Goal: Contribute content: Contribute content

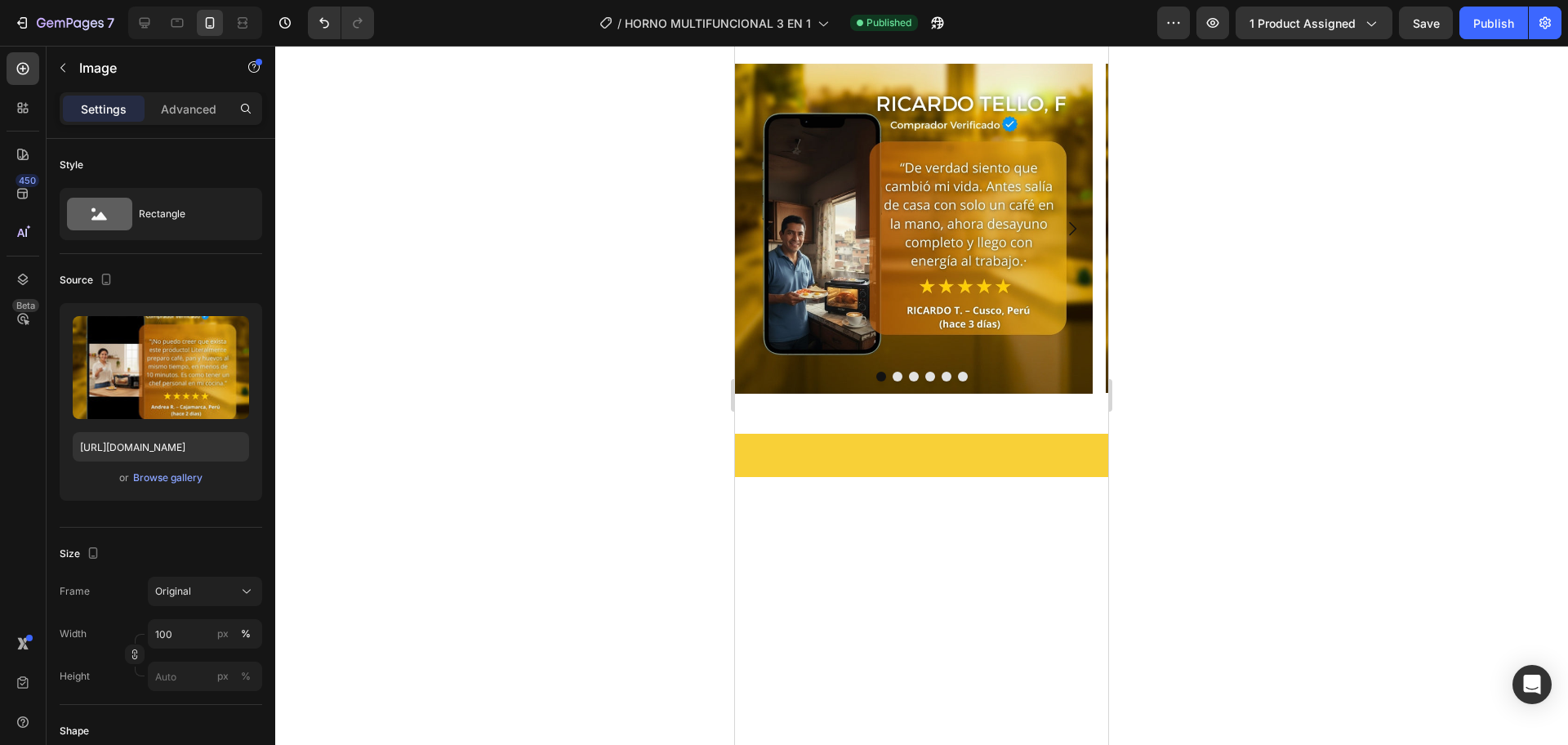
scroll to position [2914, 0]
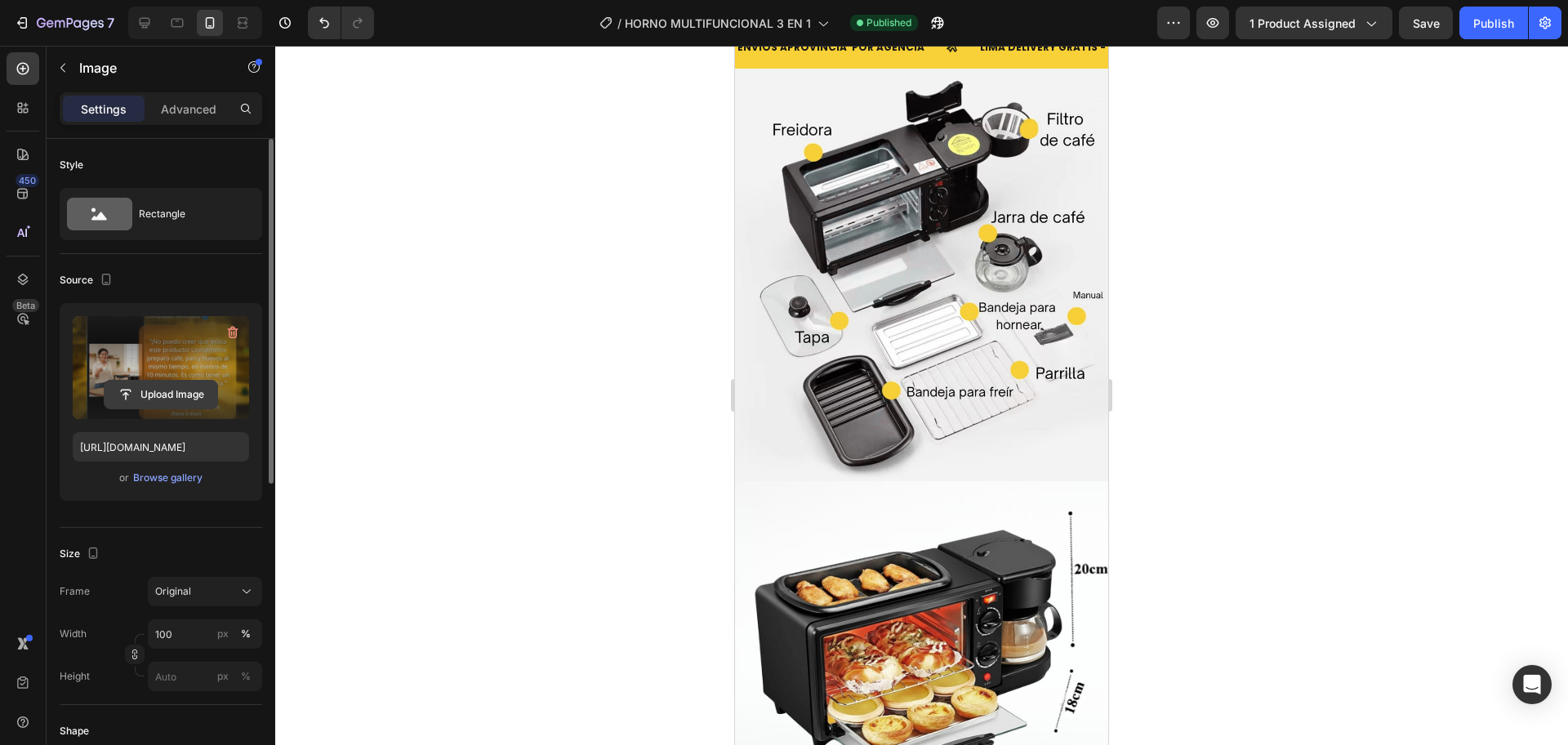
click at [162, 397] on input "file" at bounding box center [161, 394] width 113 height 27
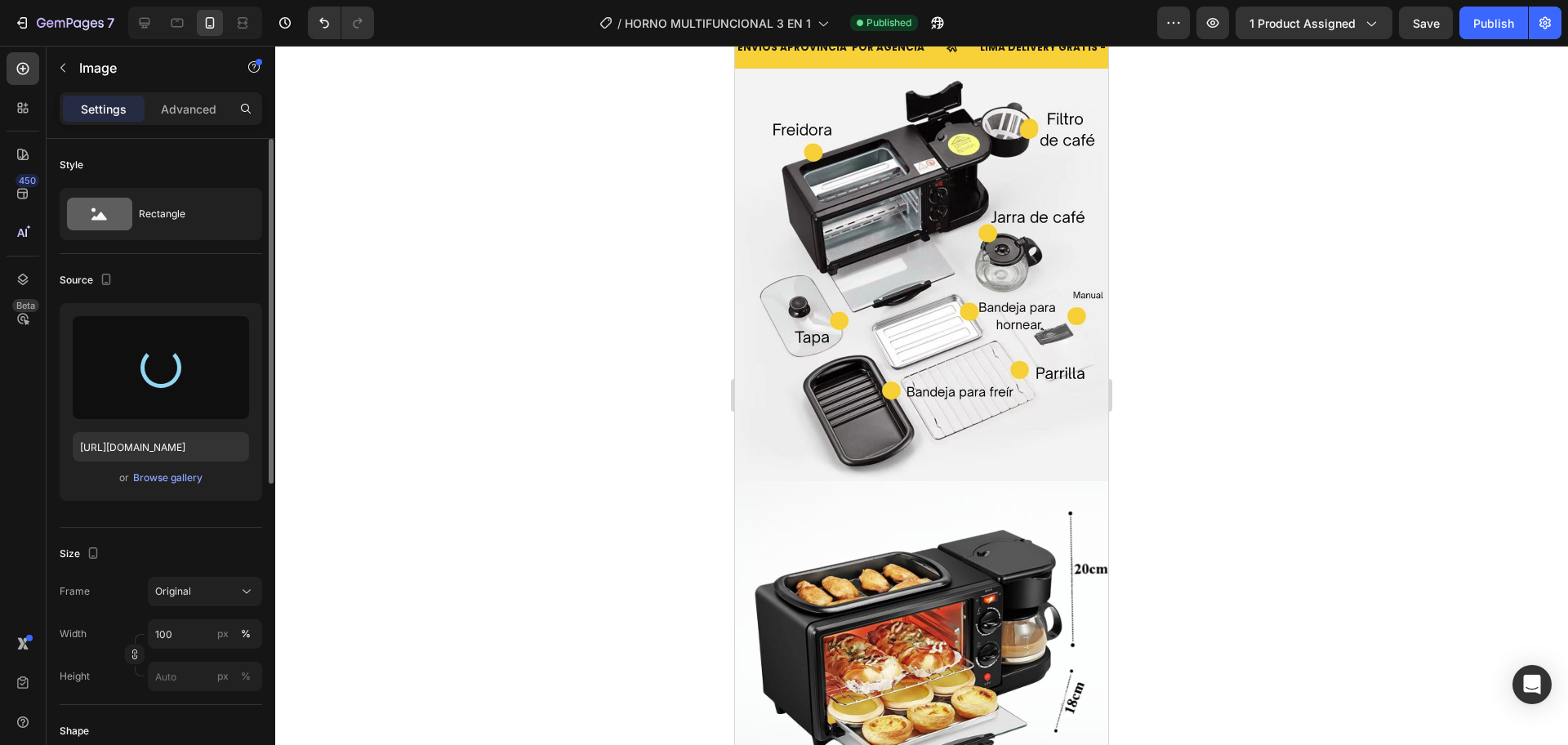
type input "[URL][DOMAIN_NAME]"
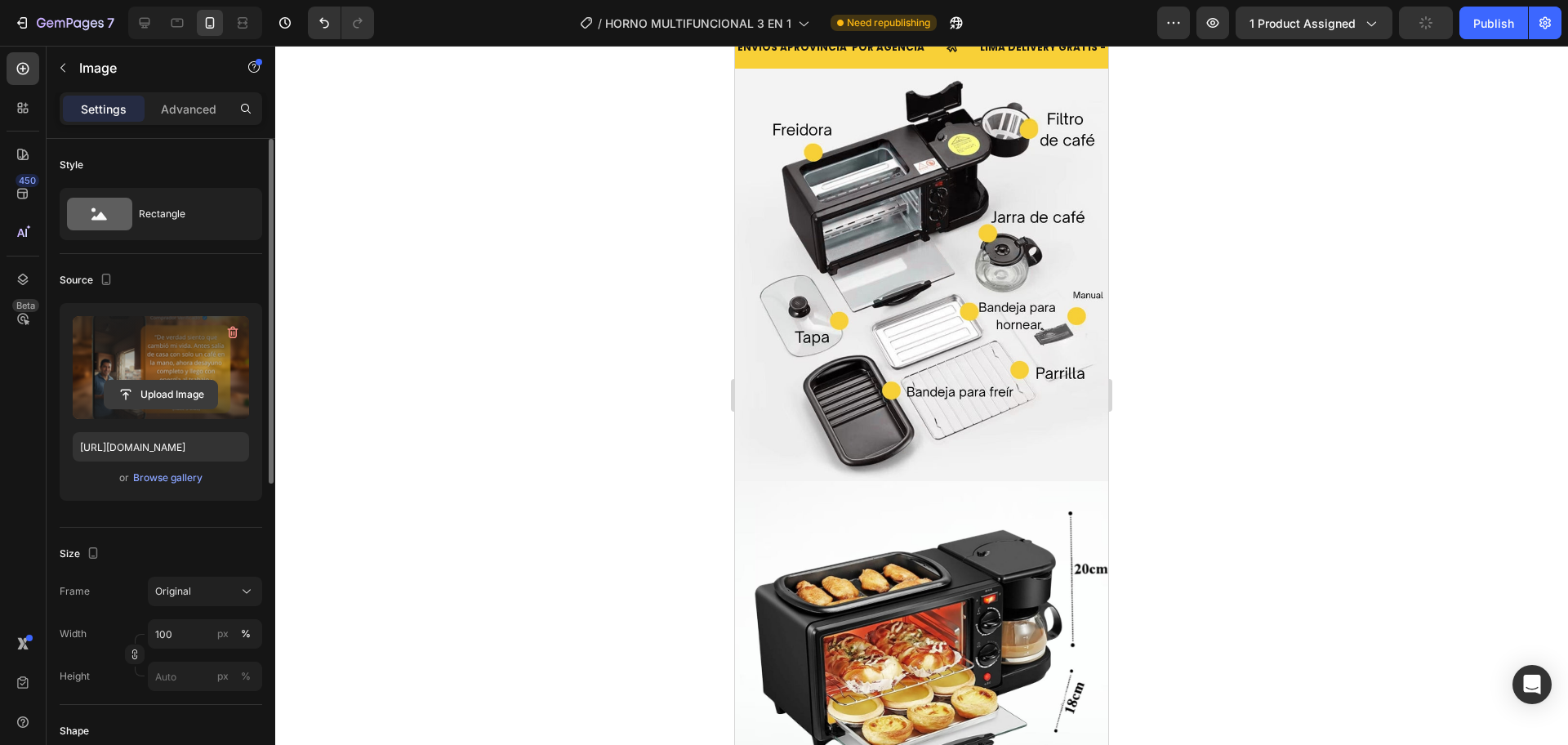
click at [172, 398] on input "file" at bounding box center [161, 394] width 113 height 27
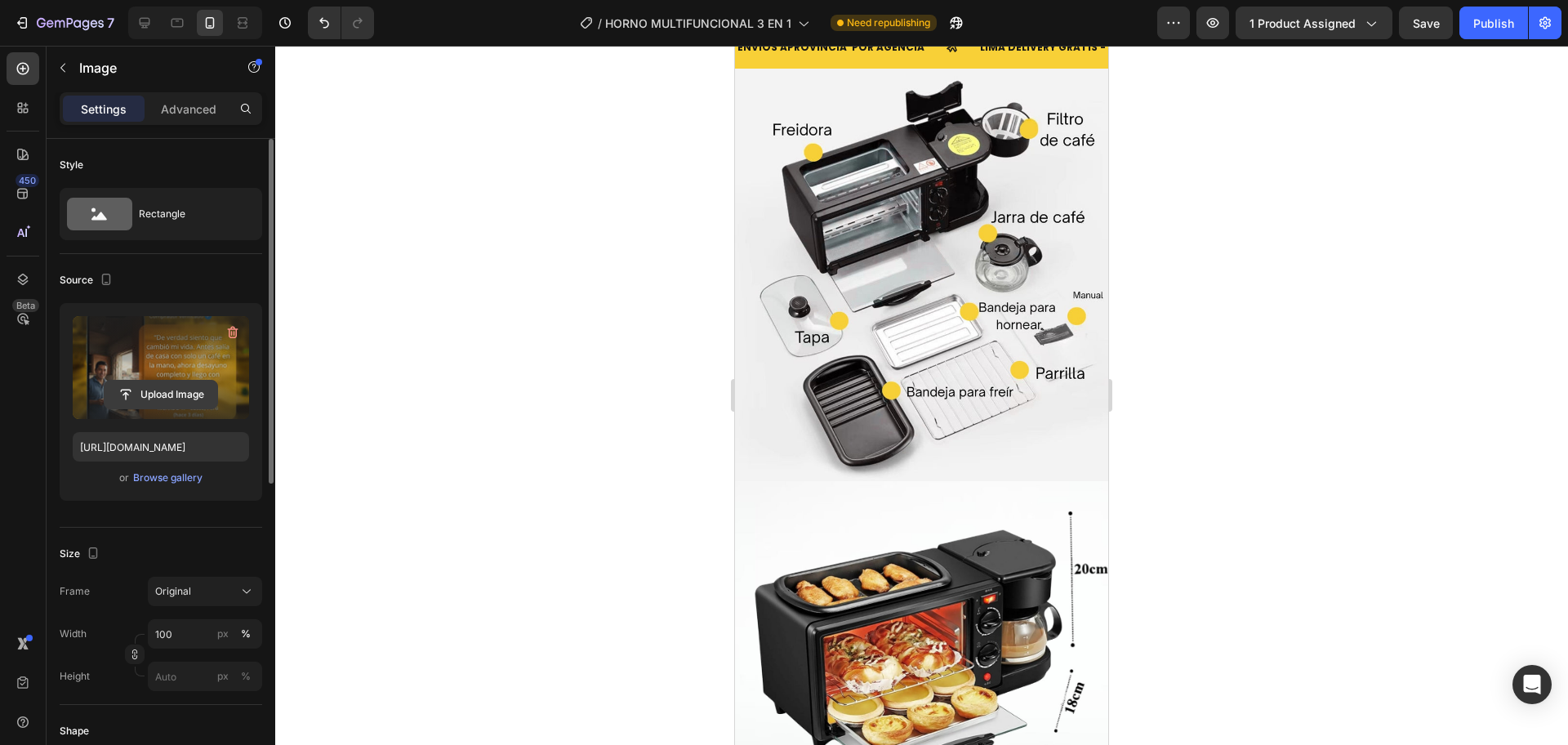
click at [173, 392] on input "file" at bounding box center [161, 394] width 113 height 27
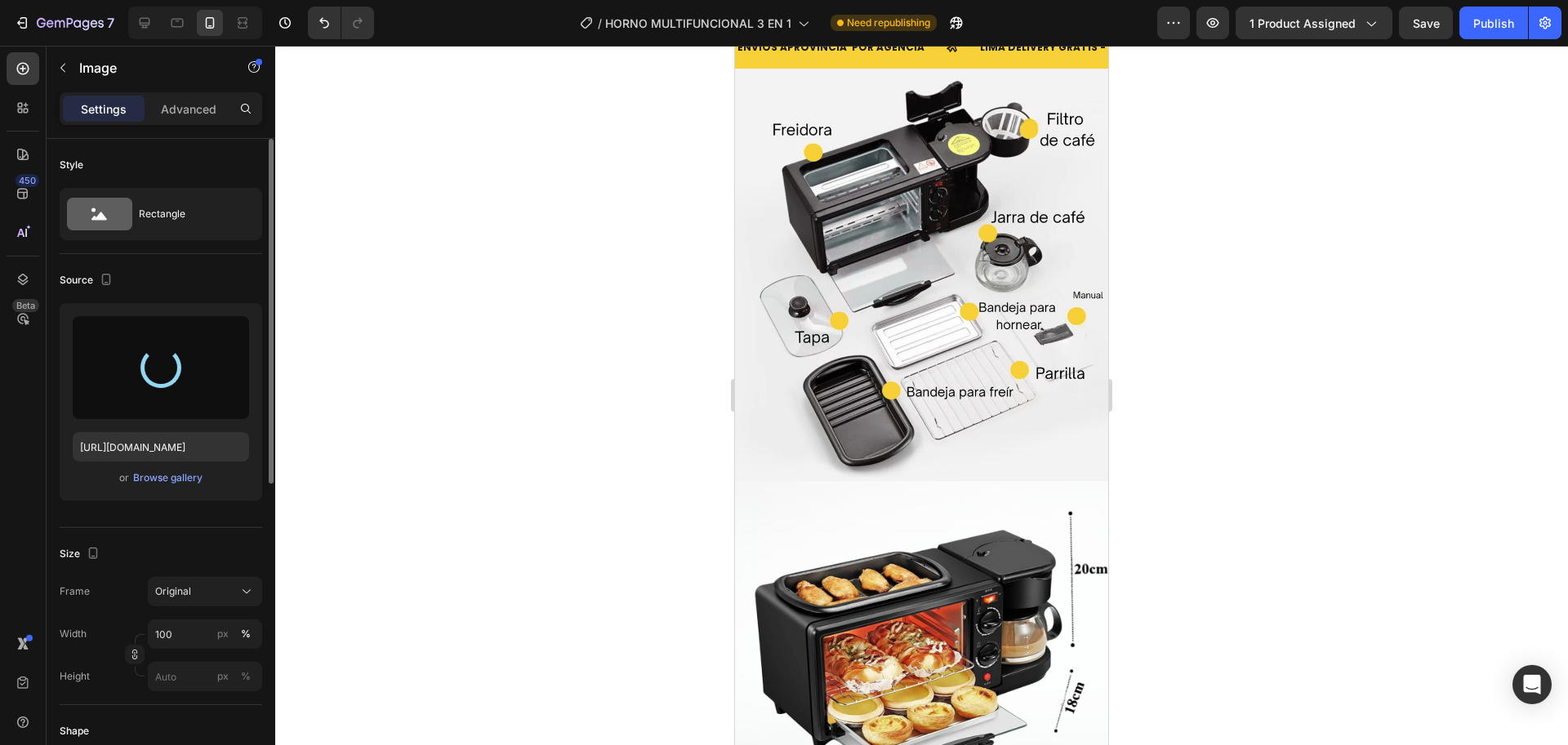
type input "[URL][DOMAIN_NAME]"
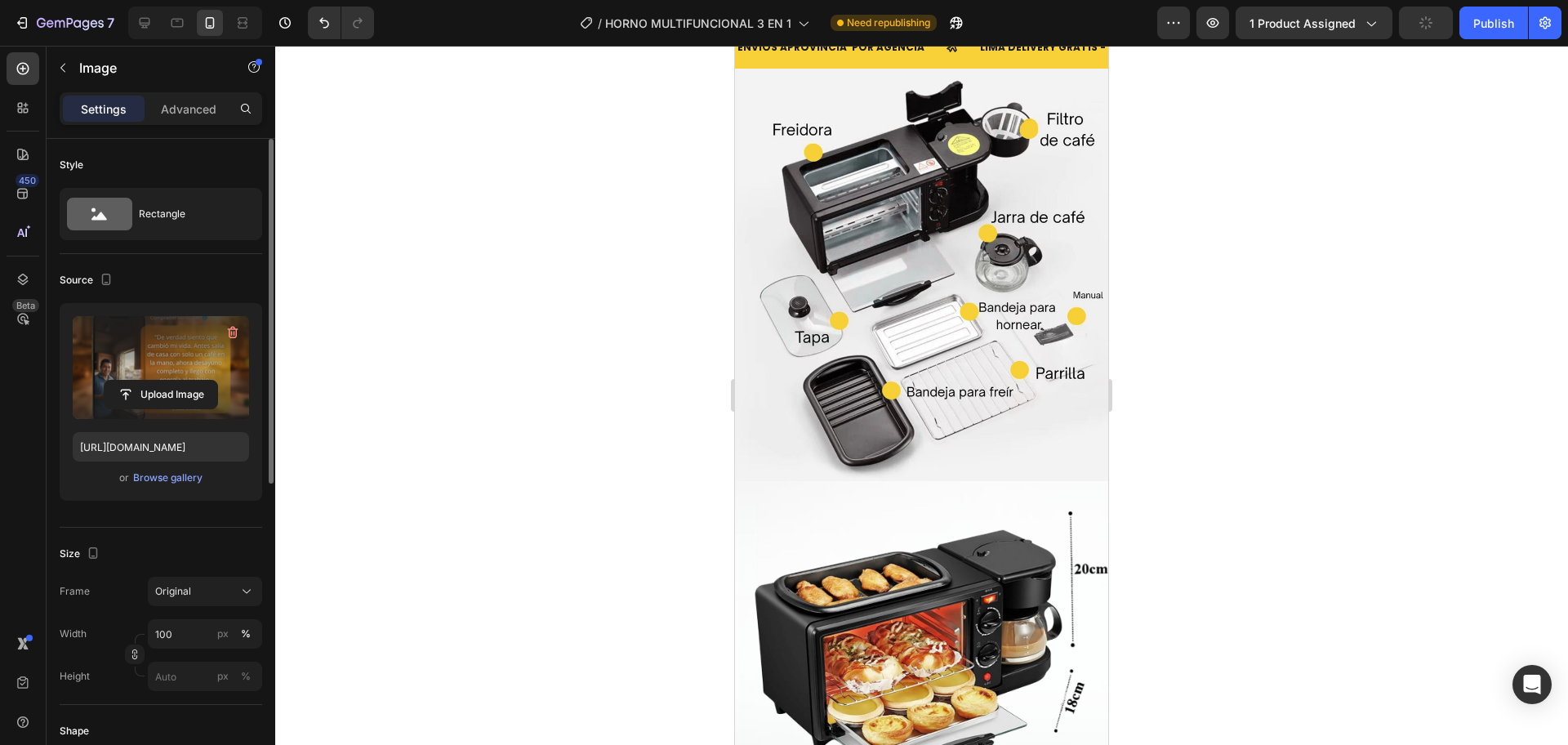
click at [668, 325] on div at bounding box center [921, 395] width 1292 height 699
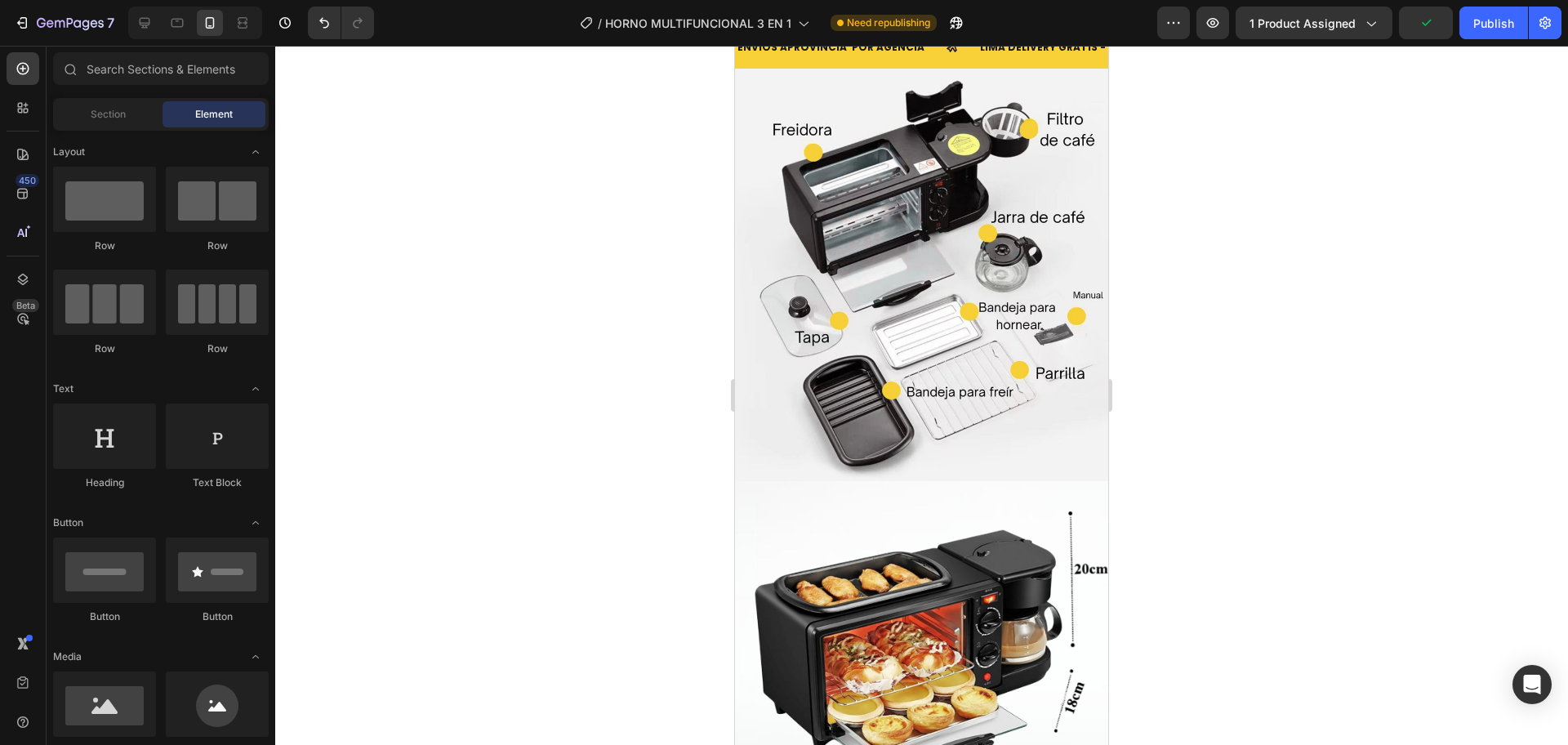
click at [688, 433] on div at bounding box center [921, 395] width 1292 height 699
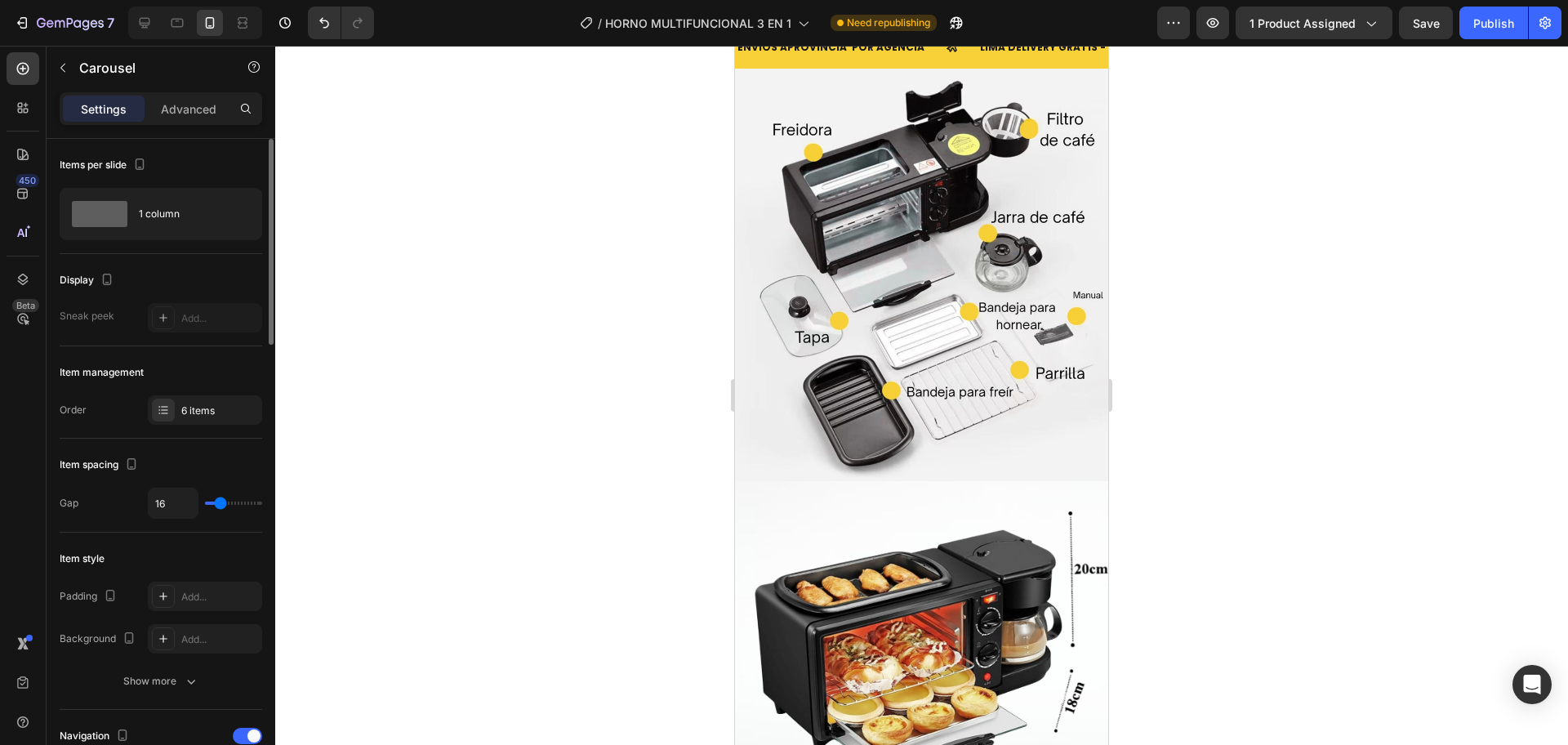
type input "0"
drag, startPoint x: 213, startPoint y: 504, endPoint x: 205, endPoint y: 501, distance: 8.5
type input "0"
click at [205, 501] on input "range" at bounding box center [233, 502] width 57 height 3
type input "33"
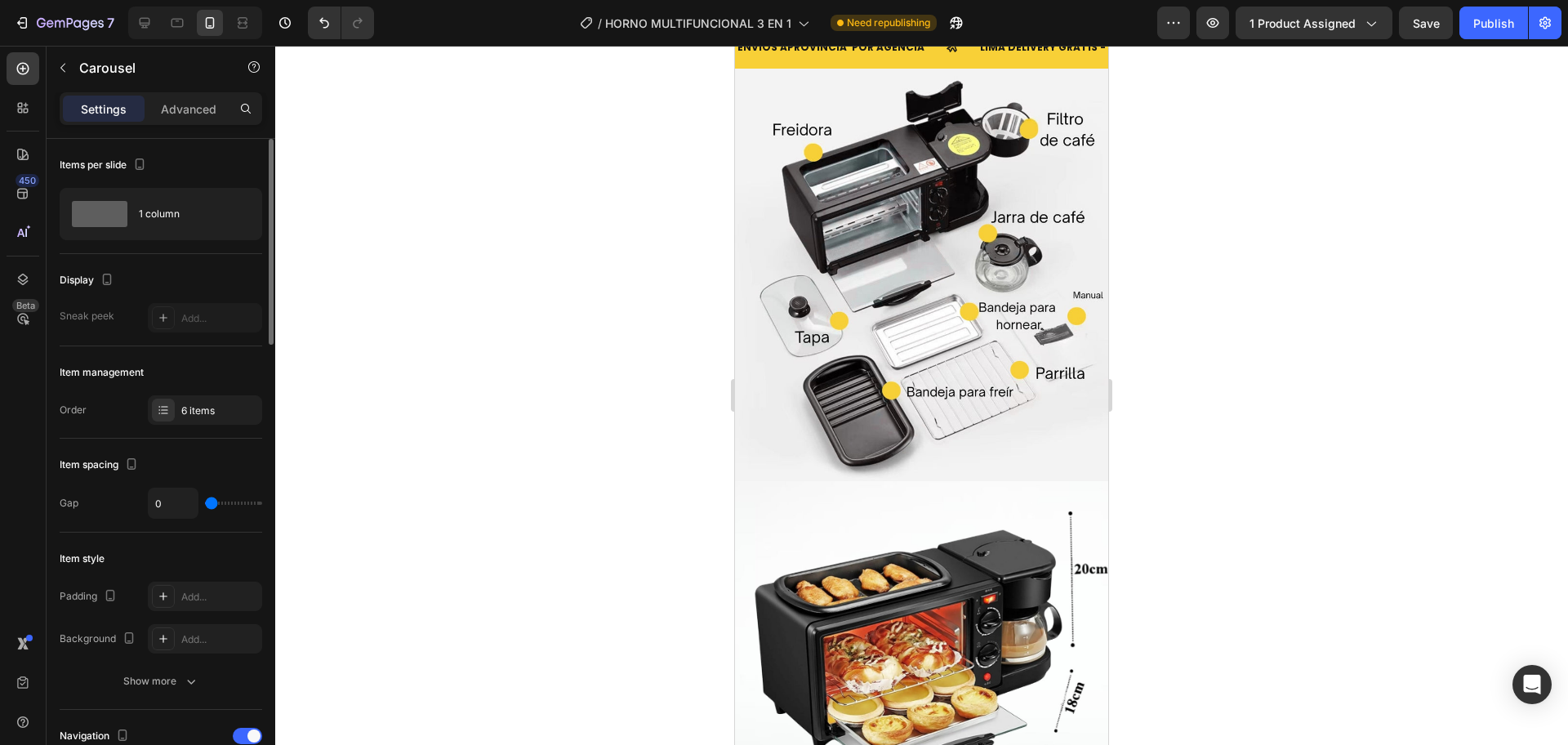
type input "33"
type input "41"
drag, startPoint x: 210, startPoint y: 503, endPoint x: 234, endPoint y: 503, distance: 24.0
type input "41"
click at [234, 503] on input "range" at bounding box center [233, 502] width 57 height 3
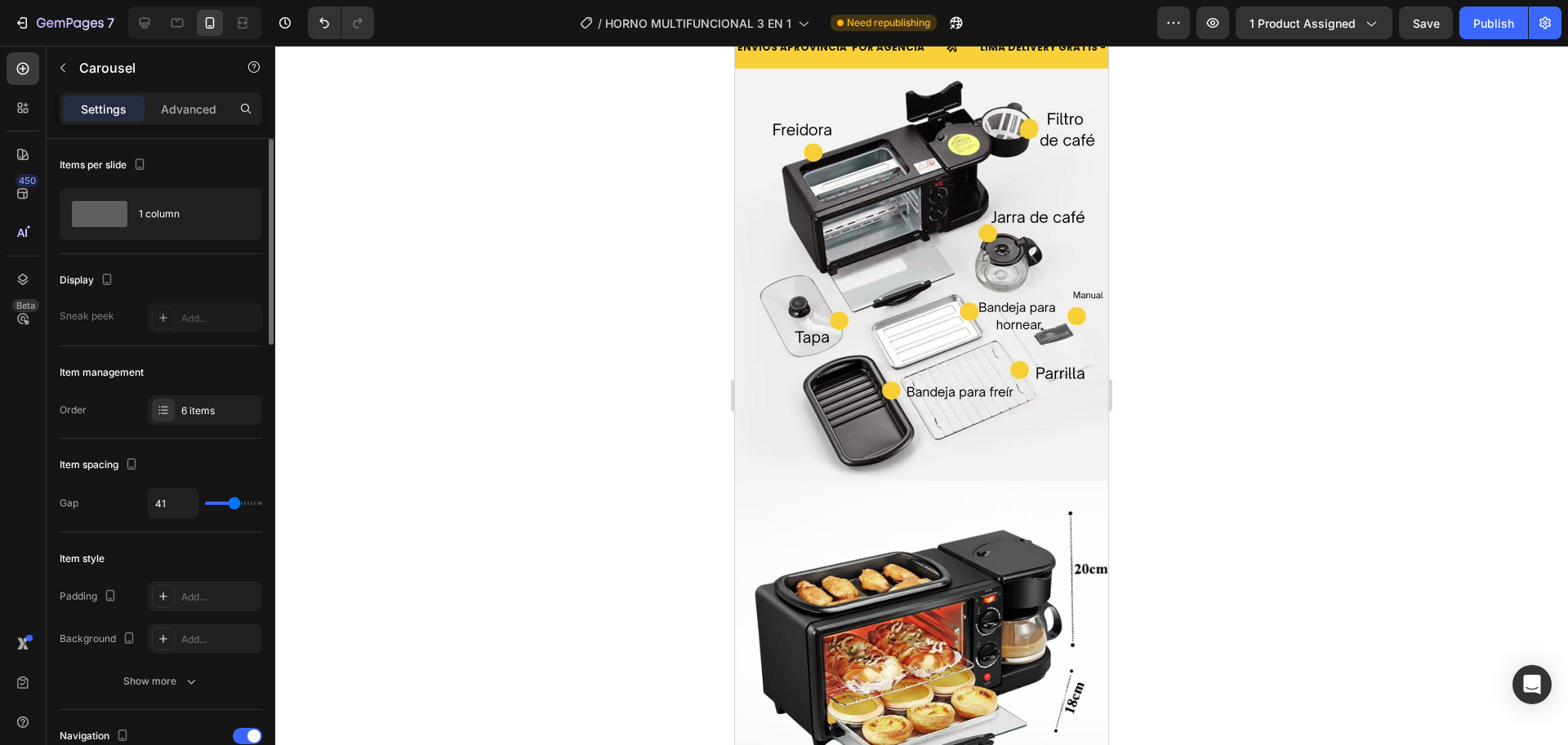
type input "18"
type input "7"
type input "4"
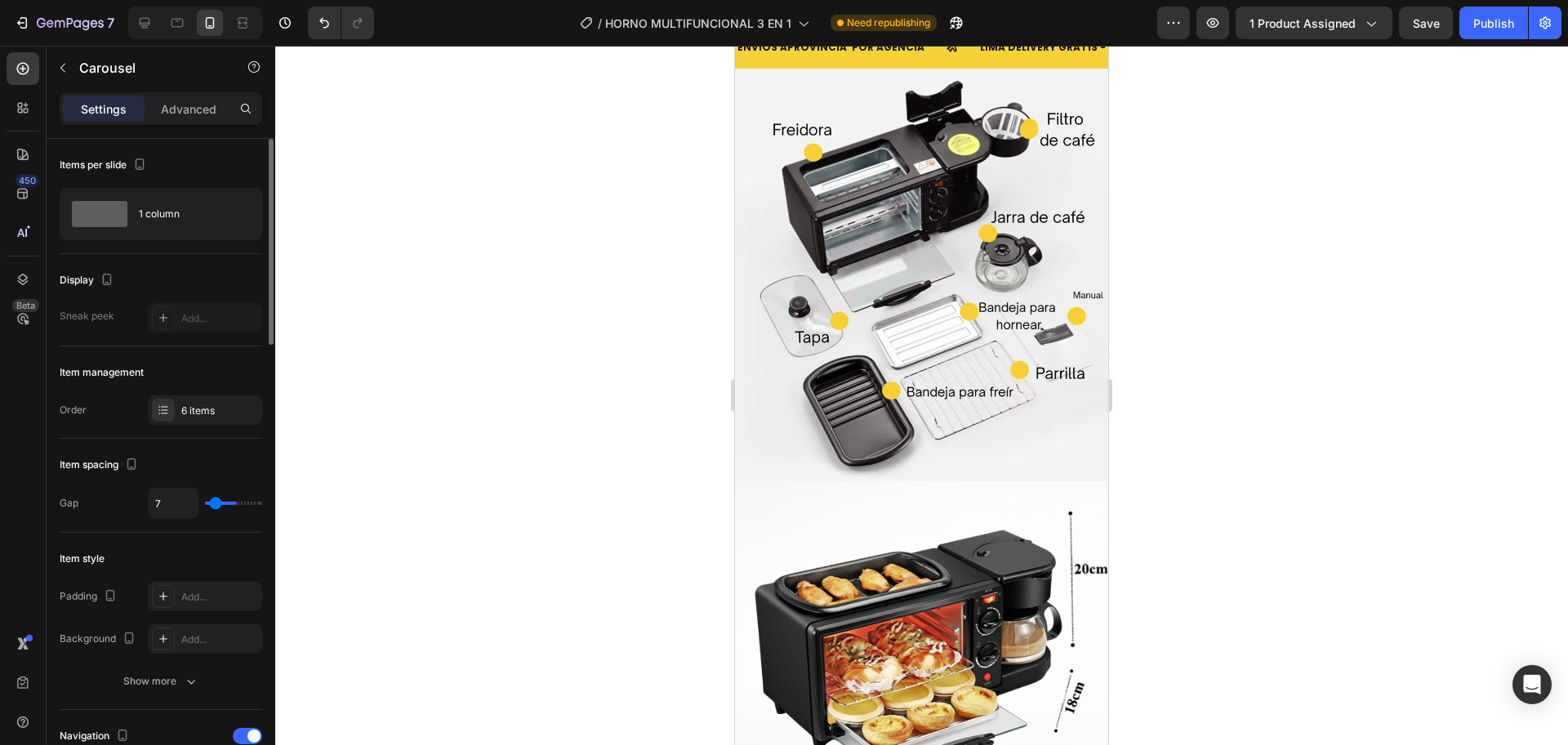
type input "4"
type input "3"
type input "0"
drag, startPoint x: 215, startPoint y: 497, endPoint x: 194, endPoint y: 500, distance: 21.2
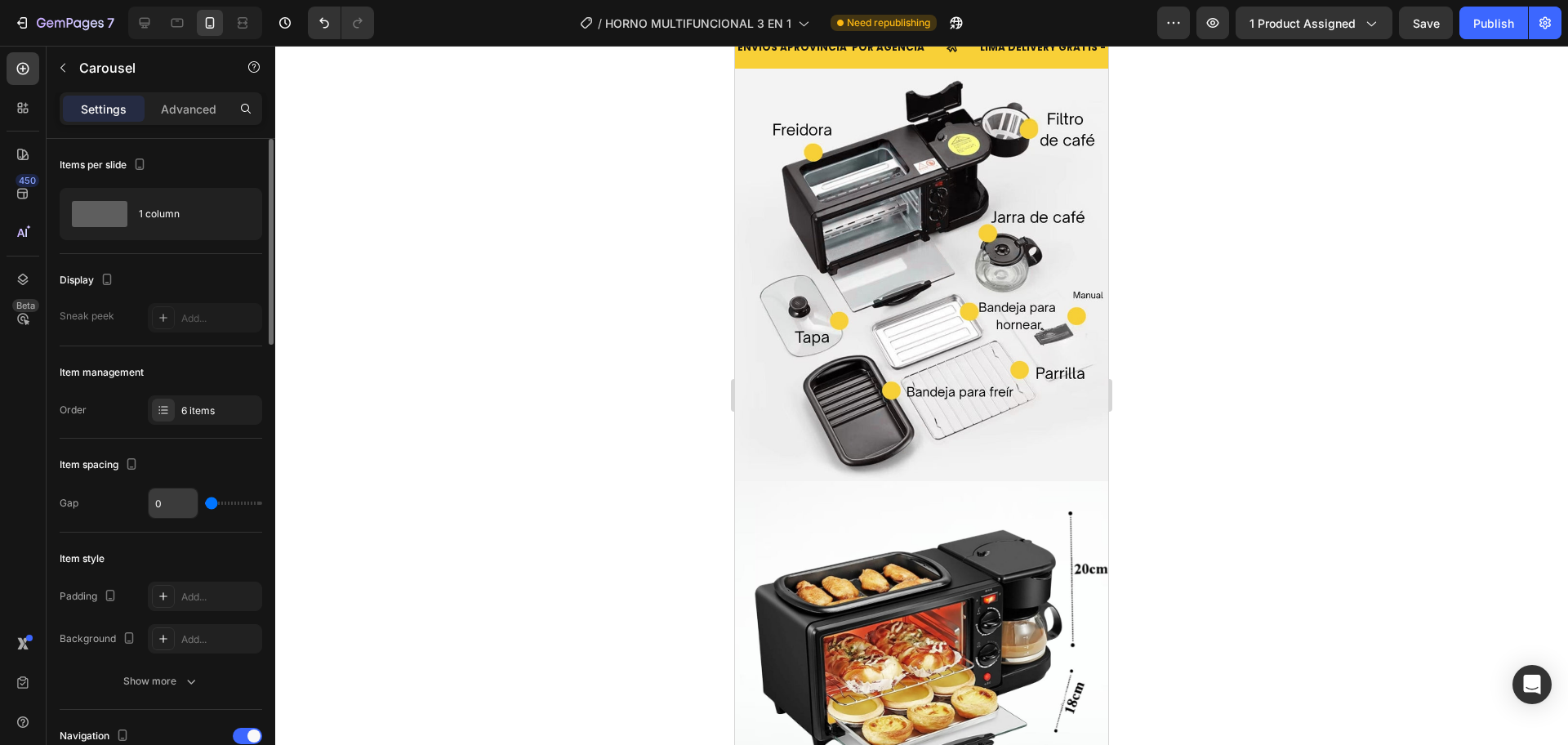
type input "0"
click at [205, 501] on input "range" at bounding box center [233, 502] width 57 height 3
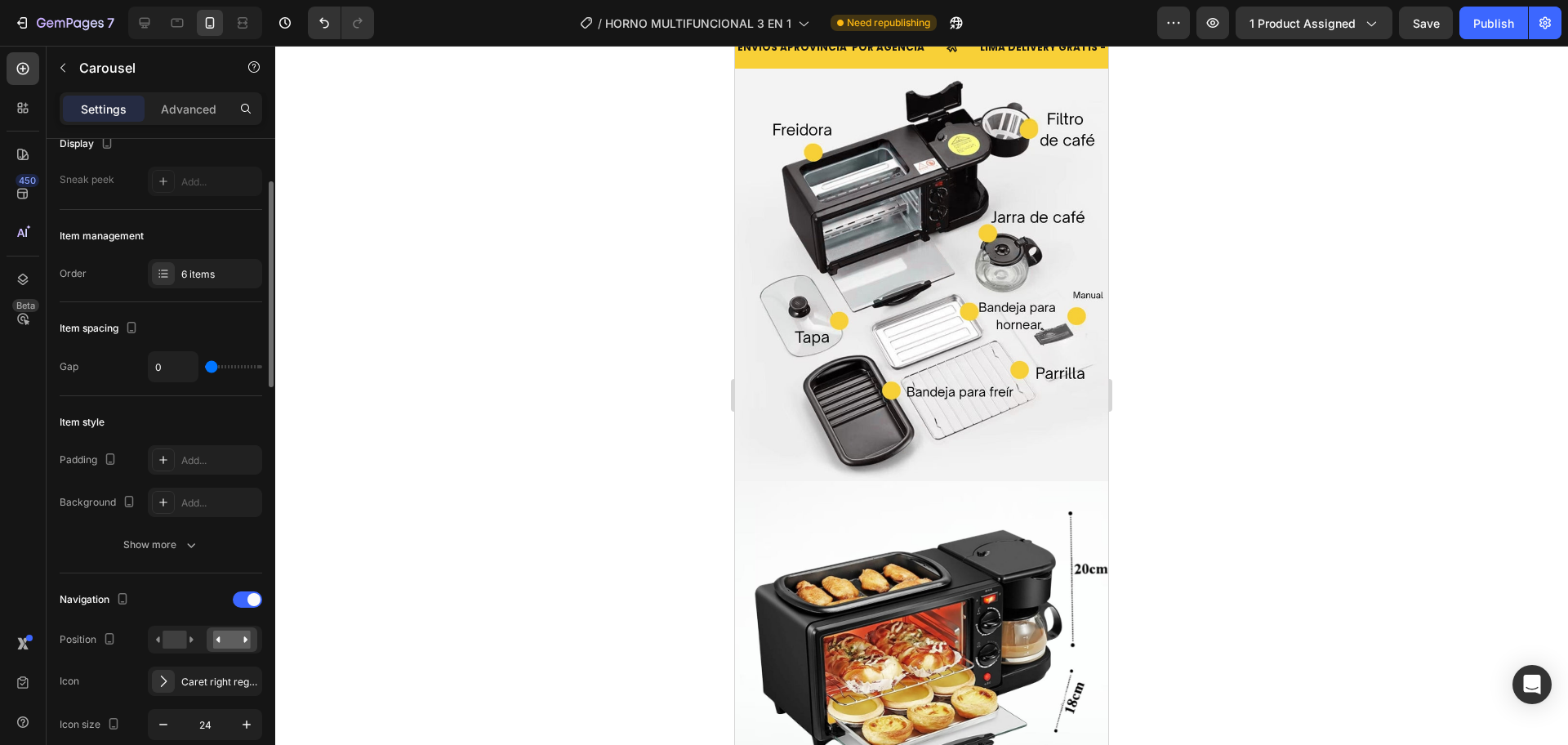
scroll to position [273, 0]
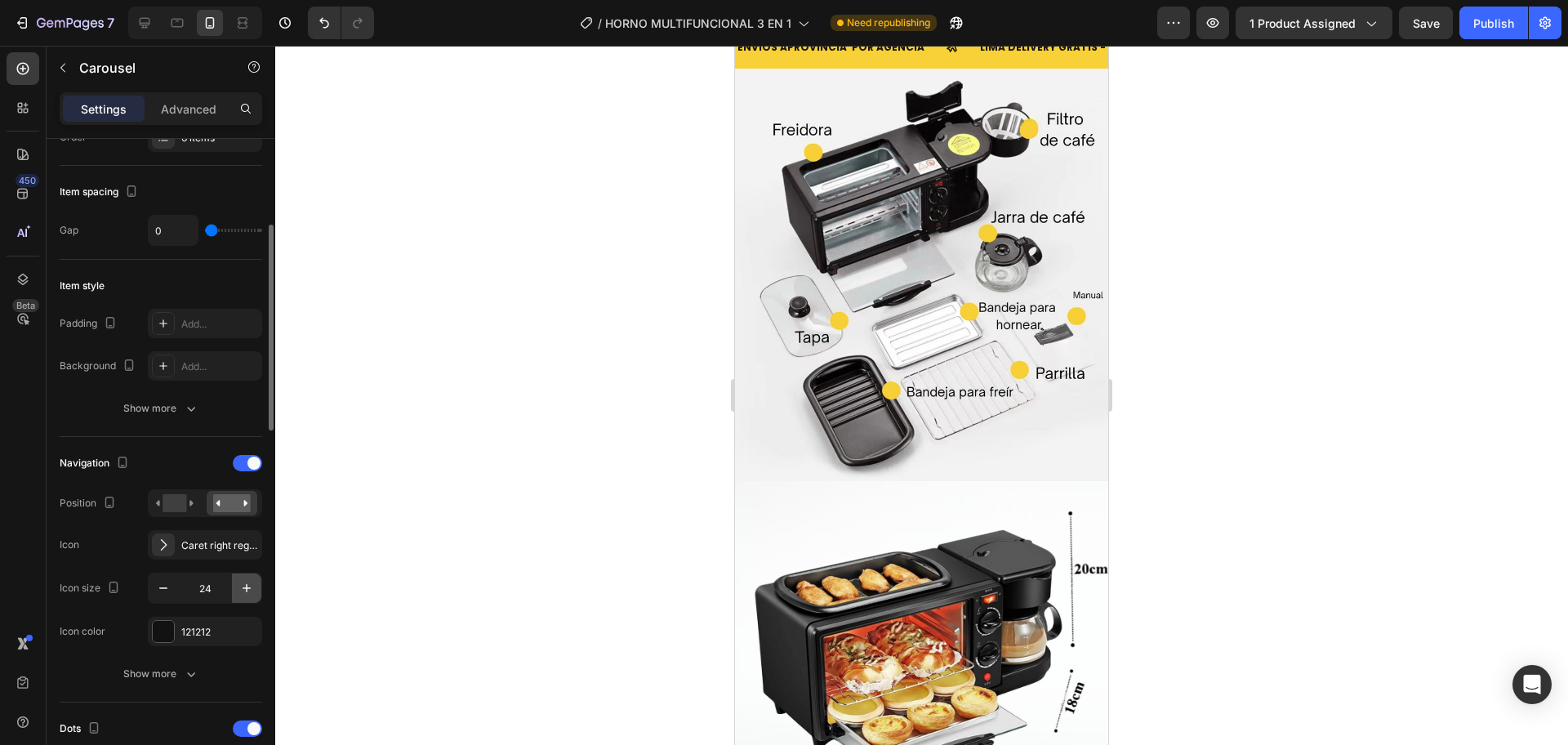
click at [246, 591] on icon "button" at bounding box center [247, 588] width 17 height 17
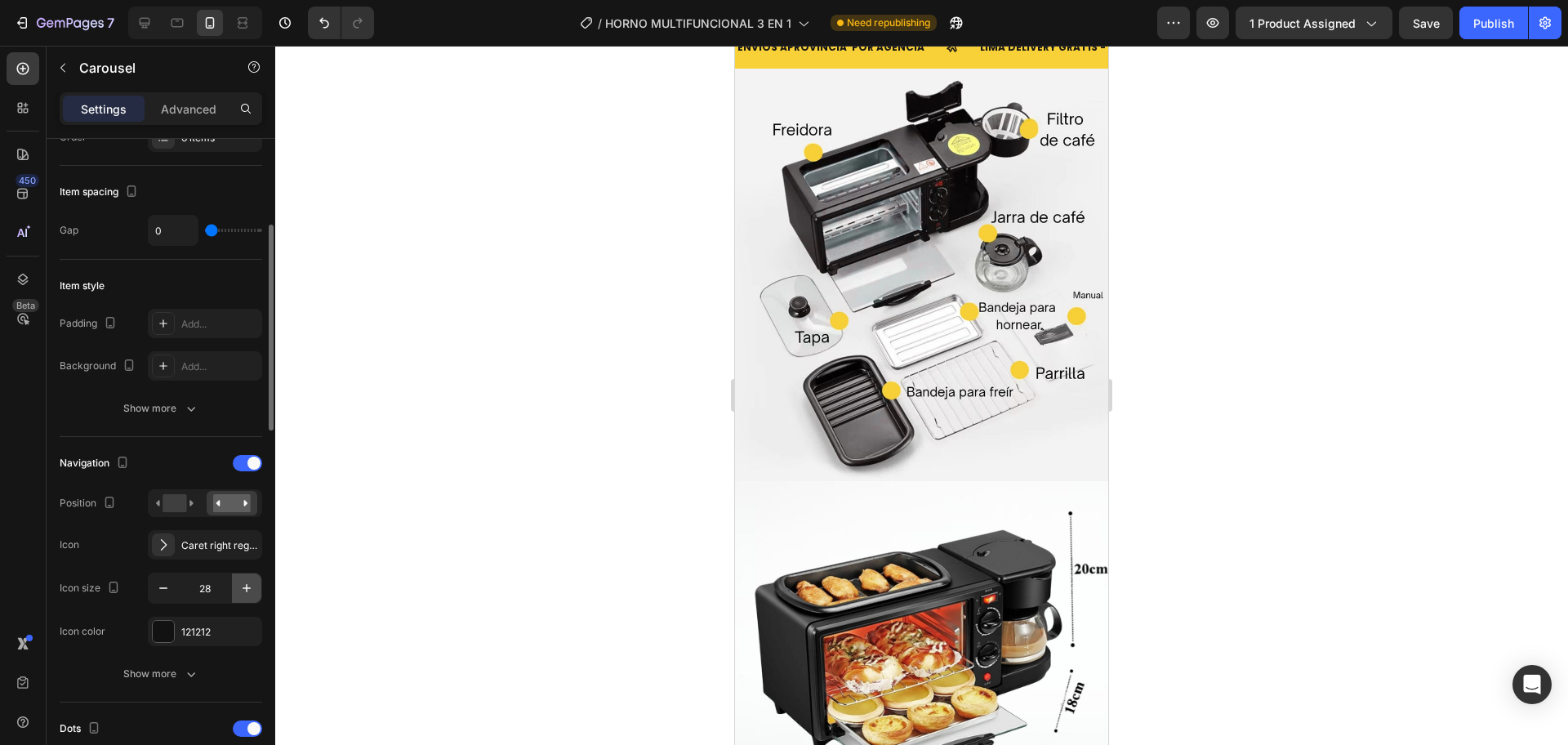
click at [246, 591] on icon "button" at bounding box center [247, 588] width 17 height 17
type input "32"
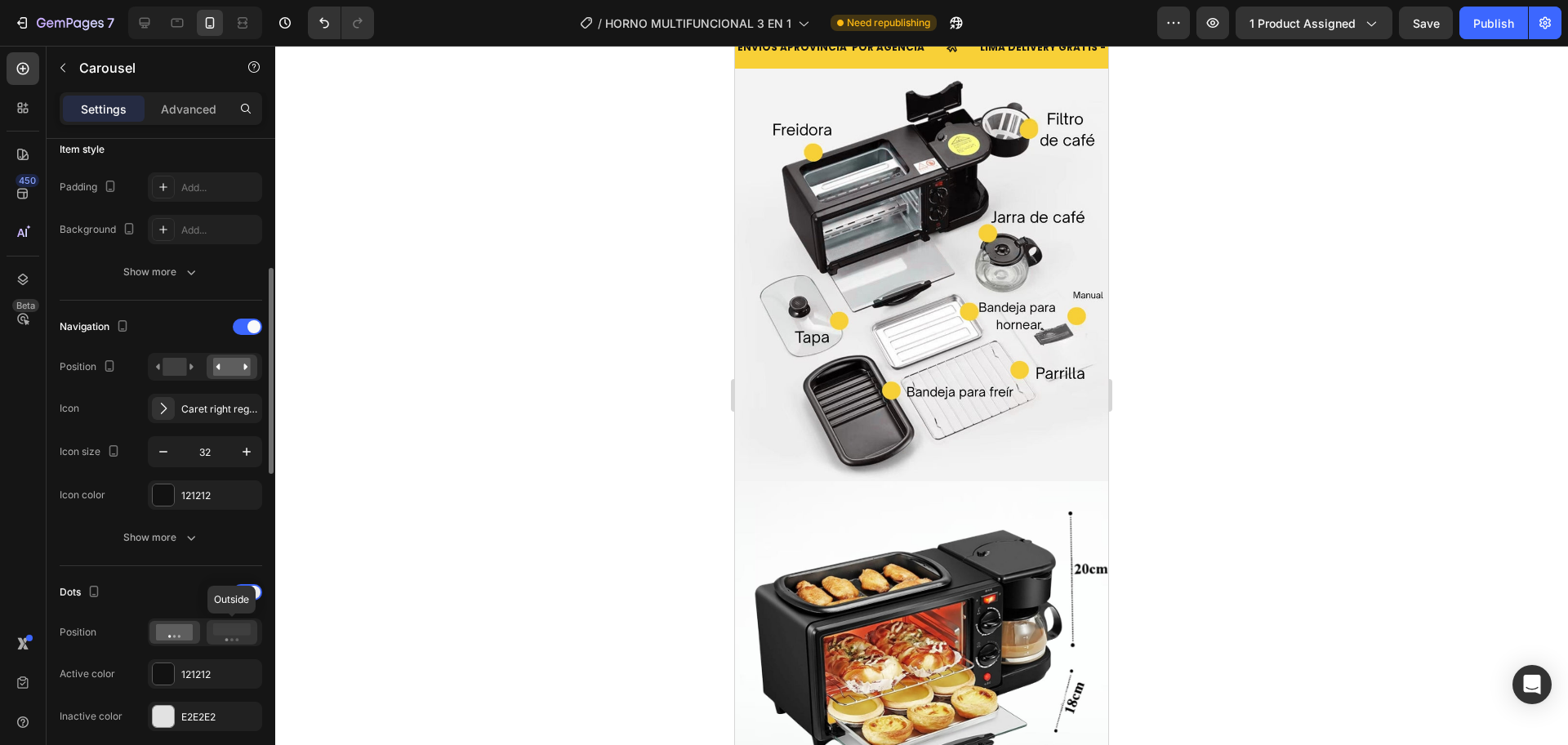
click at [228, 635] on rect at bounding box center [232, 629] width 38 height 13
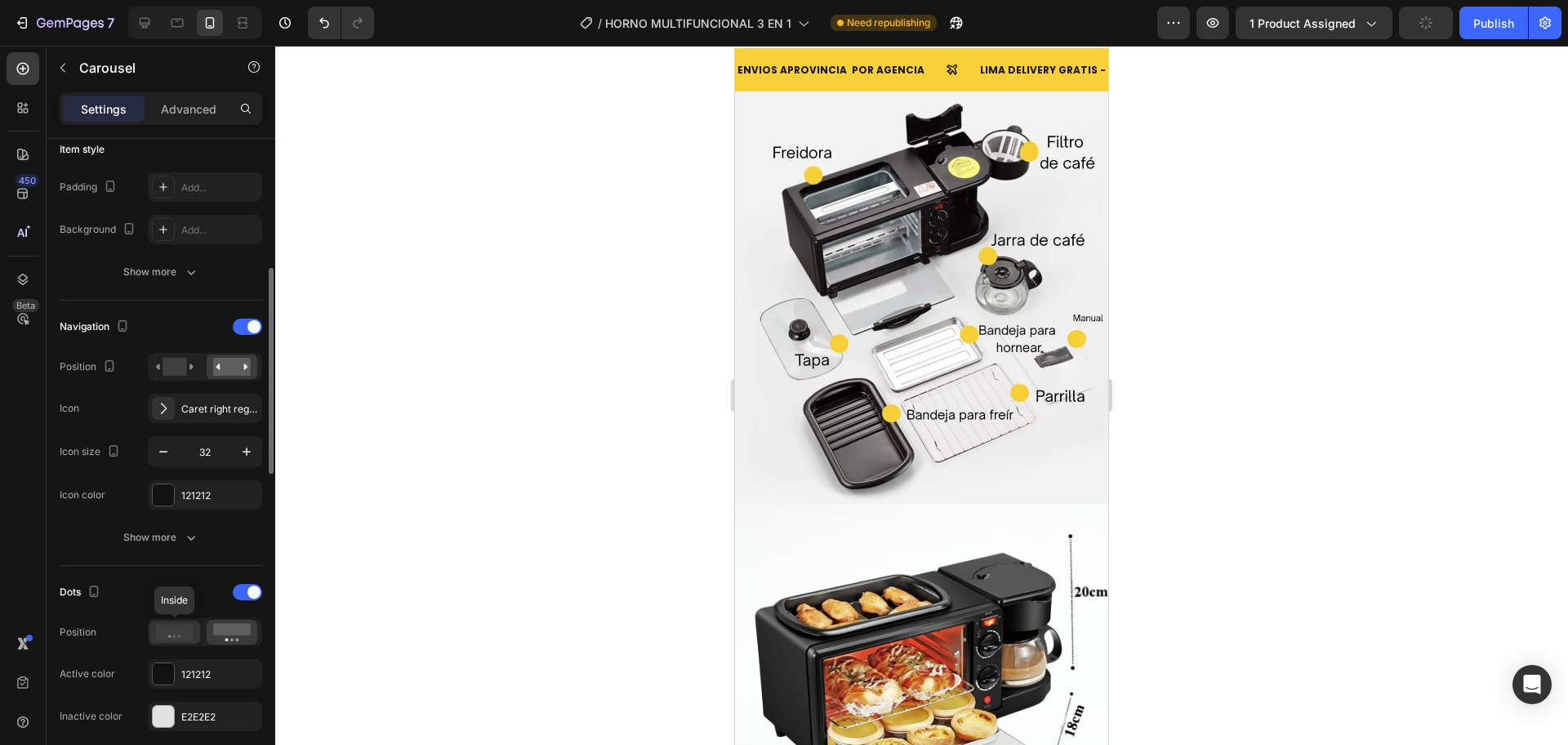
click at [184, 628] on icon at bounding box center [174, 632] width 38 height 17
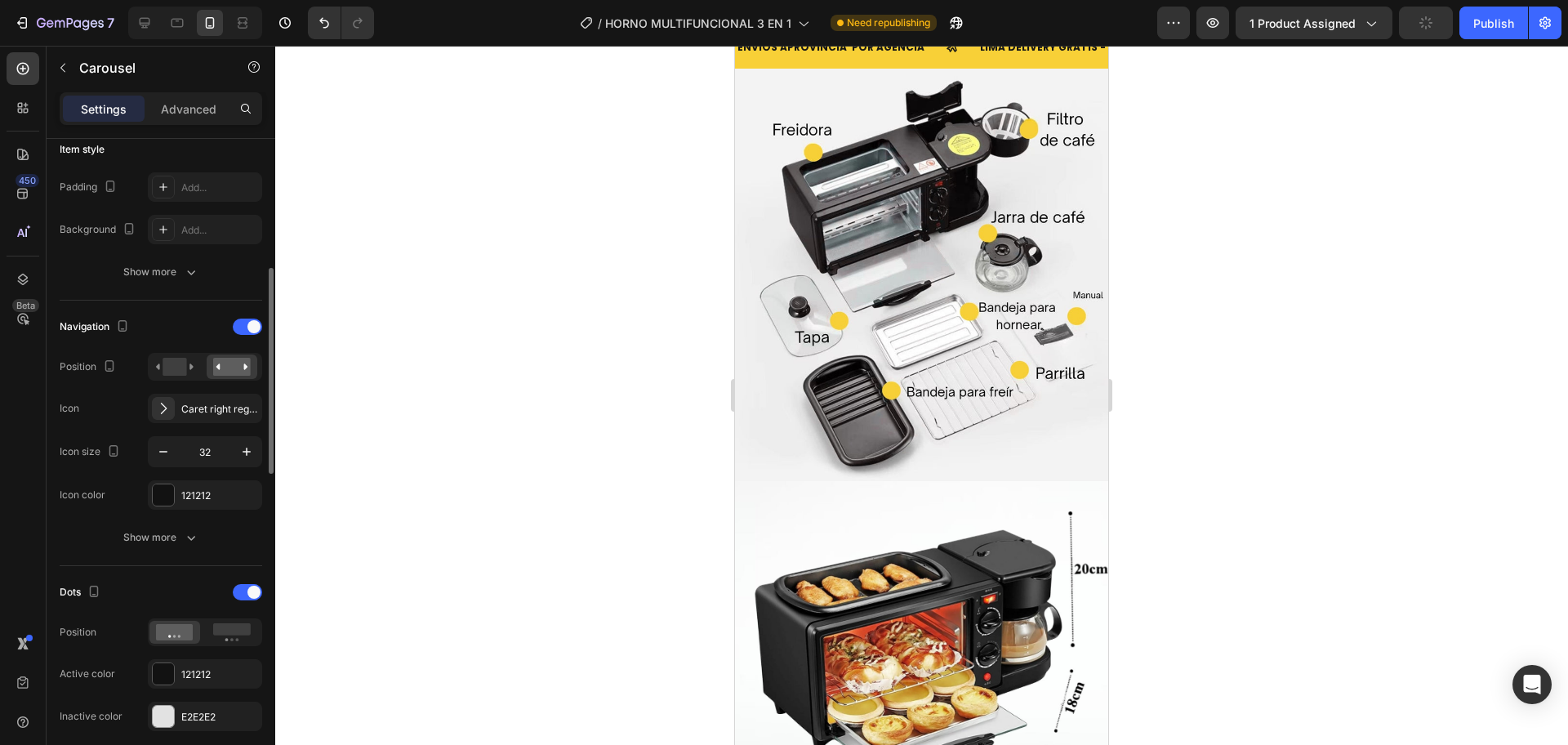
scroll to position [546, 0]
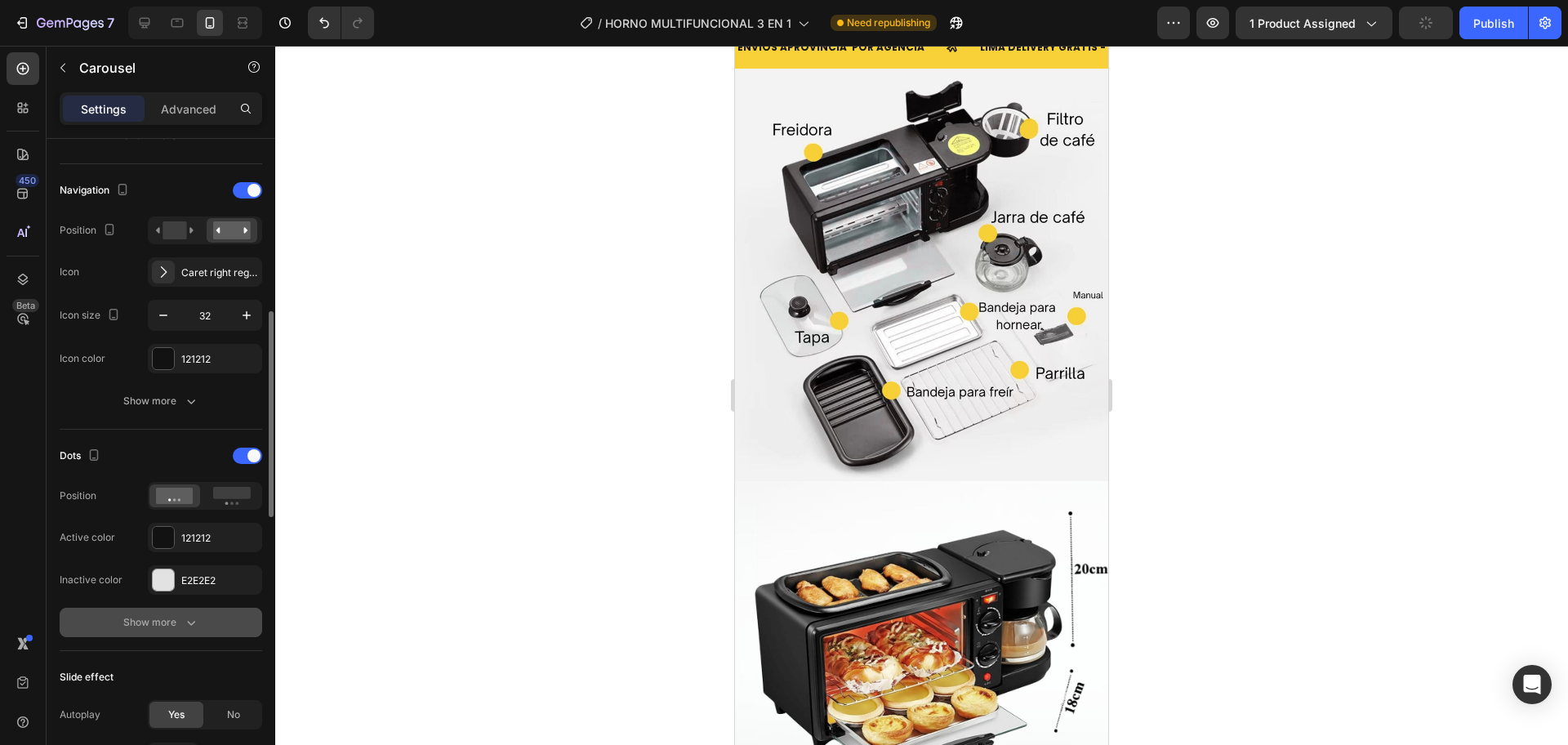
click at [198, 622] on icon "button" at bounding box center [191, 622] width 17 height 17
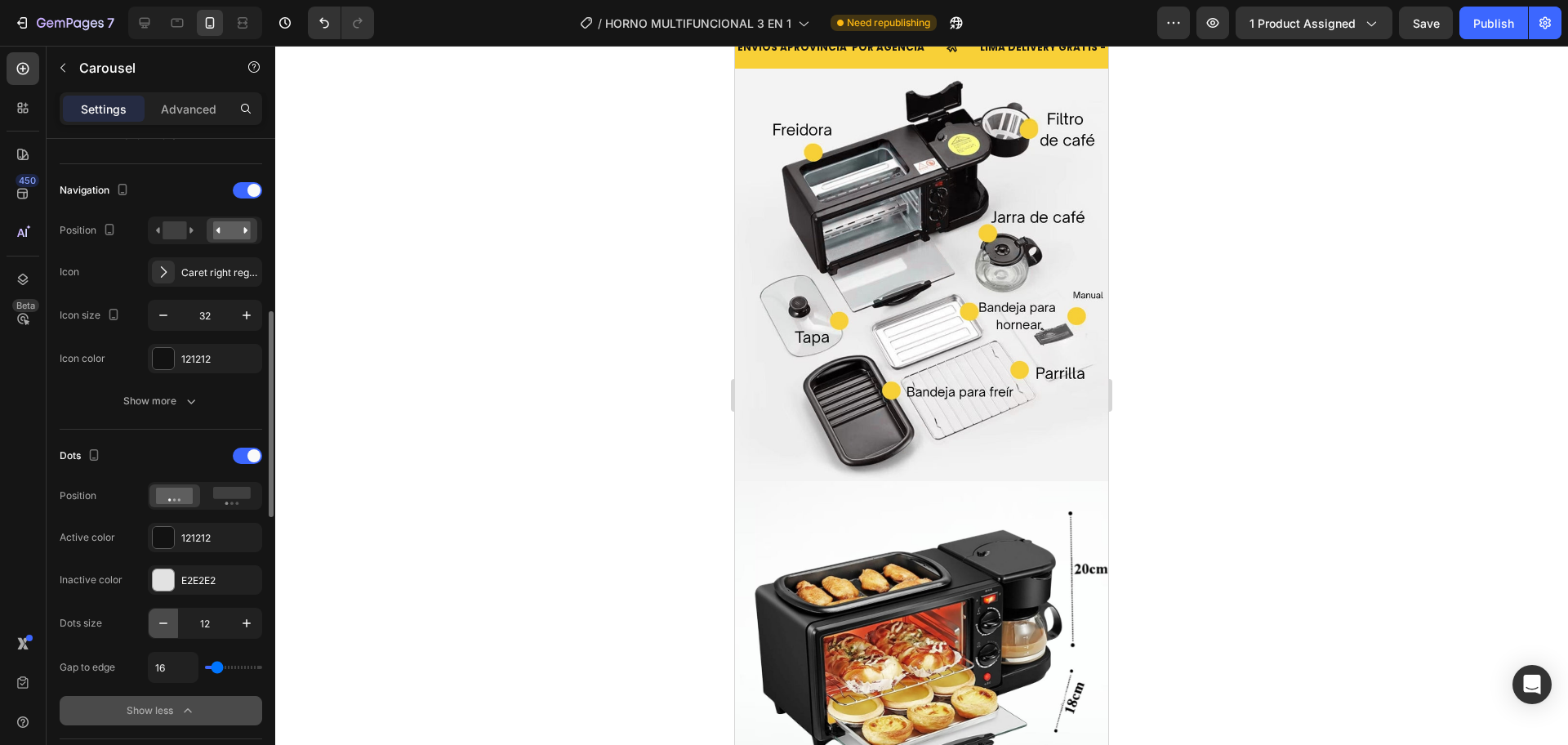
click at [166, 620] on icon "button" at bounding box center [163, 623] width 17 height 17
click at [241, 621] on icon "button" at bounding box center [247, 623] width 17 height 17
type input "10"
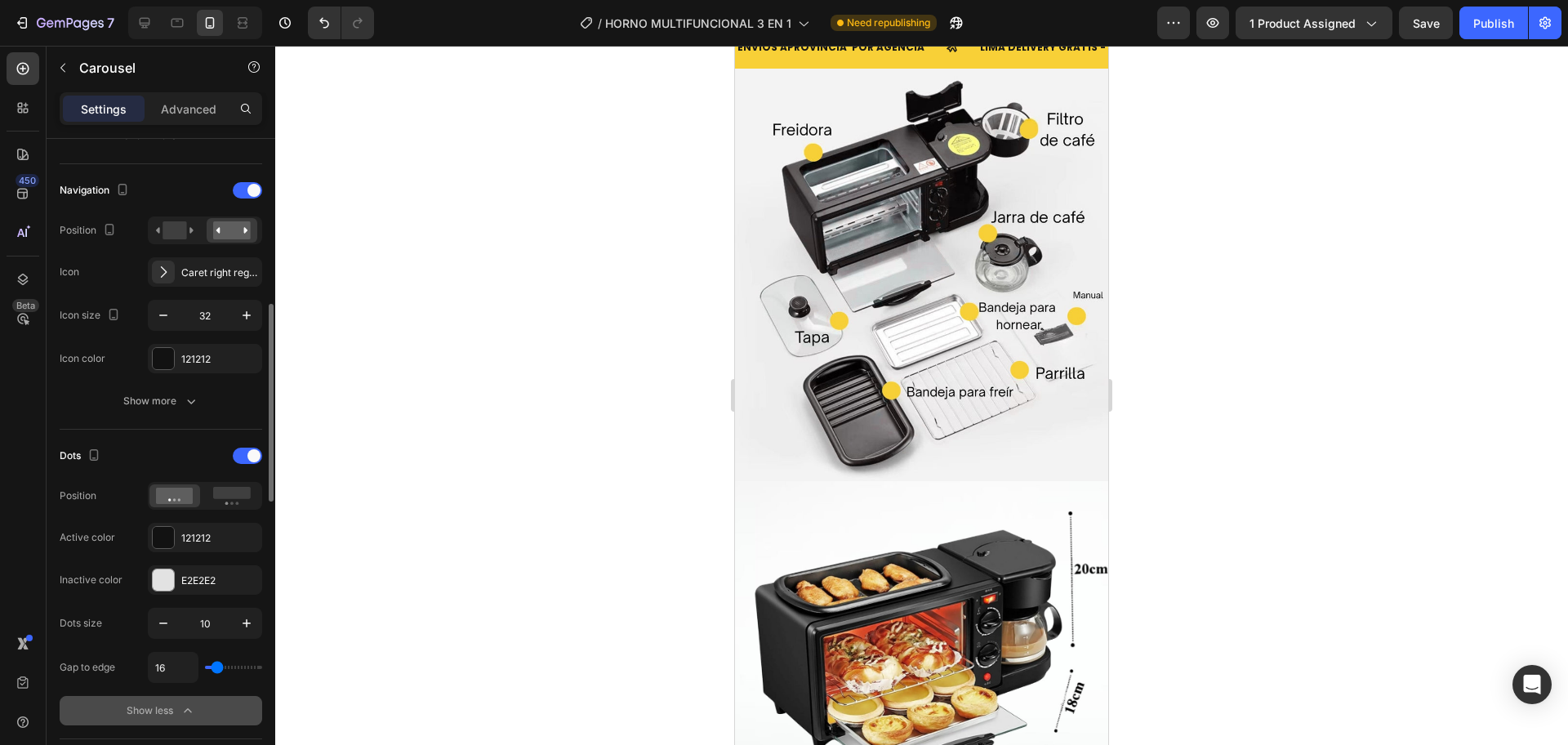
type input "22"
type input "36"
type input "49"
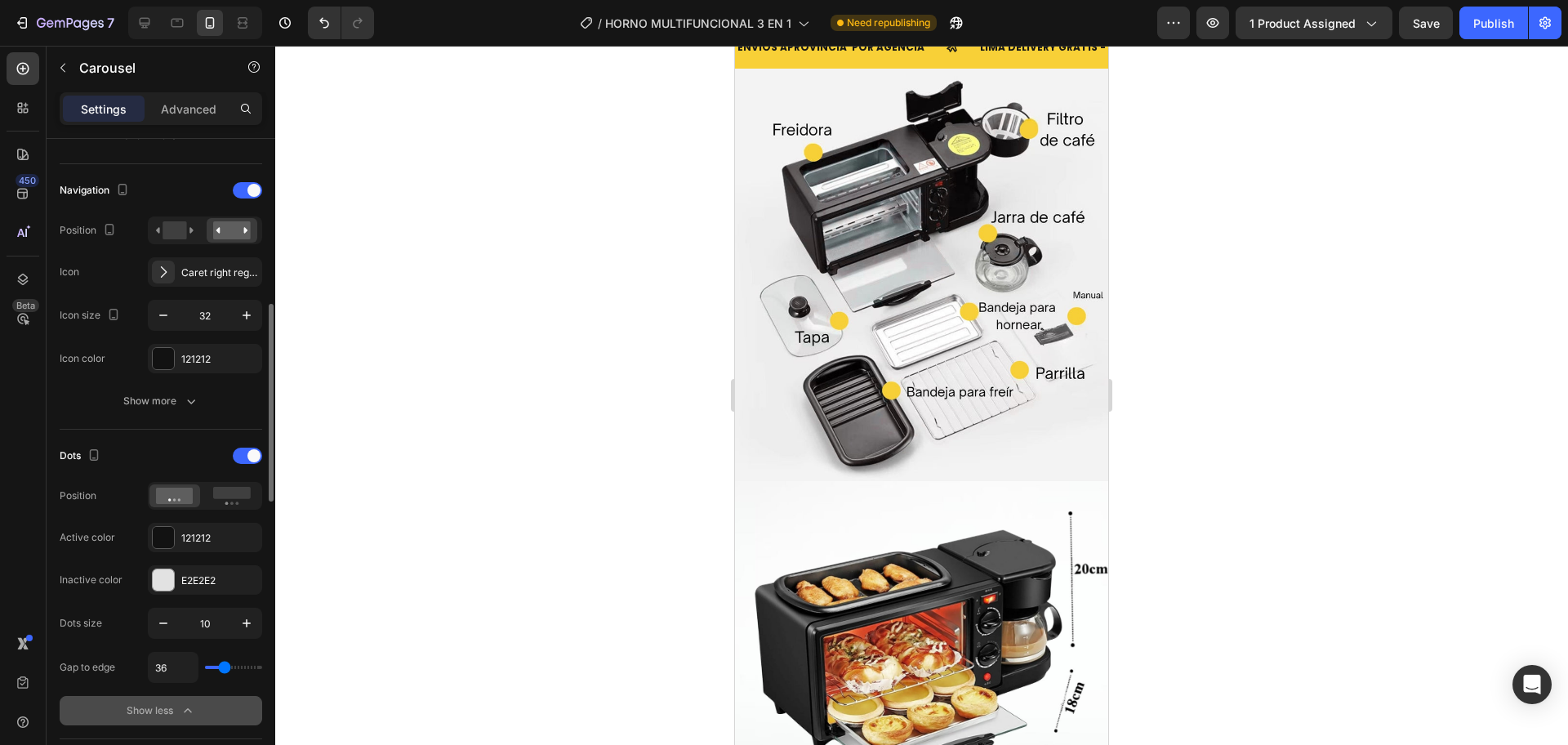
type input "49"
type input "51"
type input "71"
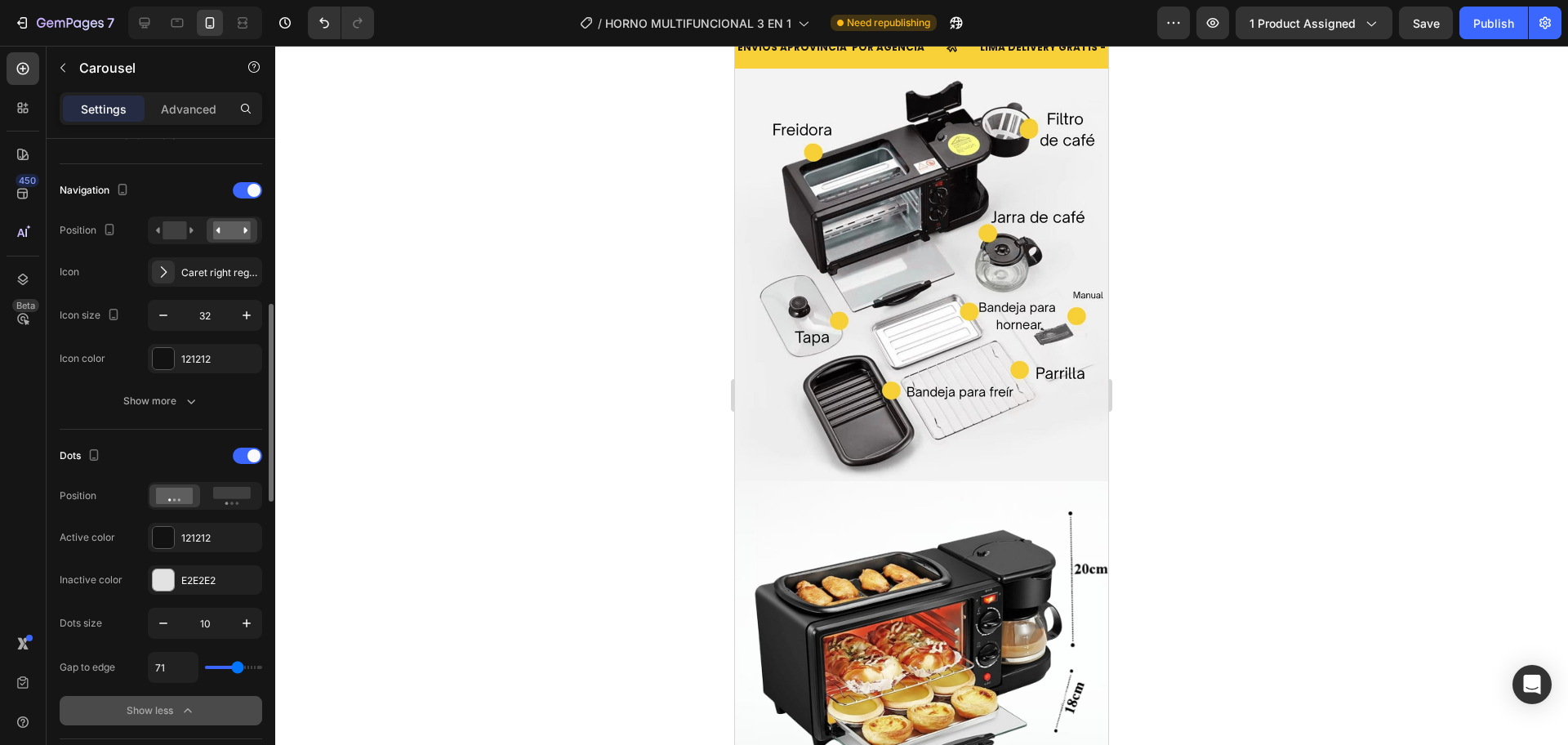
type input "78"
type input "71"
type input "64"
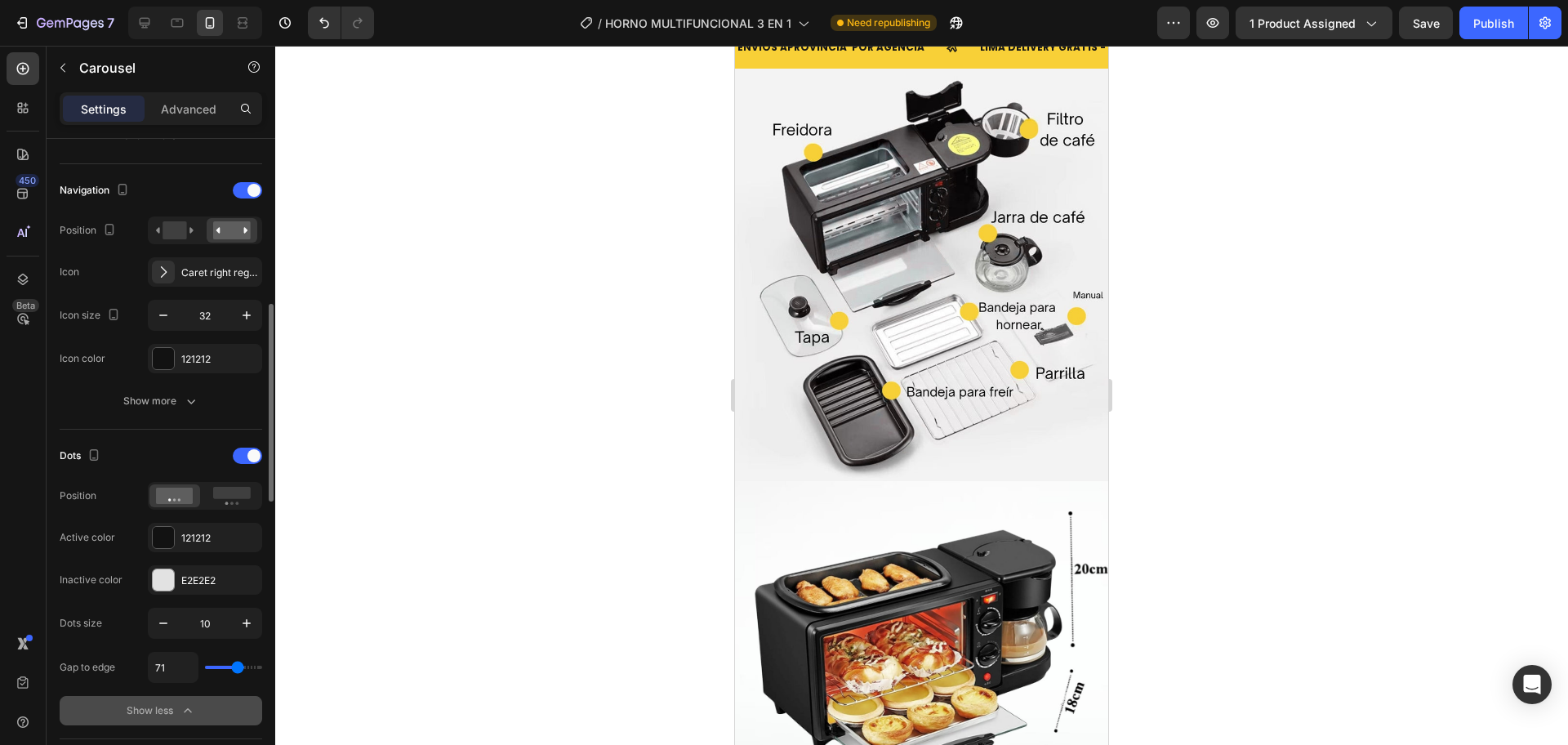
type input "64"
type input "60"
type input "51"
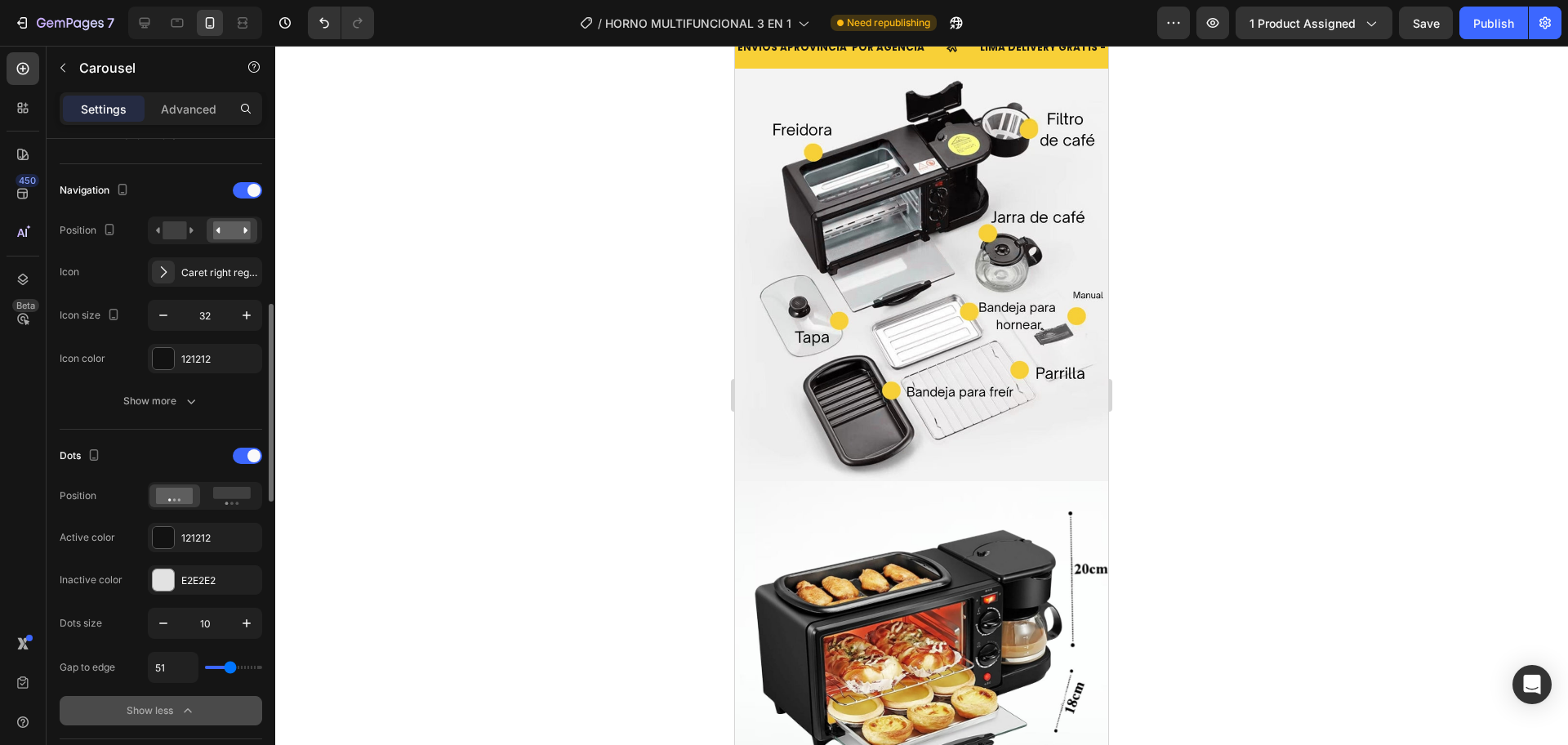
type input "60"
type input "64"
type input "71"
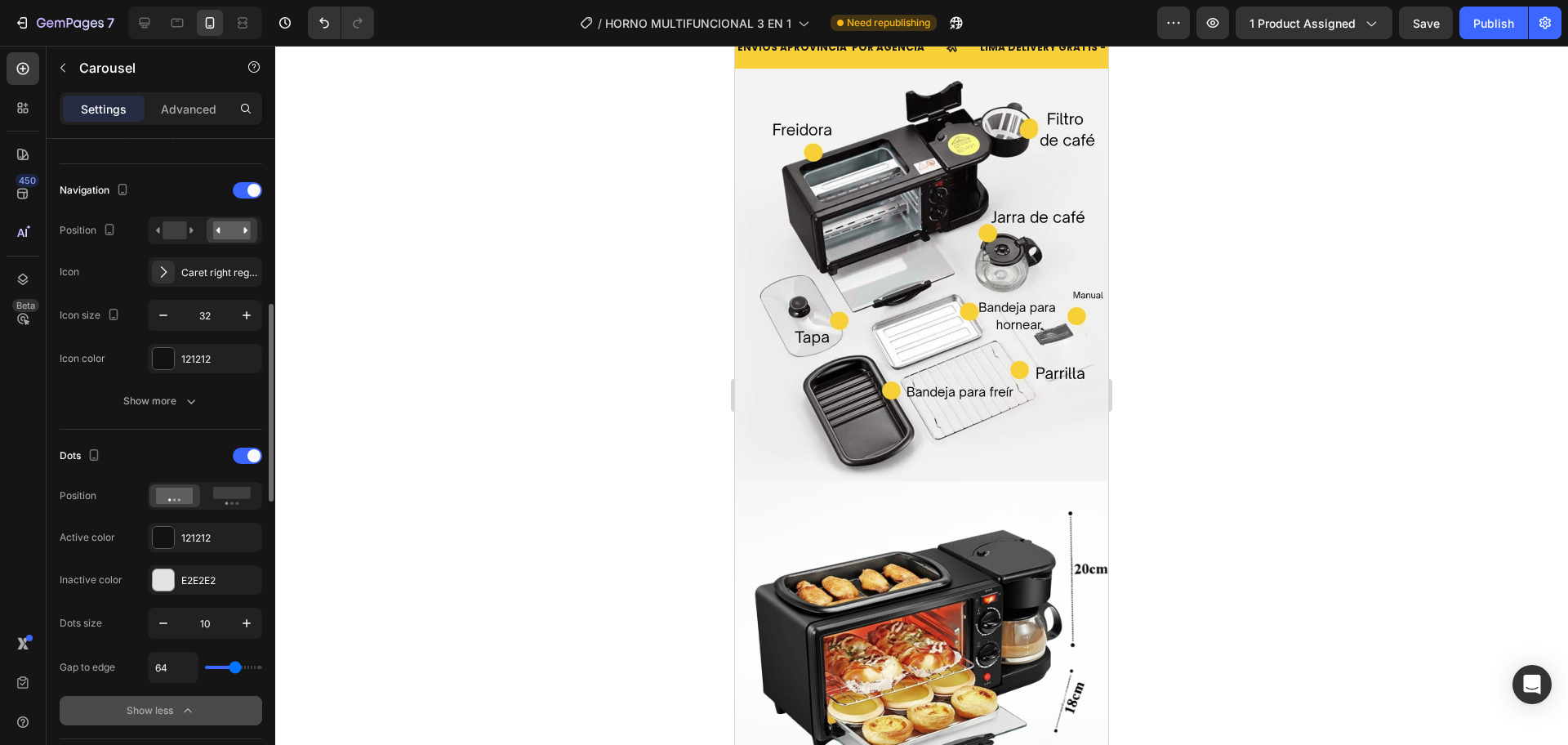
type input "71"
type input "73"
drag, startPoint x: 215, startPoint y: 666, endPoint x: 239, endPoint y: 677, distance: 26.4
type input "73"
click at [239, 669] on input "range" at bounding box center [233, 667] width 57 height 3
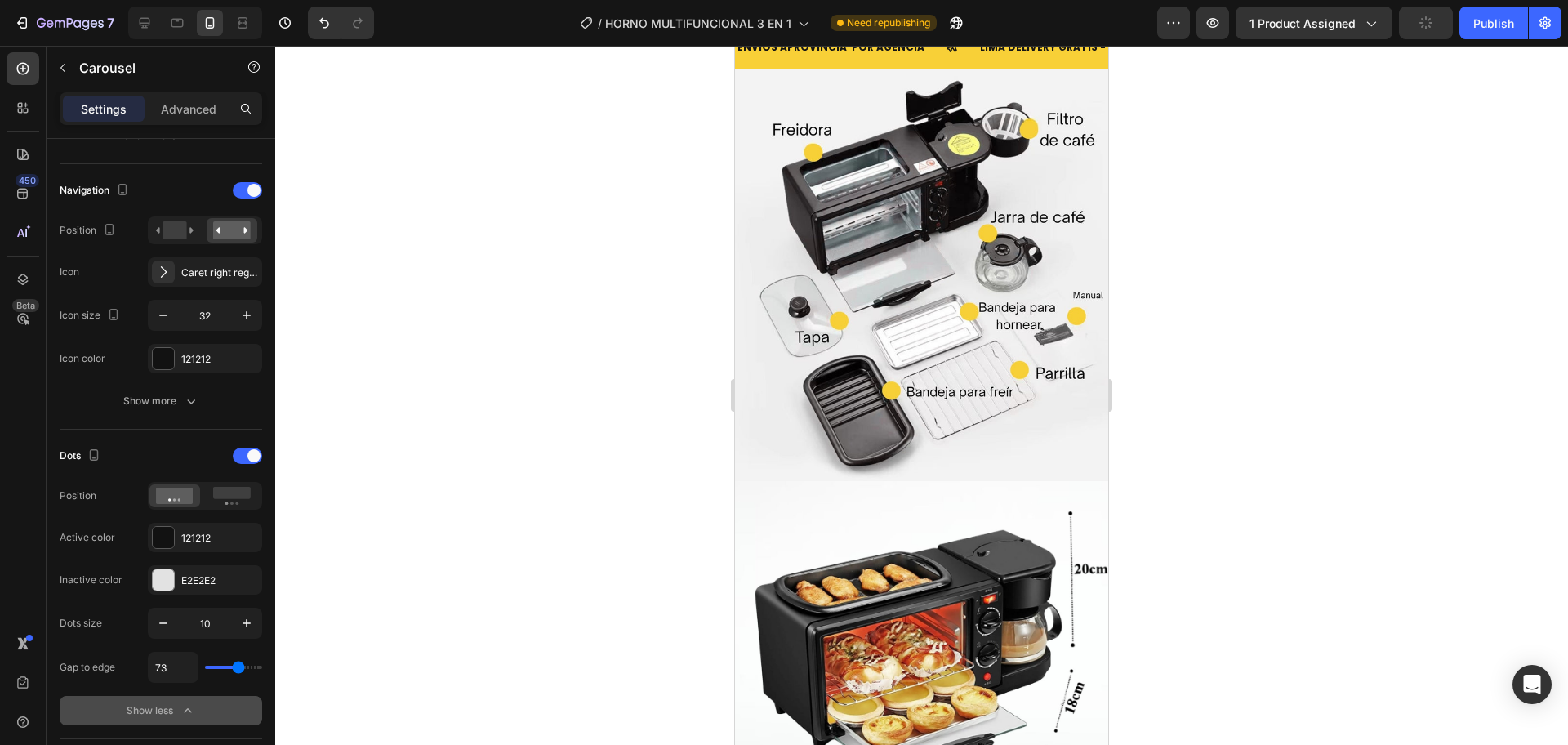
click at [487, 423] on div at bounding box center [921, 395] width 1292 height 699
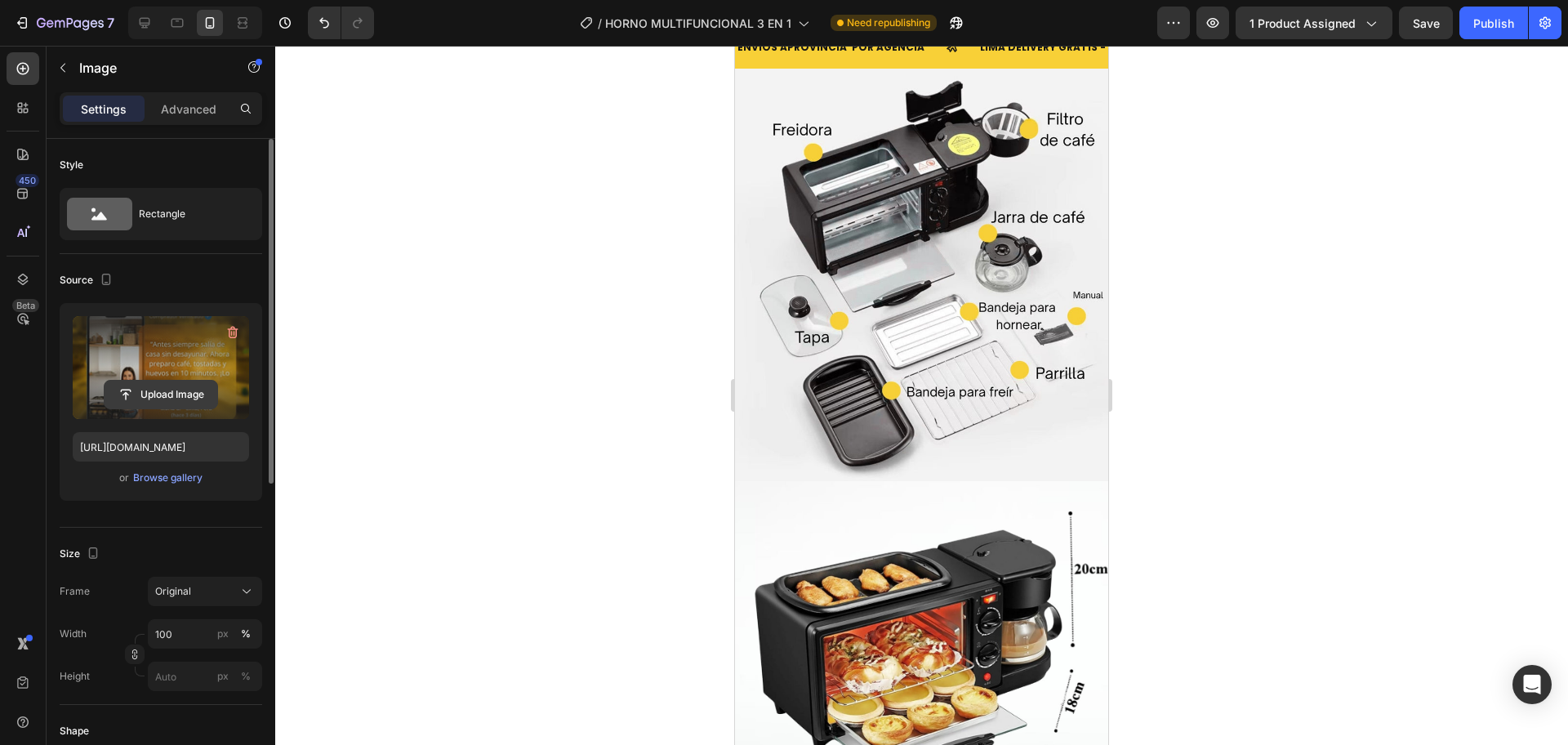
click at [139, 389] on input "file" at bounding box center [161, 394] width 113 height 27
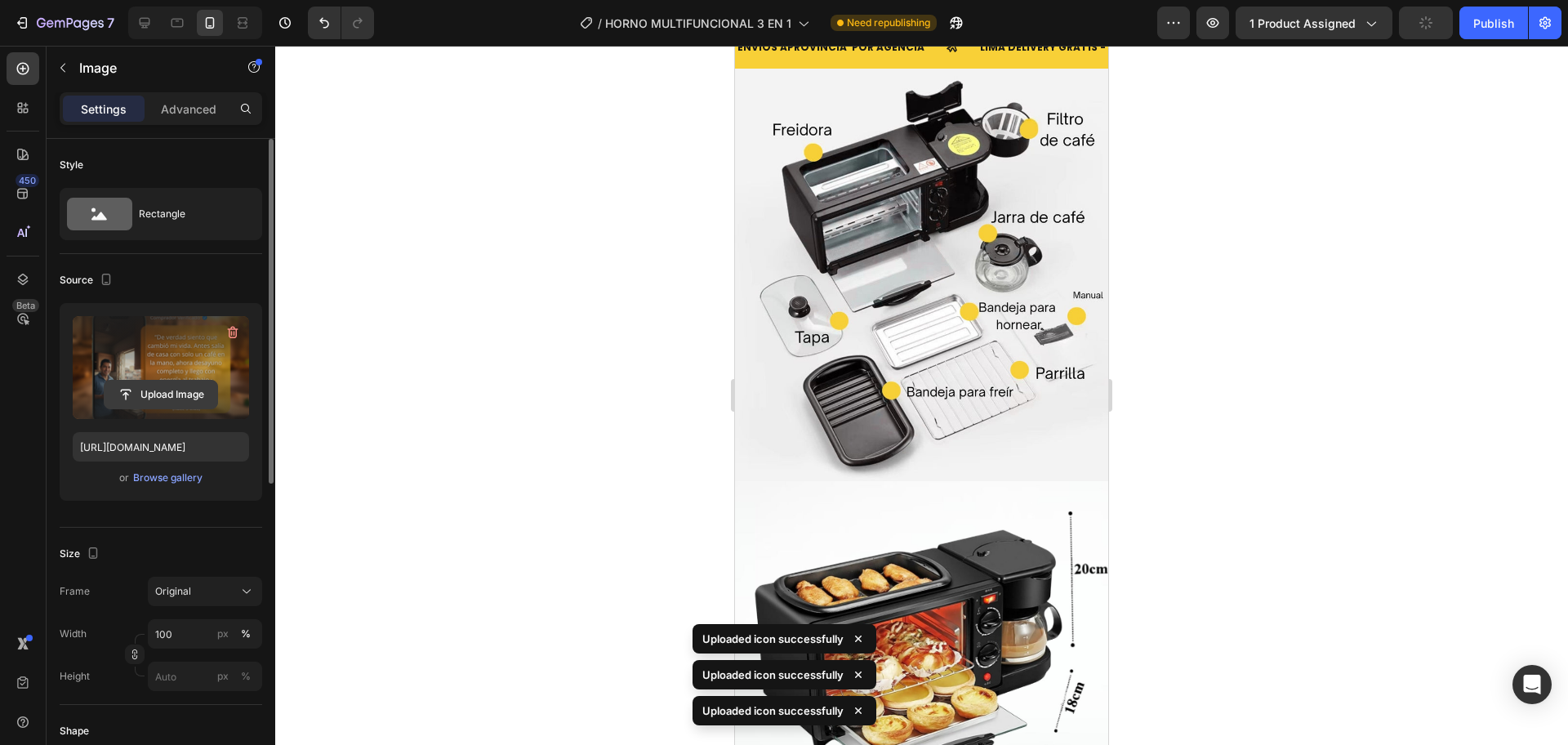
click at [148, 385] on input "file" at bounding box center [161, 394] width 113 height 27
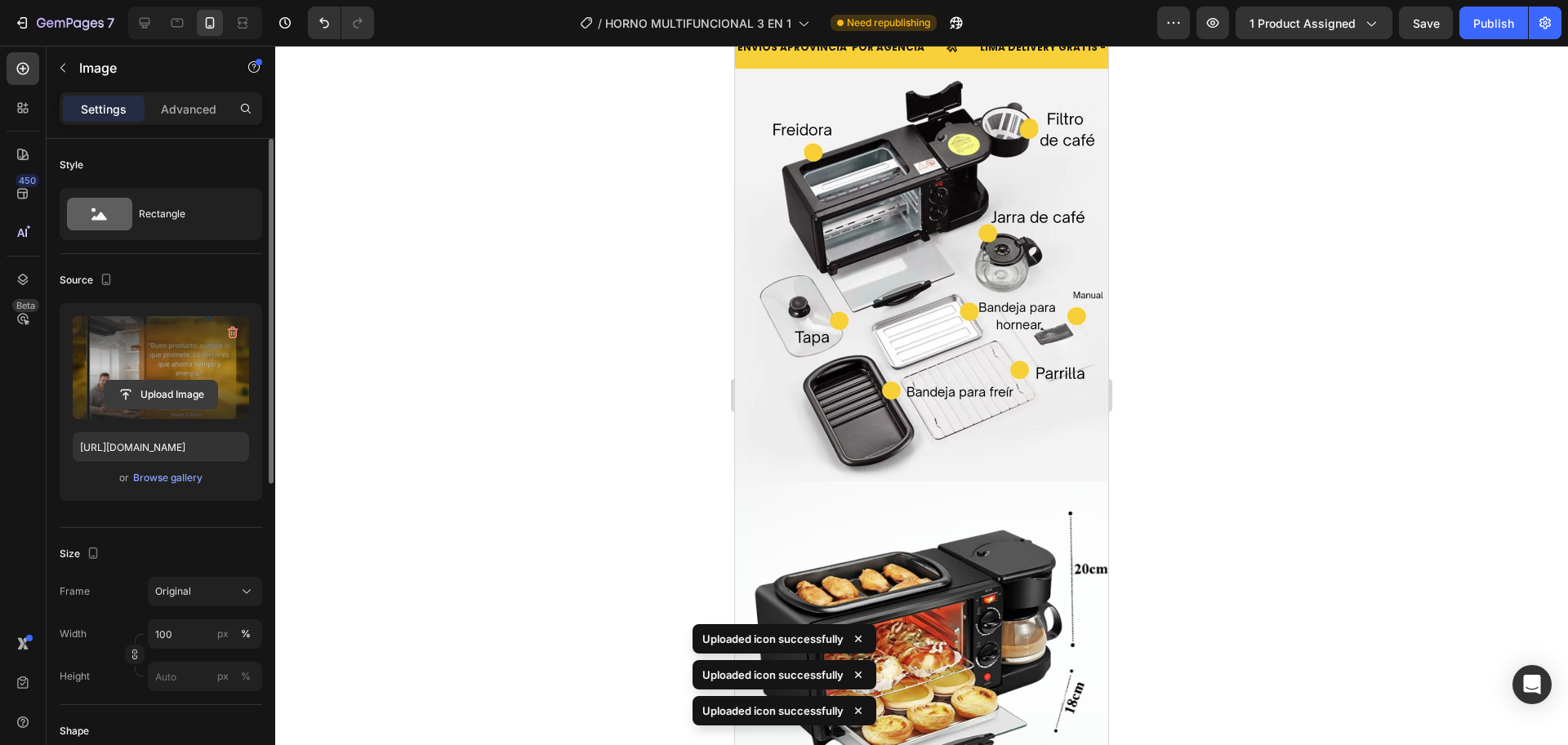
click at [128, 394] on input "file" at bounding box center [161, 394] width 113 height 27
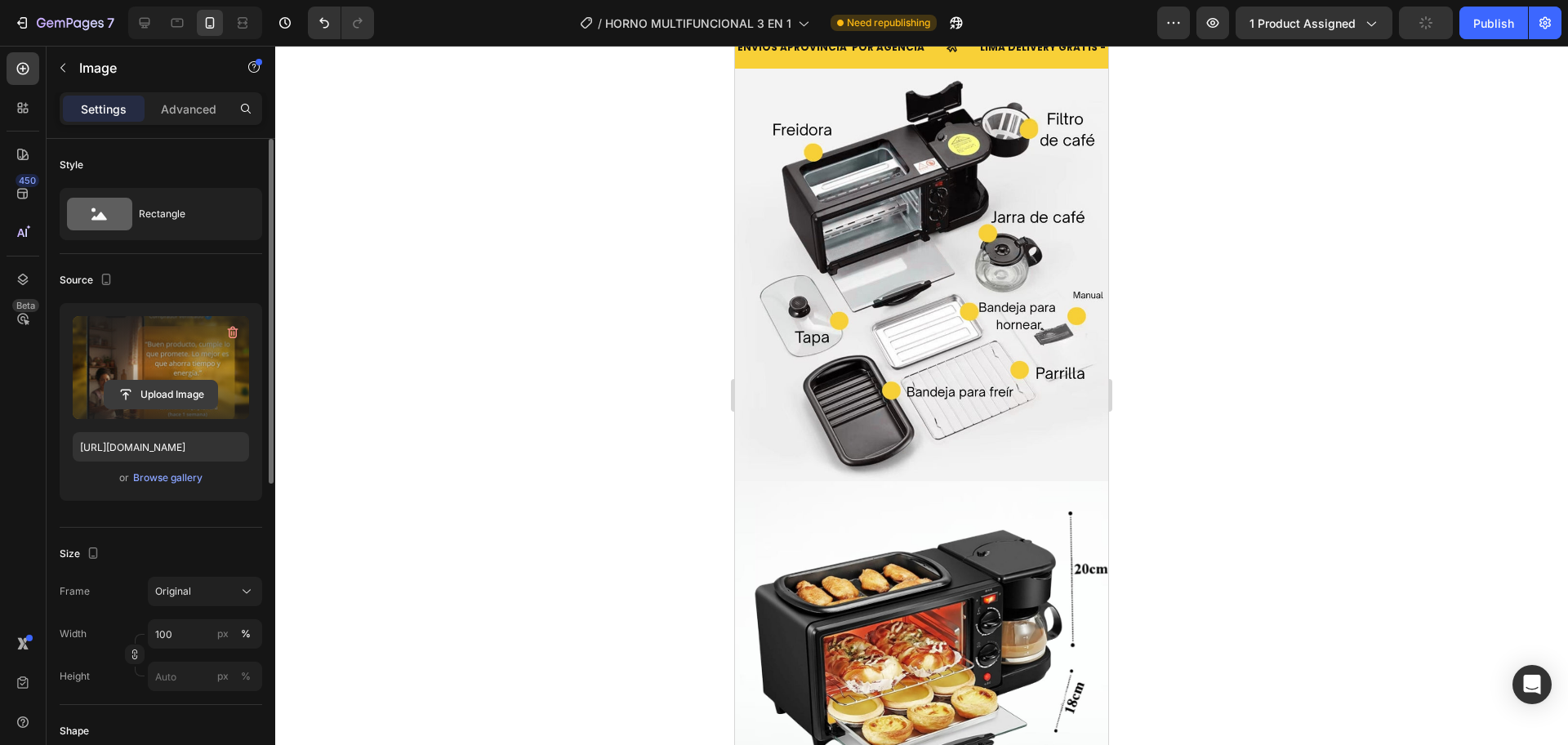
click at [155, 387] on input "file" at bounding box center [161, 394] width 113 height 27
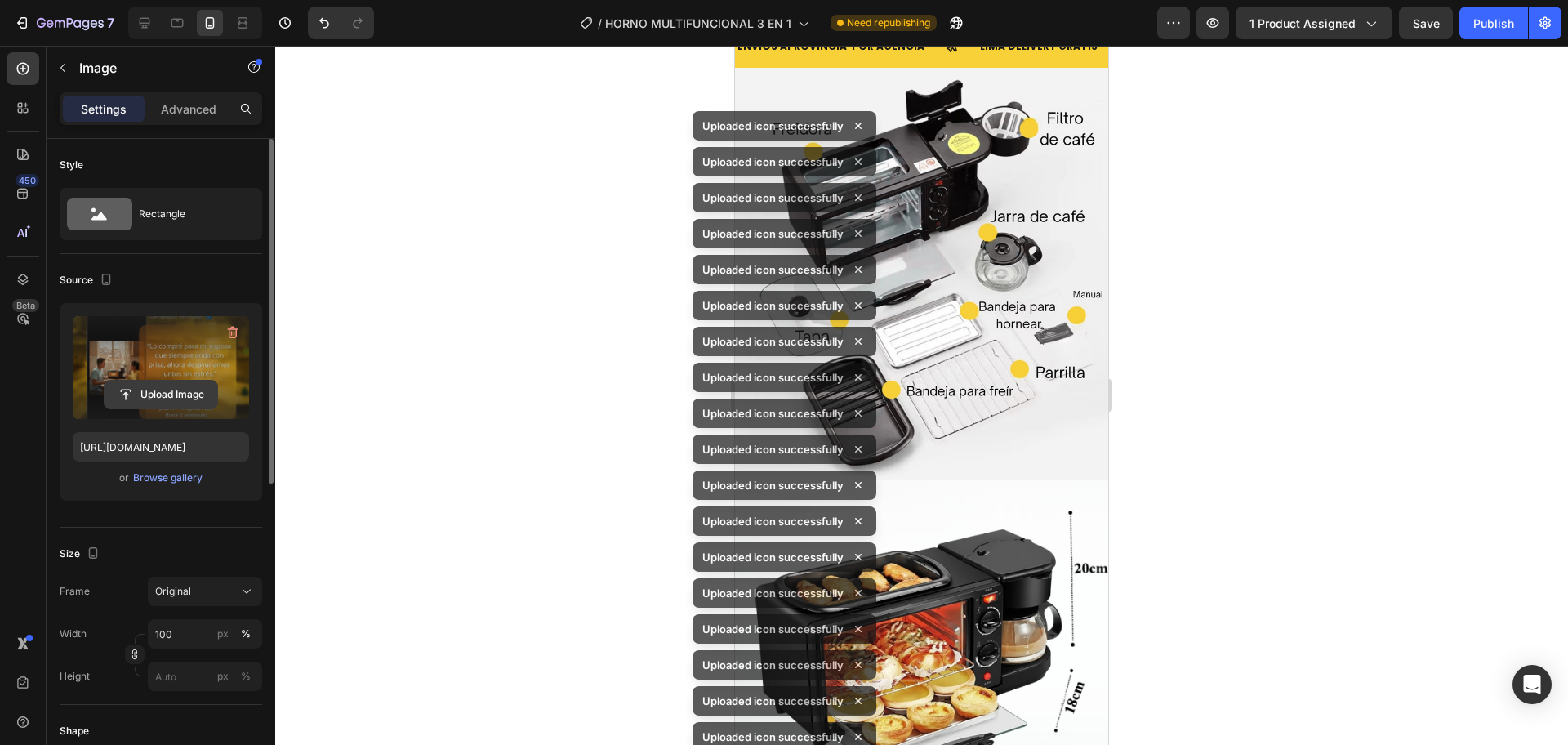
click at [178, 385] on input "file" at bounding box center [161, 394] width 113 height 27
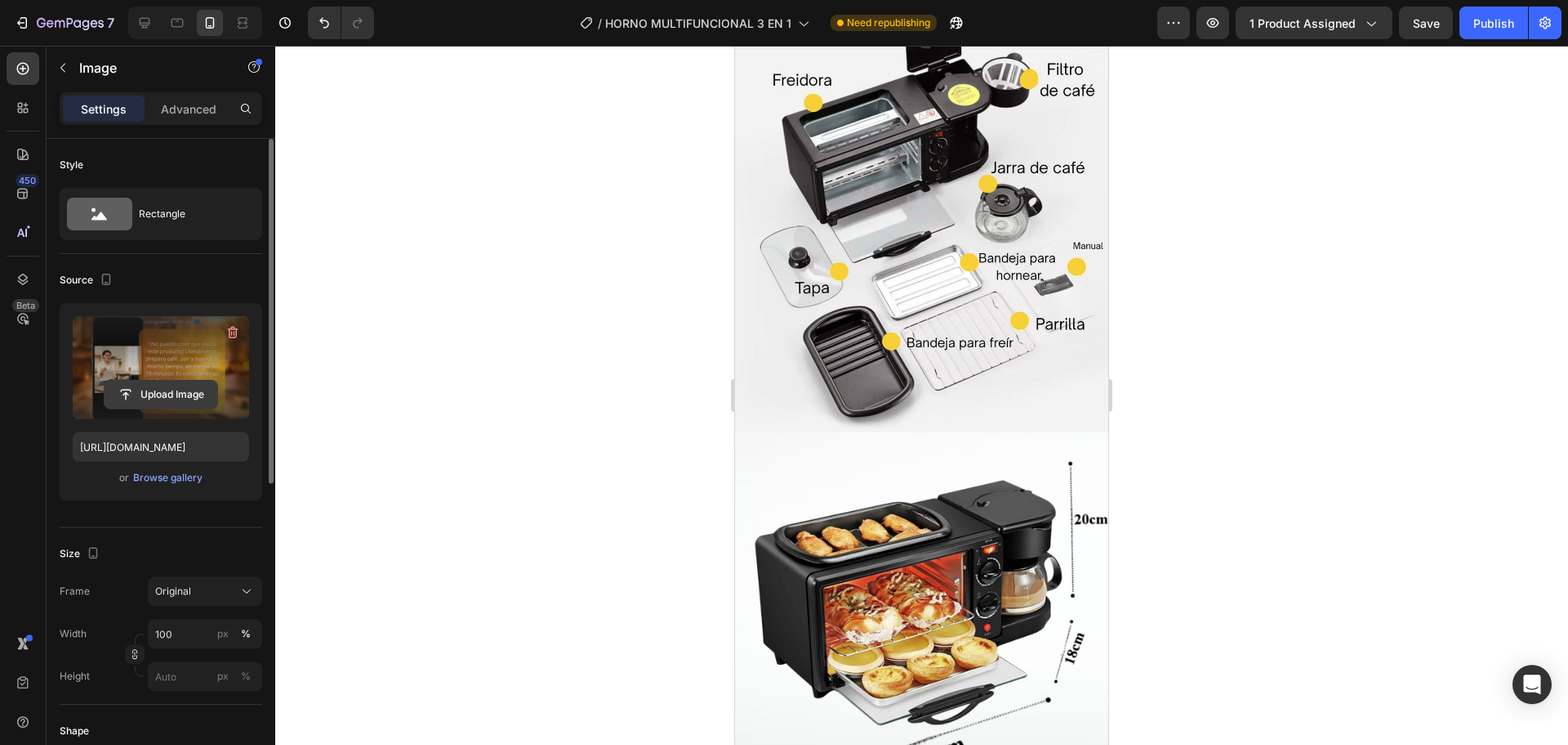
click at [148, 392] on input "file" at bounding box center [161, 394] width 113 height 27
click at [184, 396] on input "file" at bounding box center [161, 394] width 113 height 27
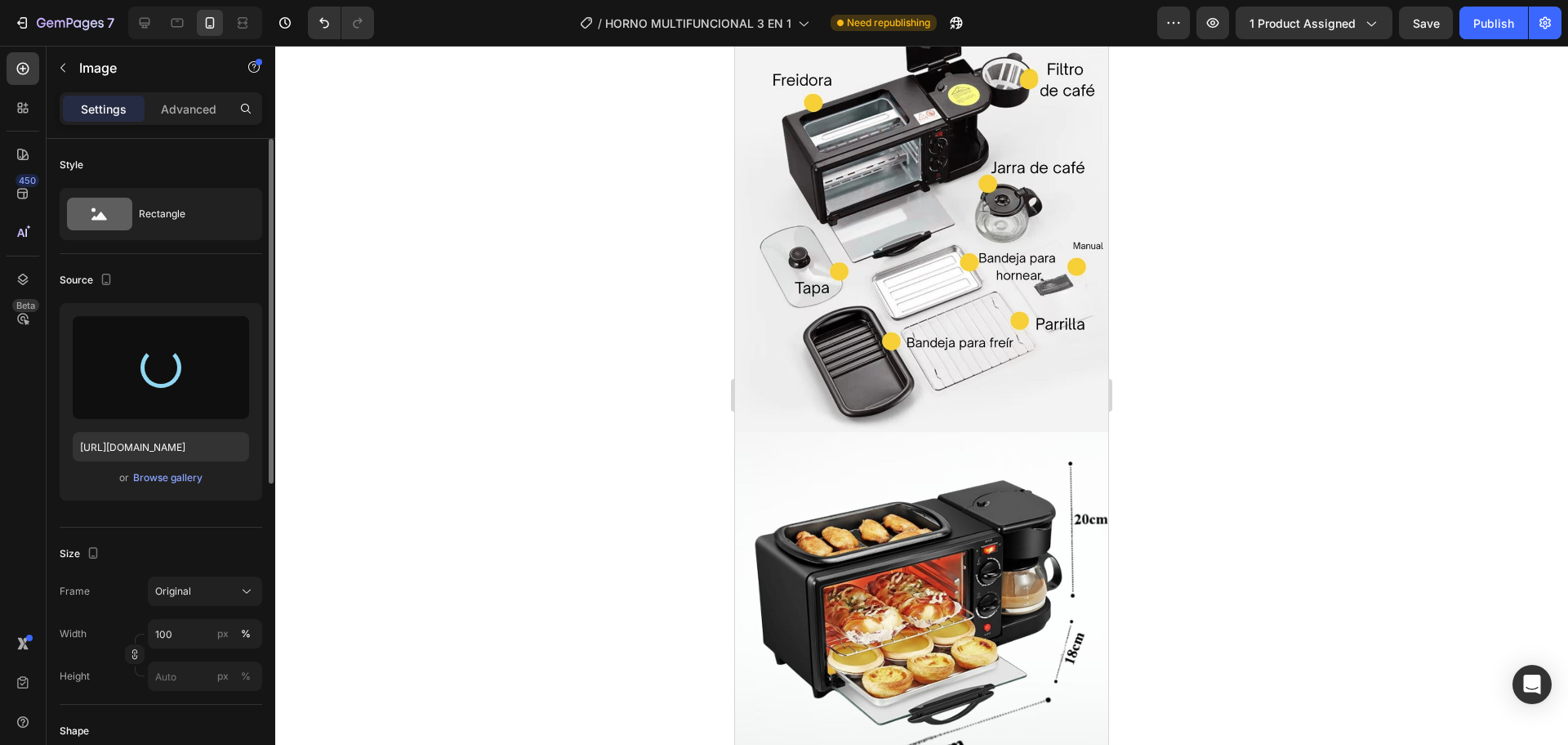
type input "[URL][DOMAIN_NAME]"
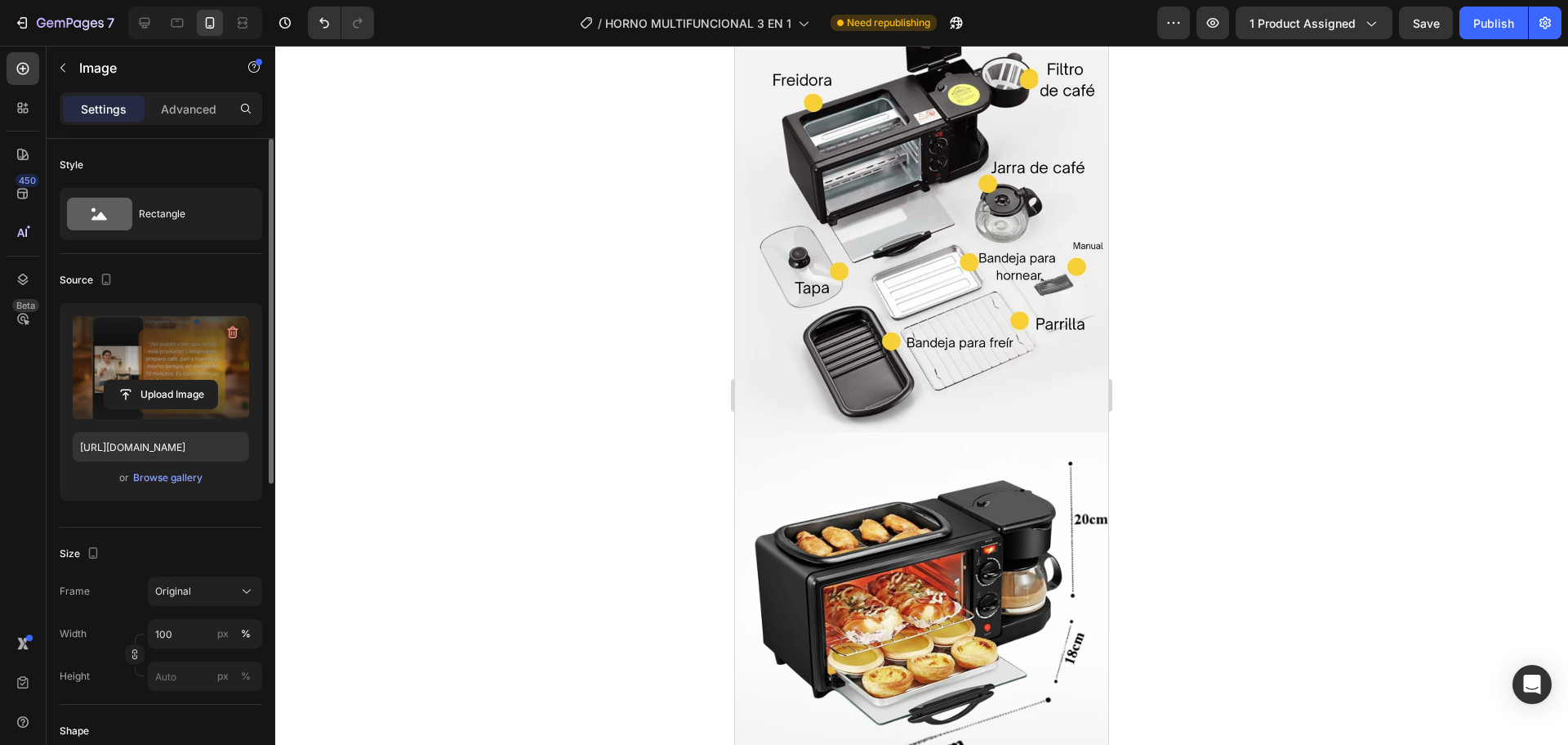
click at [665, 420] on div at bounding box center [921, 395] width 1292 height 699
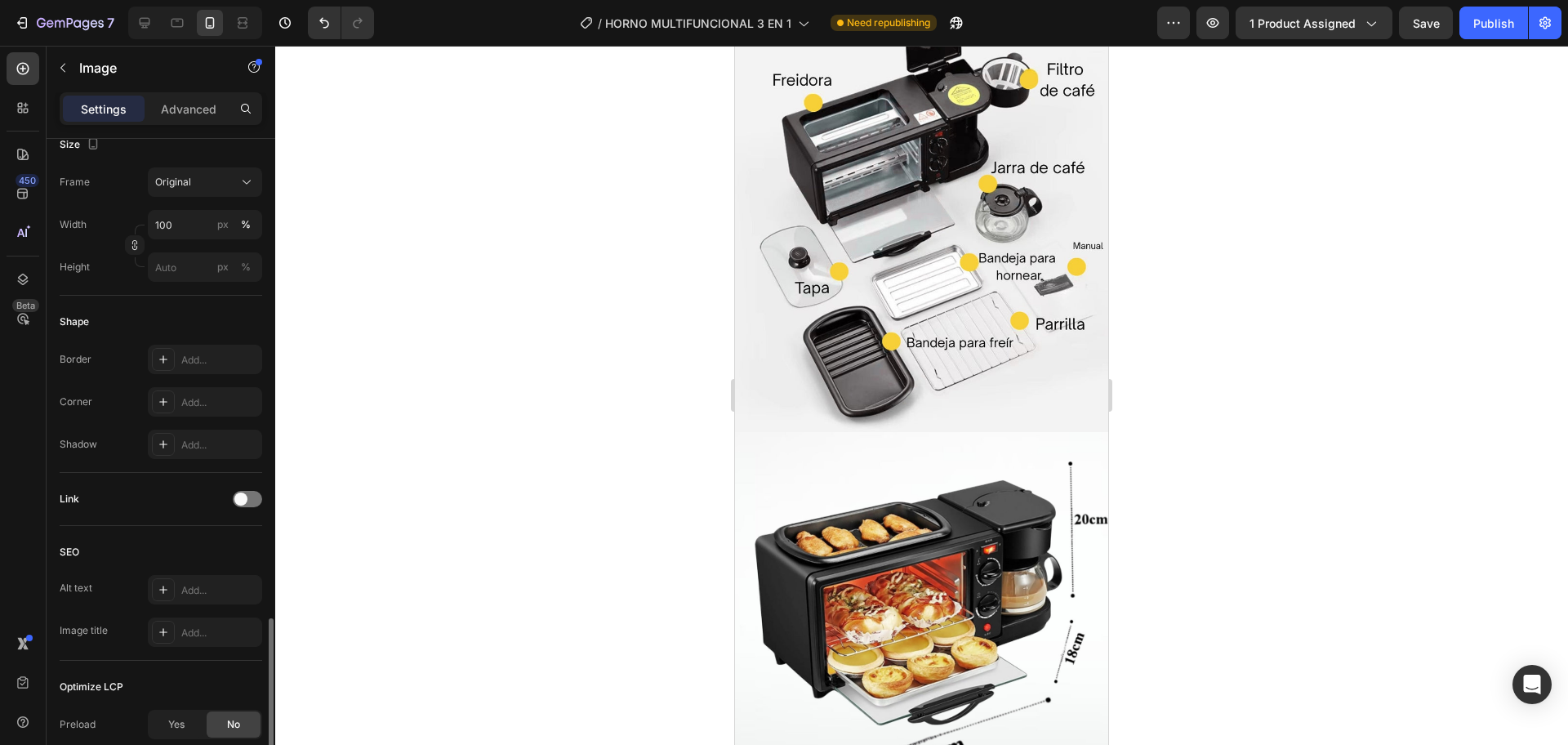
scroll to position [581, 0]
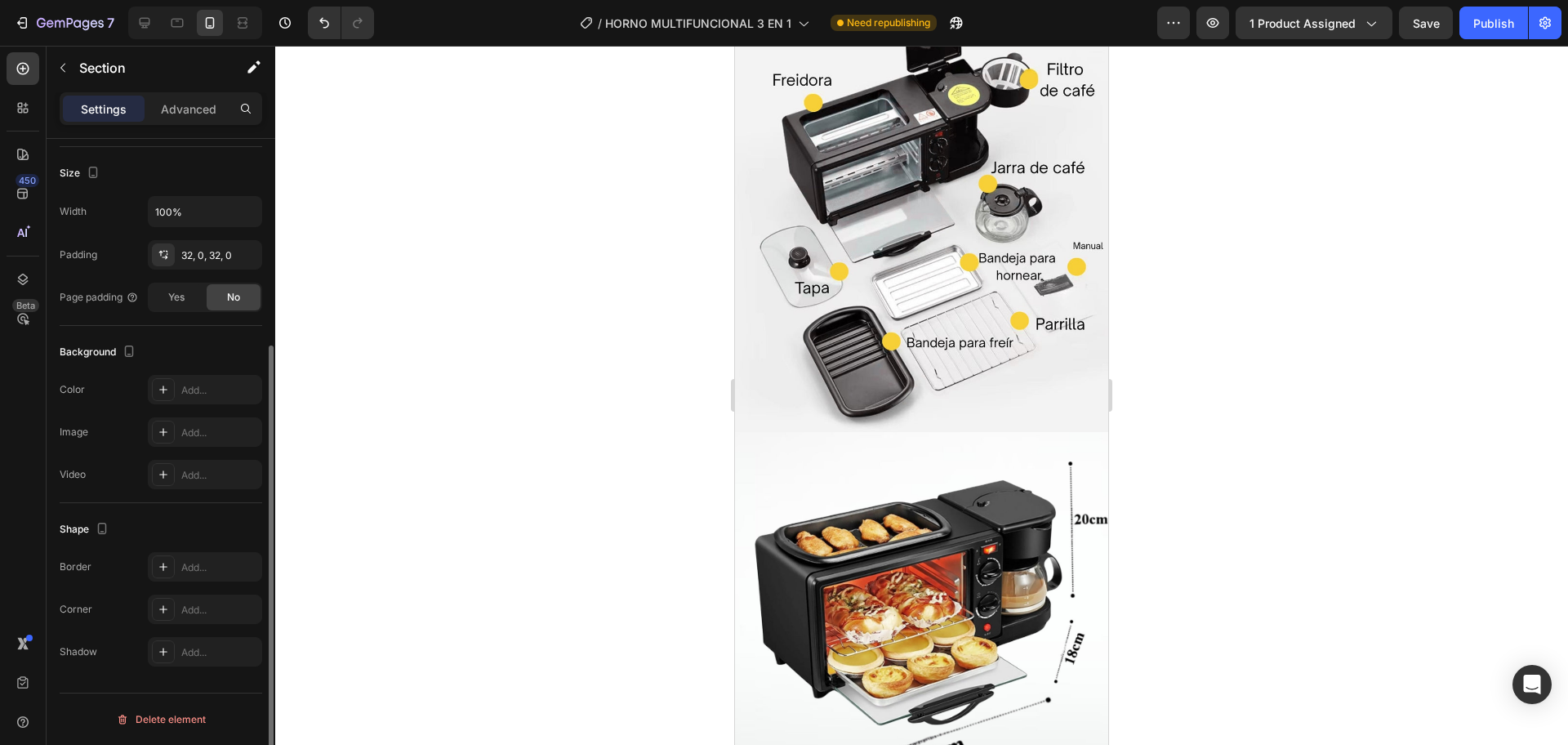
scroll to position [0, 0]
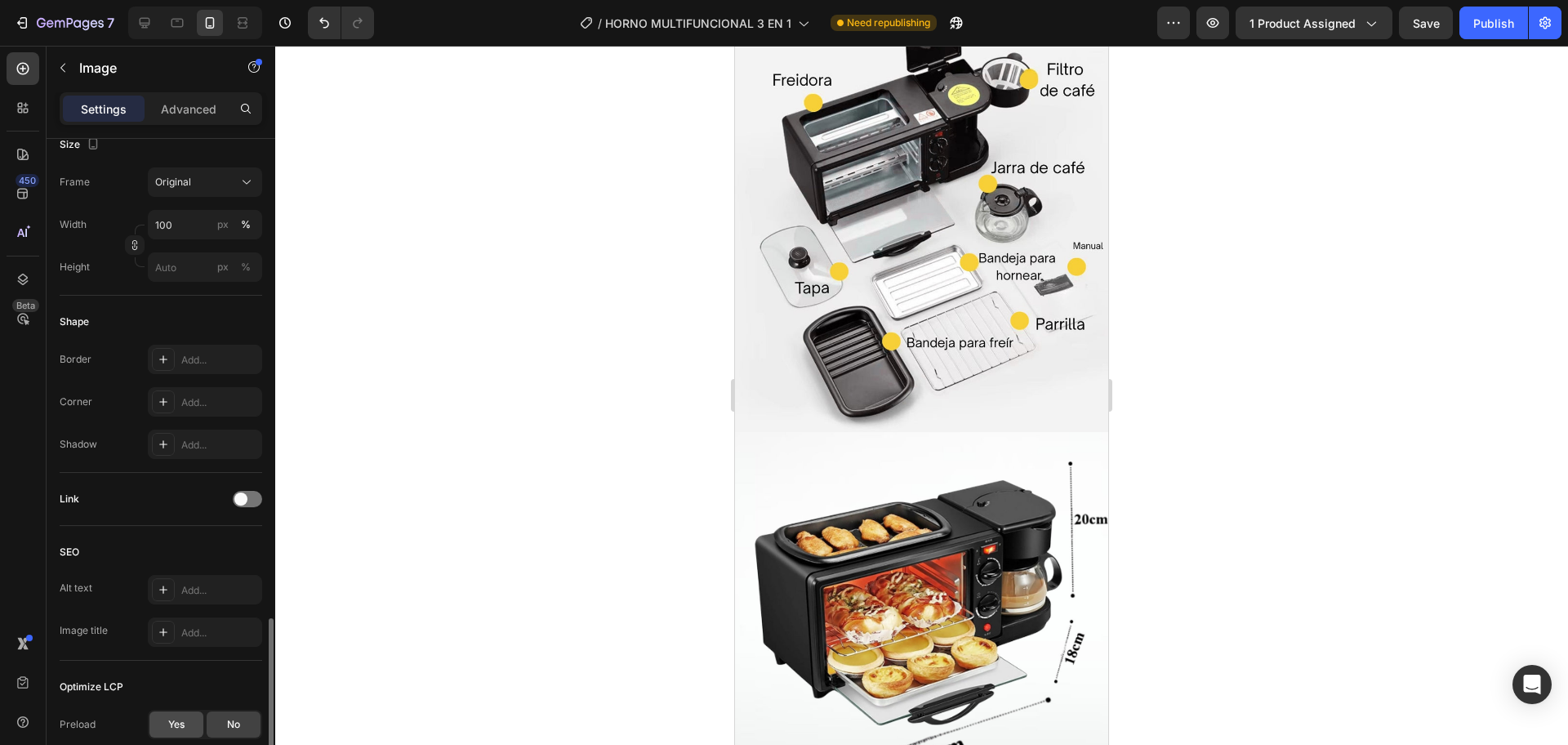
scroll to position [581, 0]
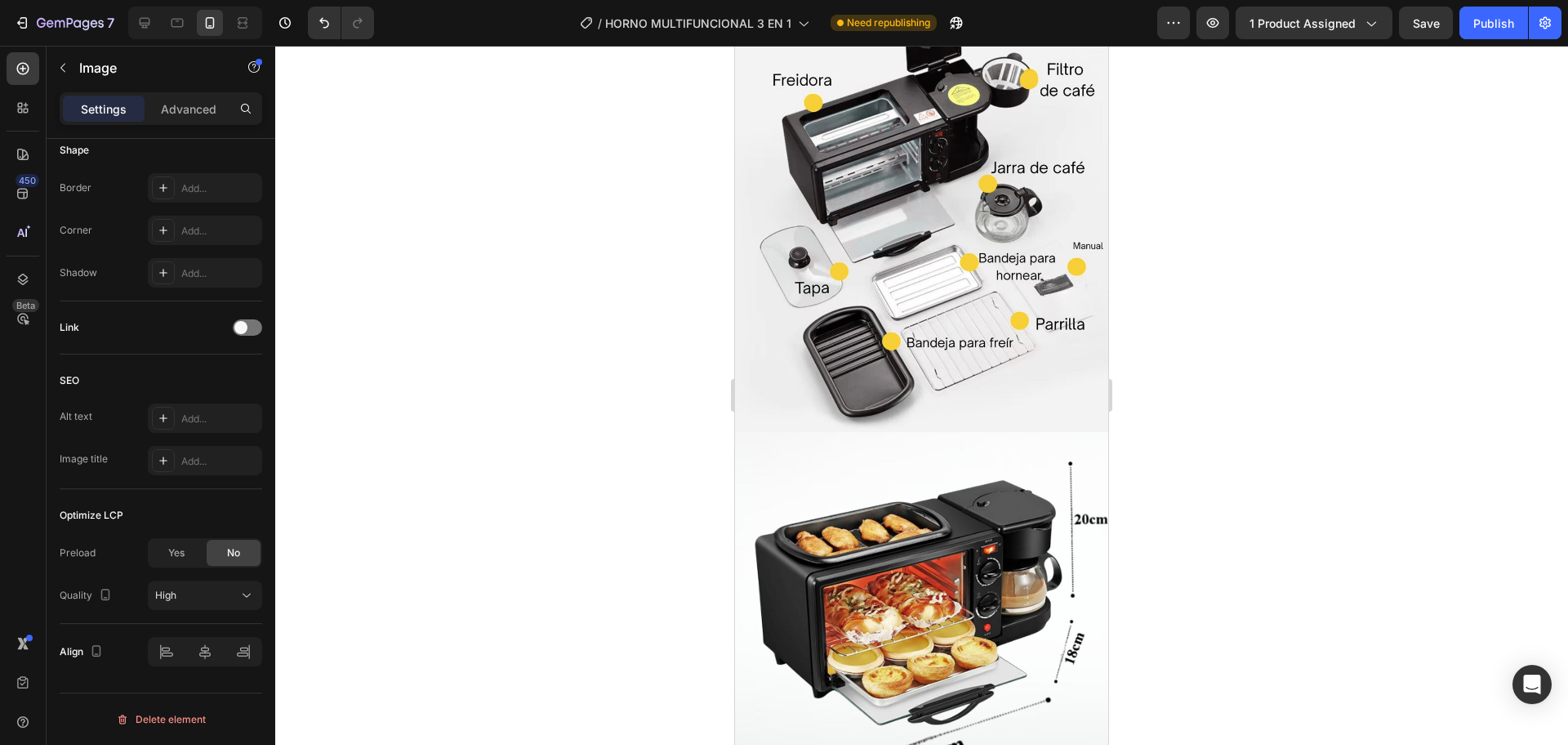
click at [204, 129] on div "Settings Advanced" at bounding box center [161, 116] width 229 height 47
click at [203, 109] on p "Advanced" at bounding box center [188, 109] width 56 height 18
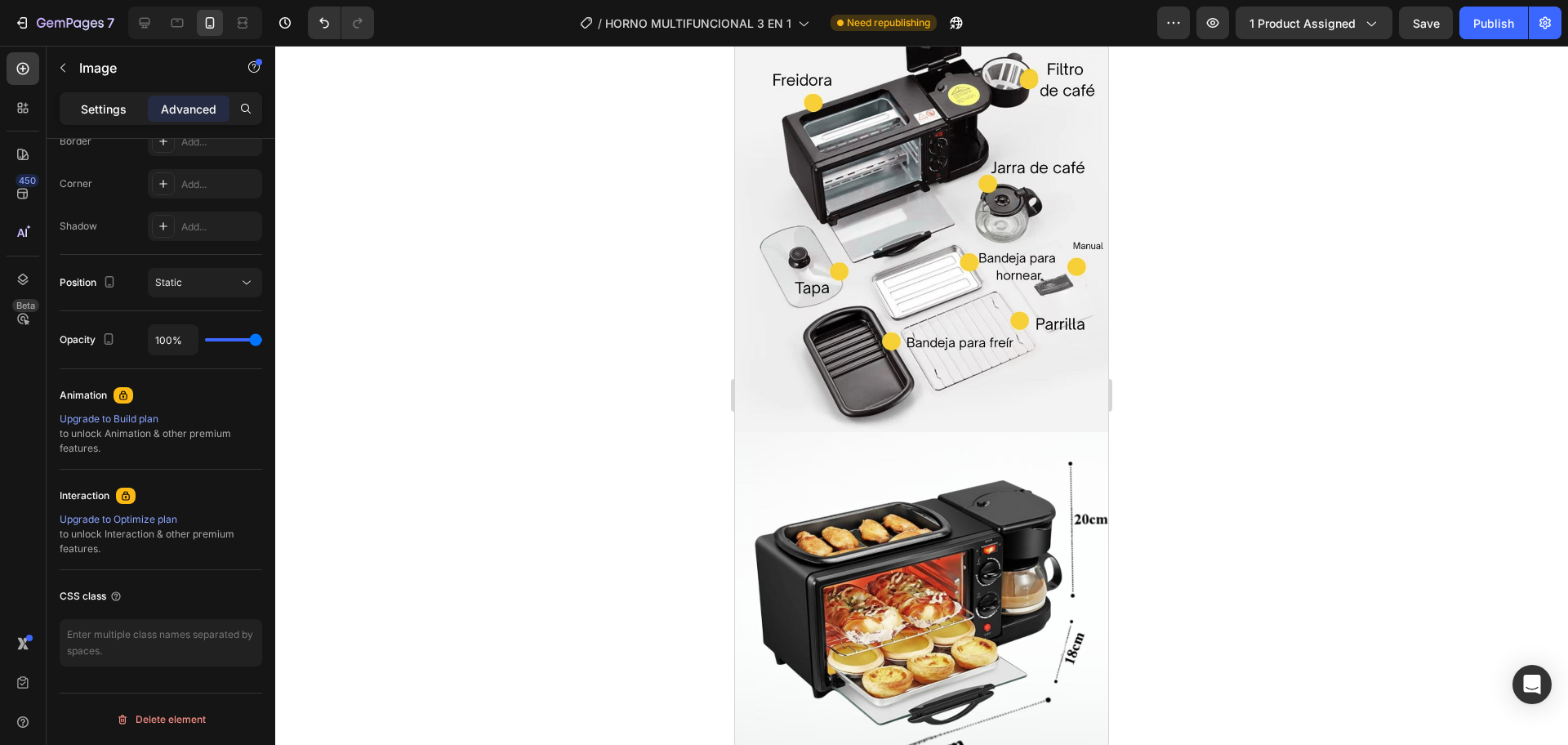
click at [88, 100] on p "Settings" at bounding box center [103, 109] width 46 height 18
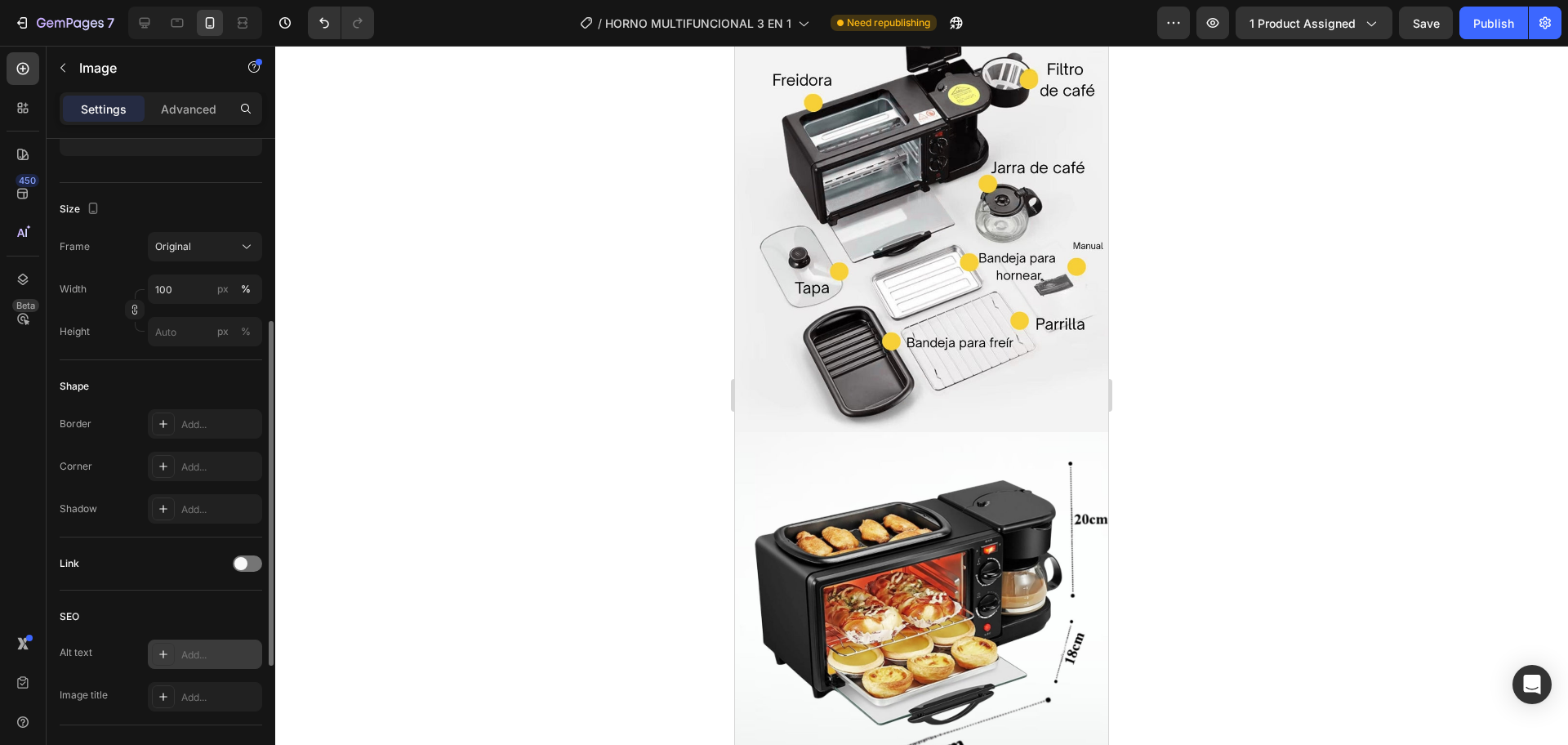
scroll to position [581, 0]
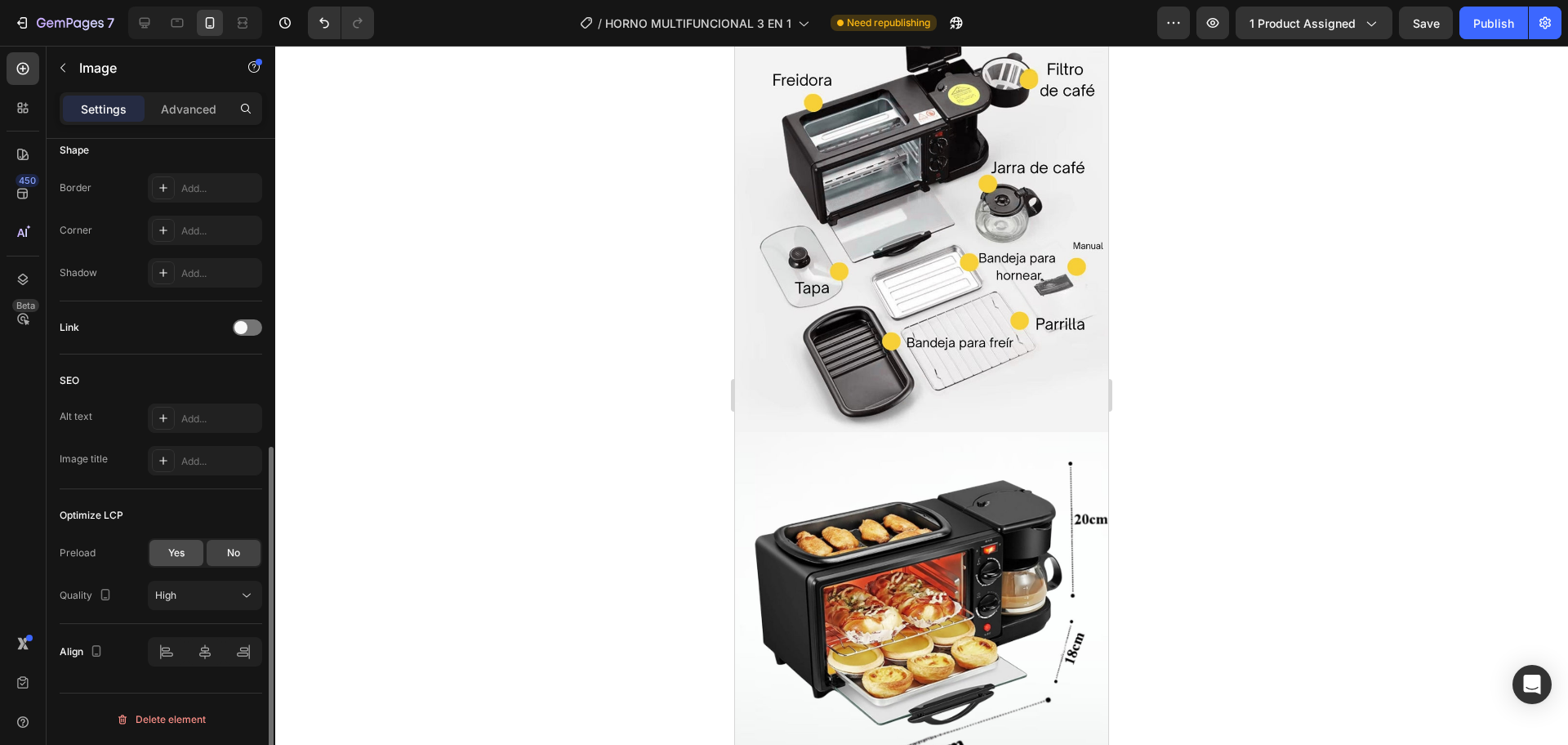
click at [183, 559] on span "Yes" at bounding box center [176, 553] width 17 height 15
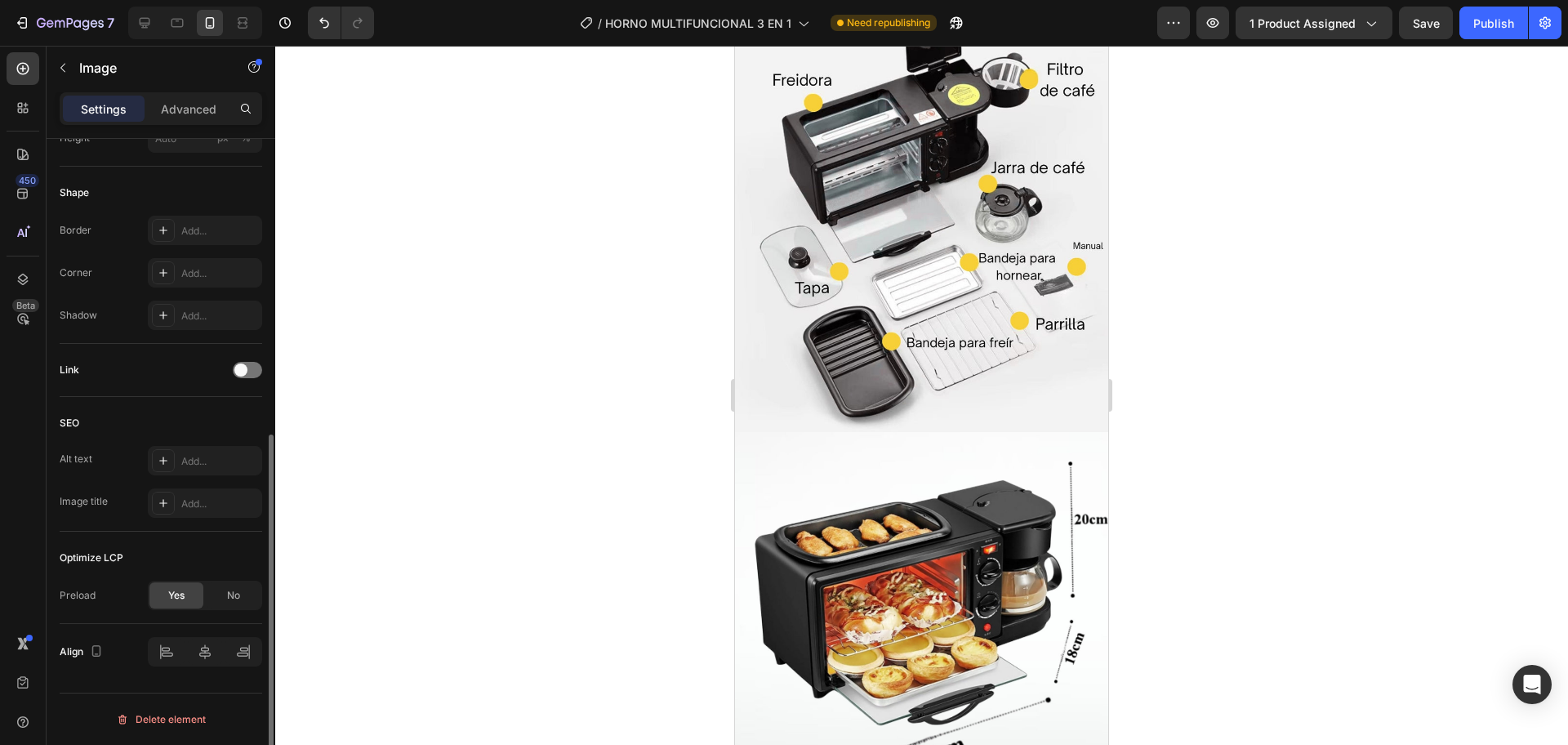
scroll to position [538, 0]
click at [236, 592] on span "No" at bounding box center [233, 595] width 13 height 15
click at [187, 597] on div "Yes" at bounding box center [175, 595] width 54 height 26
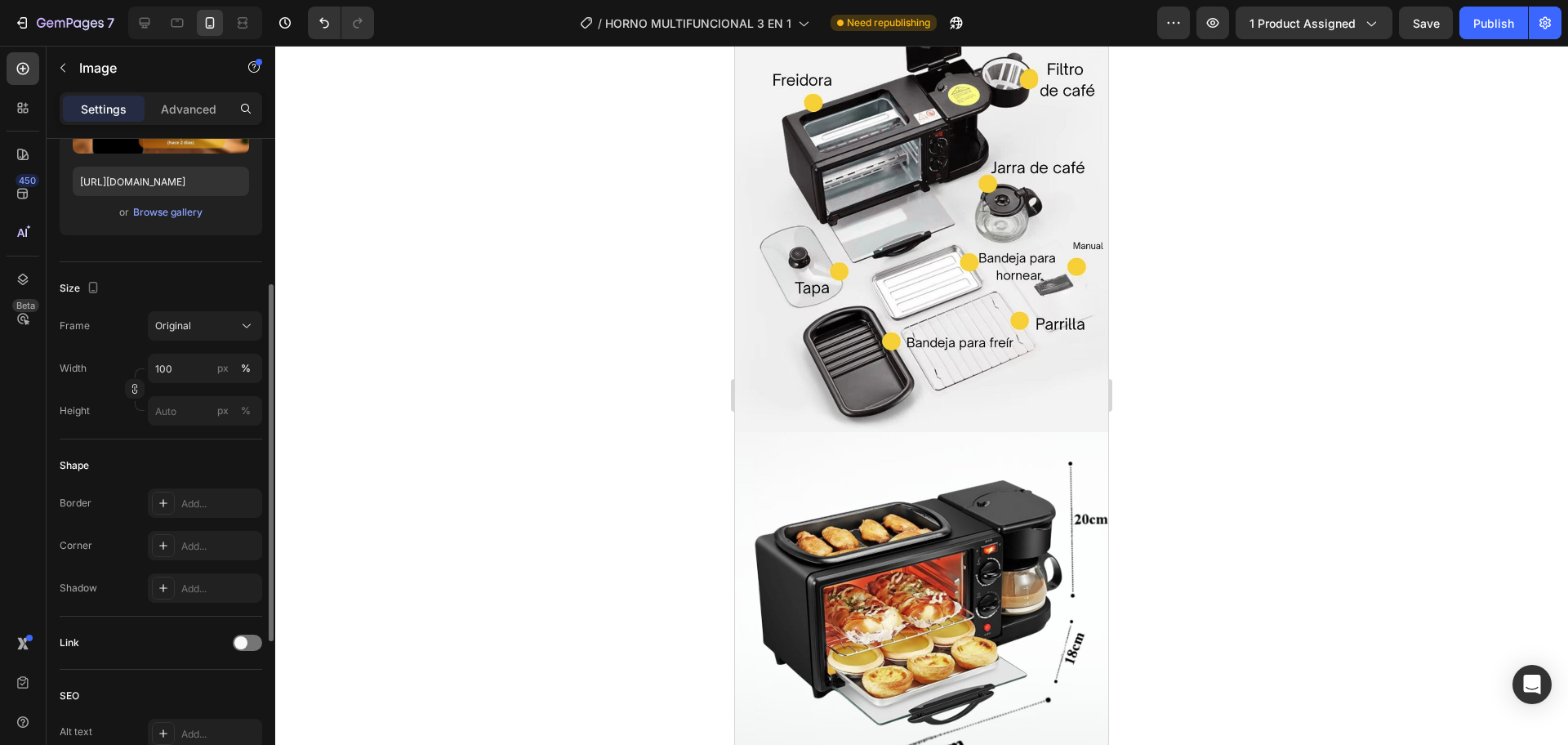
scroll to position [0, 0]
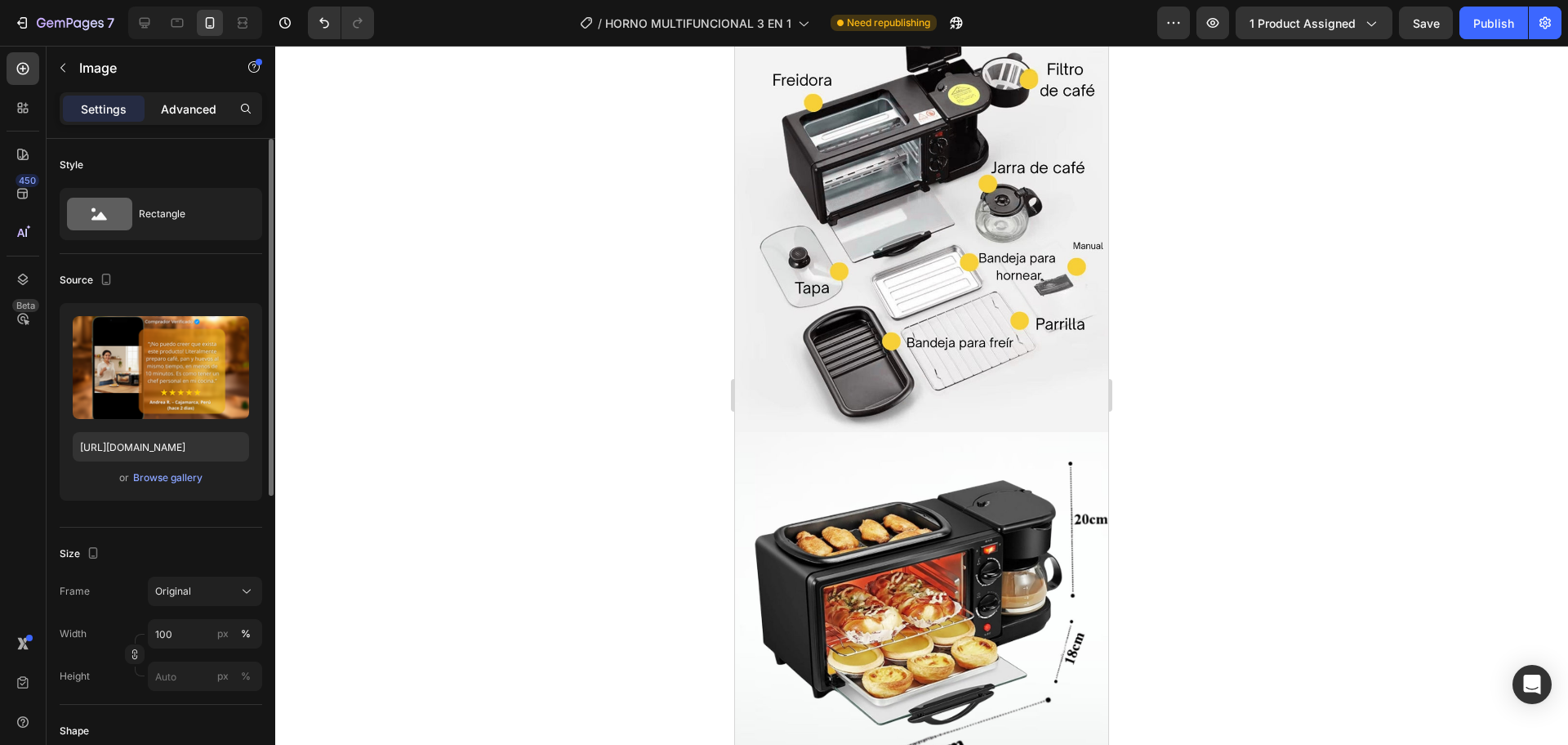
click at [180, 113] on p "Advanced" at bounding box center [188, 109] width 56 height 18
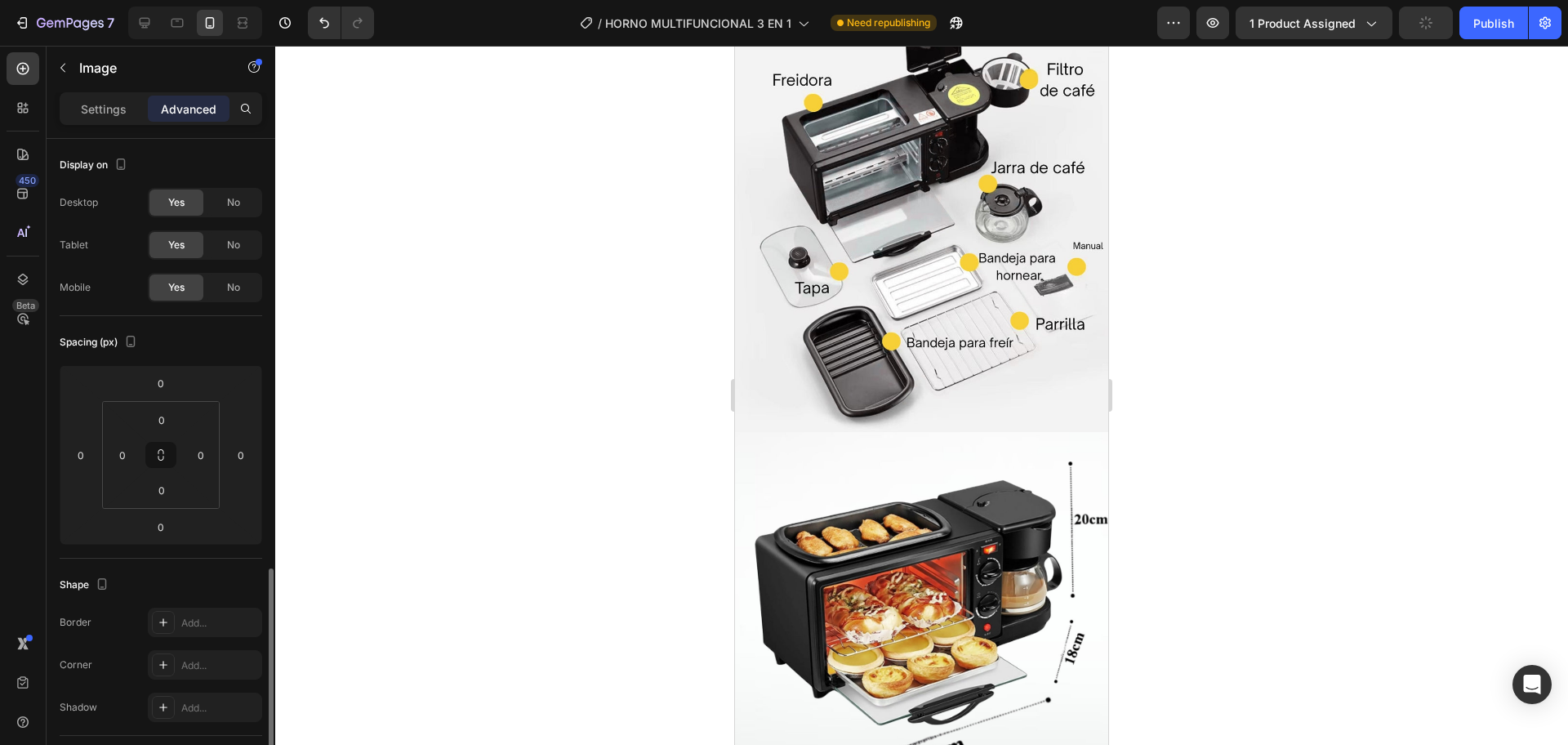
scroll to position [410, 0]
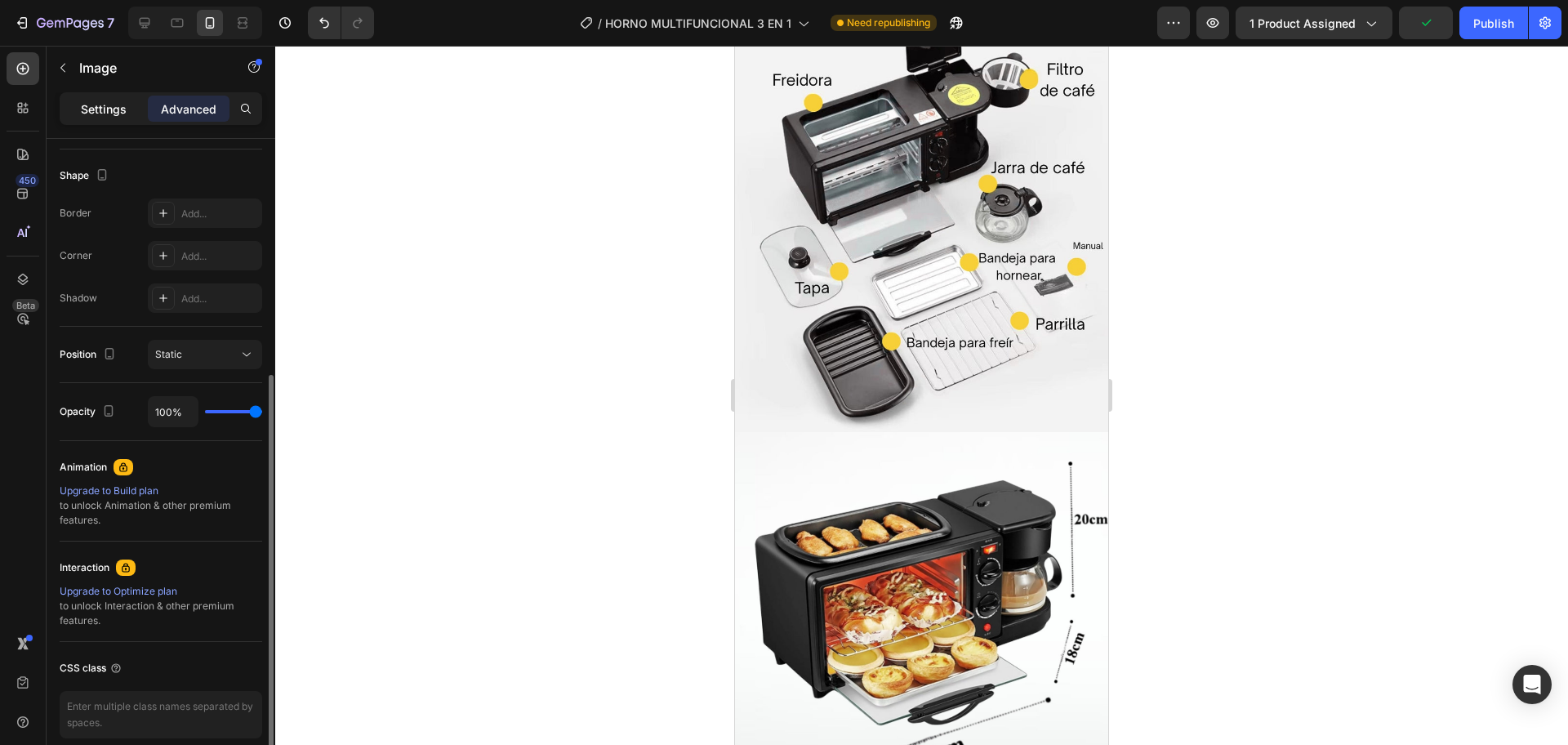
click at [94, 114] on p "Settings" at bounding box center [103, 109] width 46 height 18
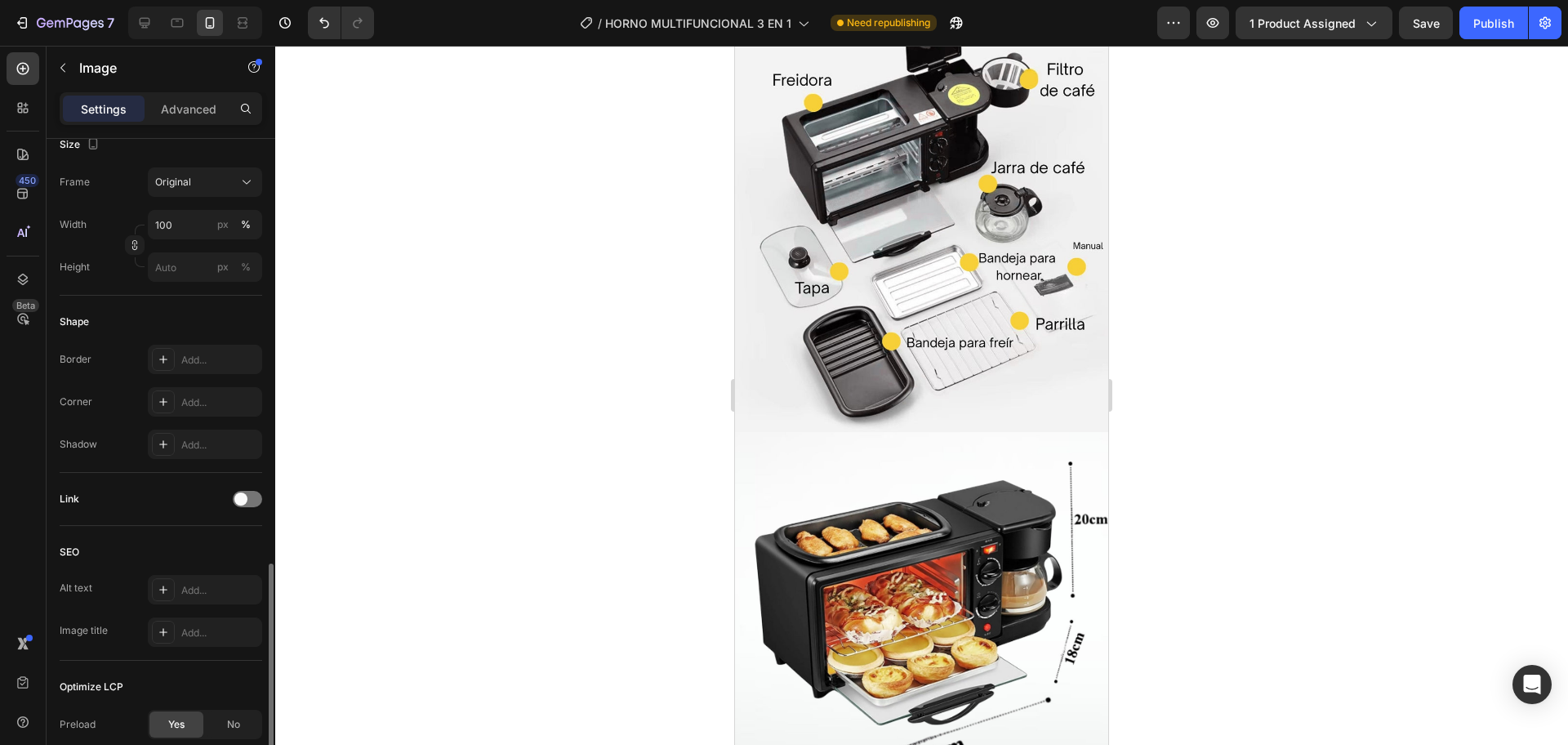
scroll to position [538, 0]
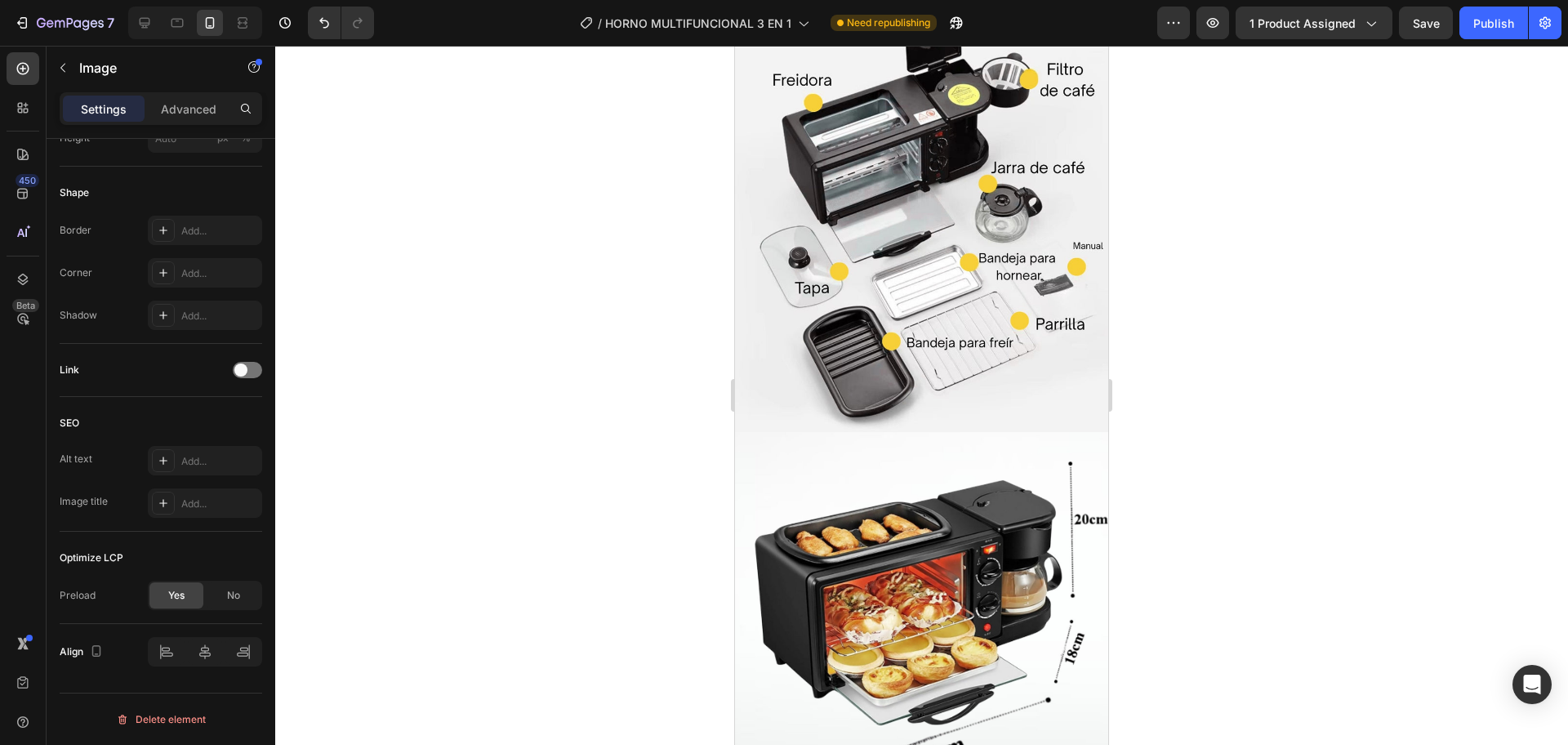
click at [723, 523] on div at bounding box center [921, 395] width 1292 height 699
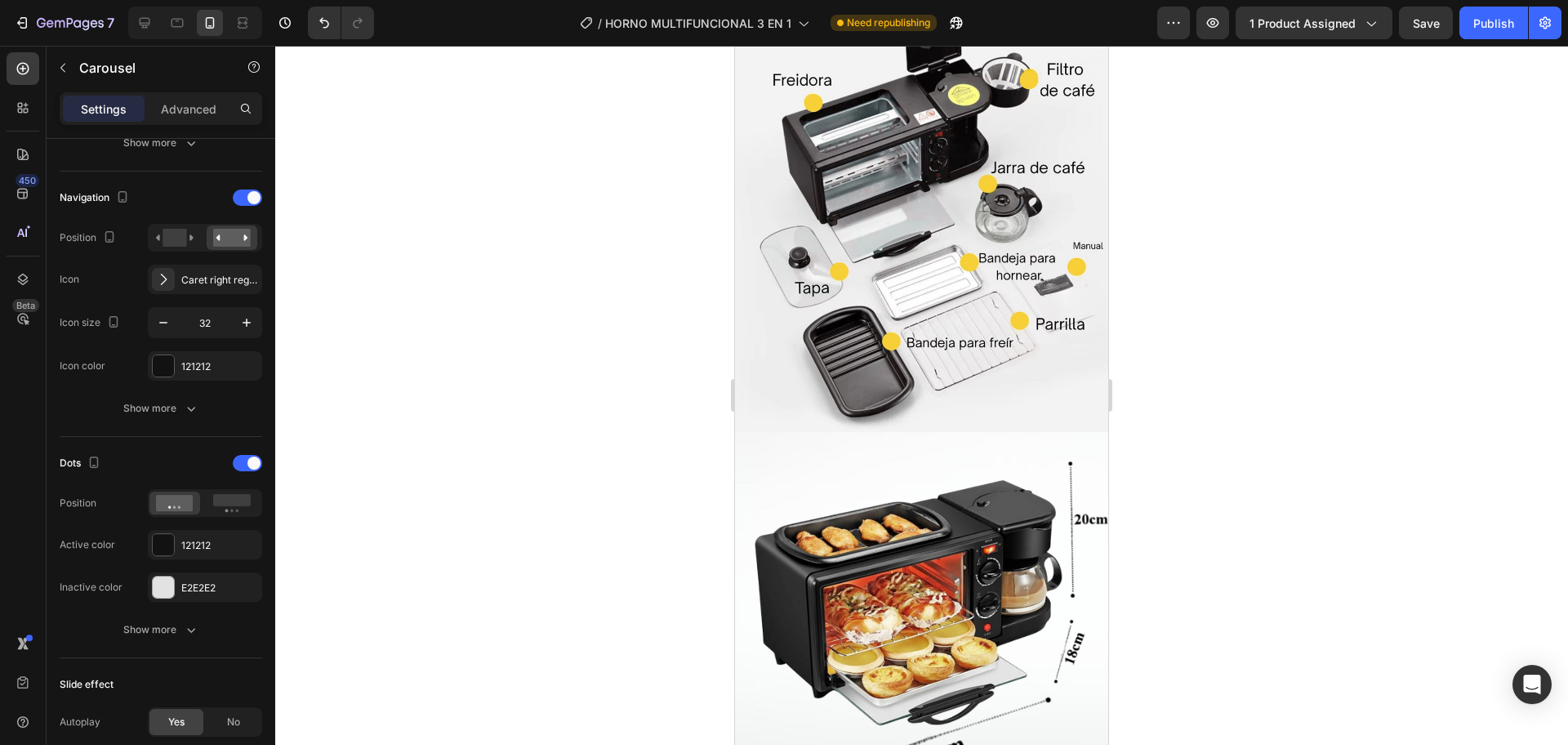
scroll to position [0, 0]
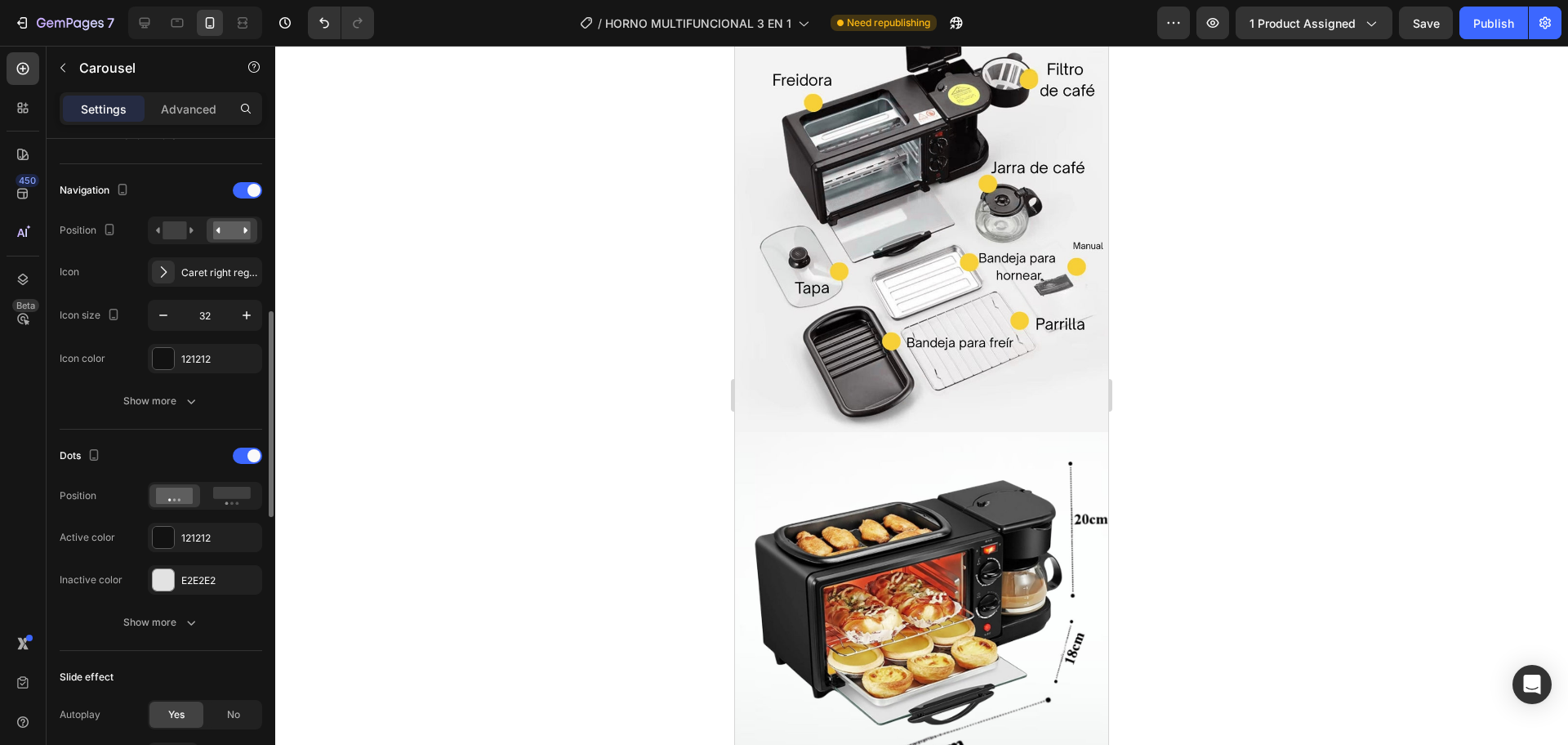
scroll to position [683, 0]
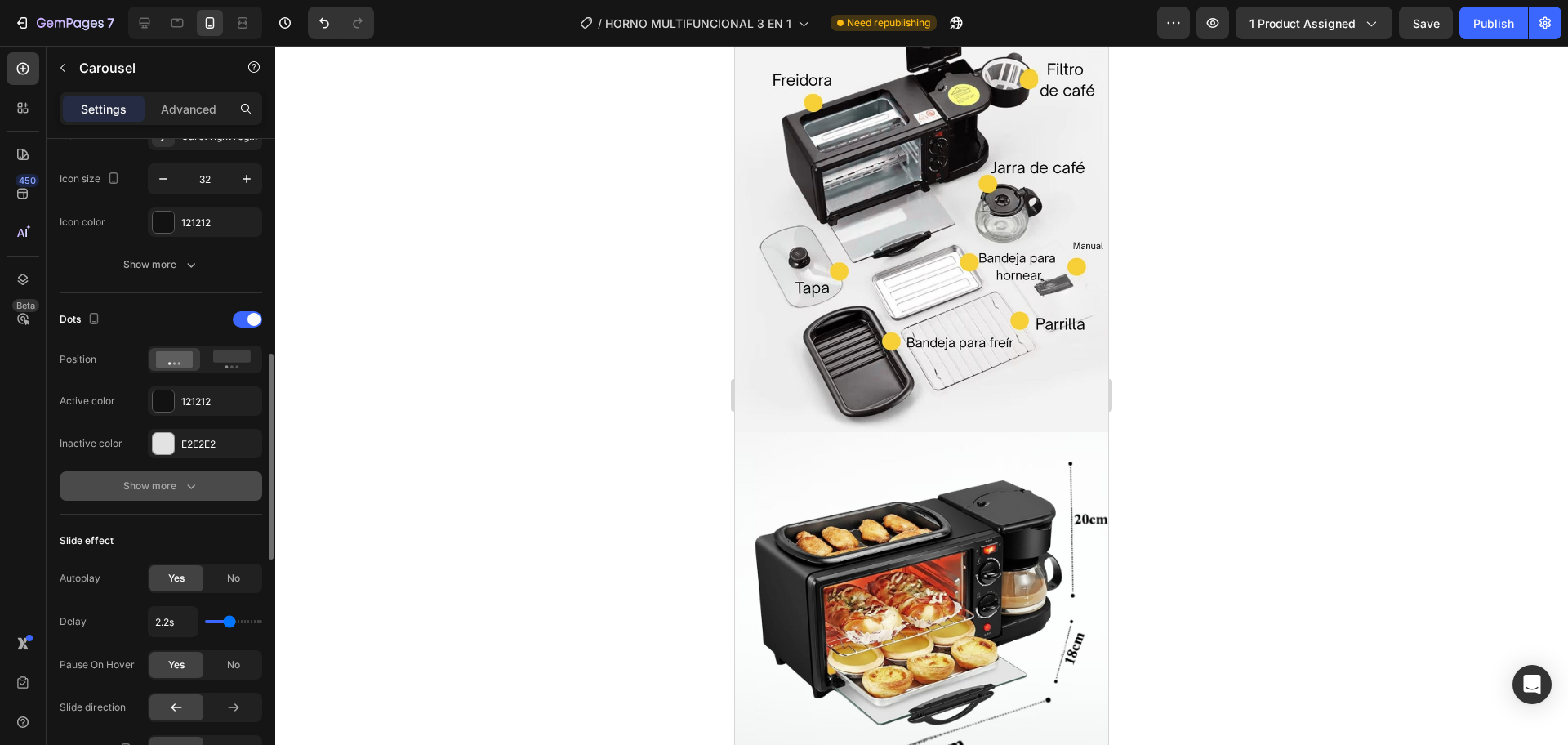
click at [194, 482] on icon "button" at bounding box center [191, 486] width 17 height 17
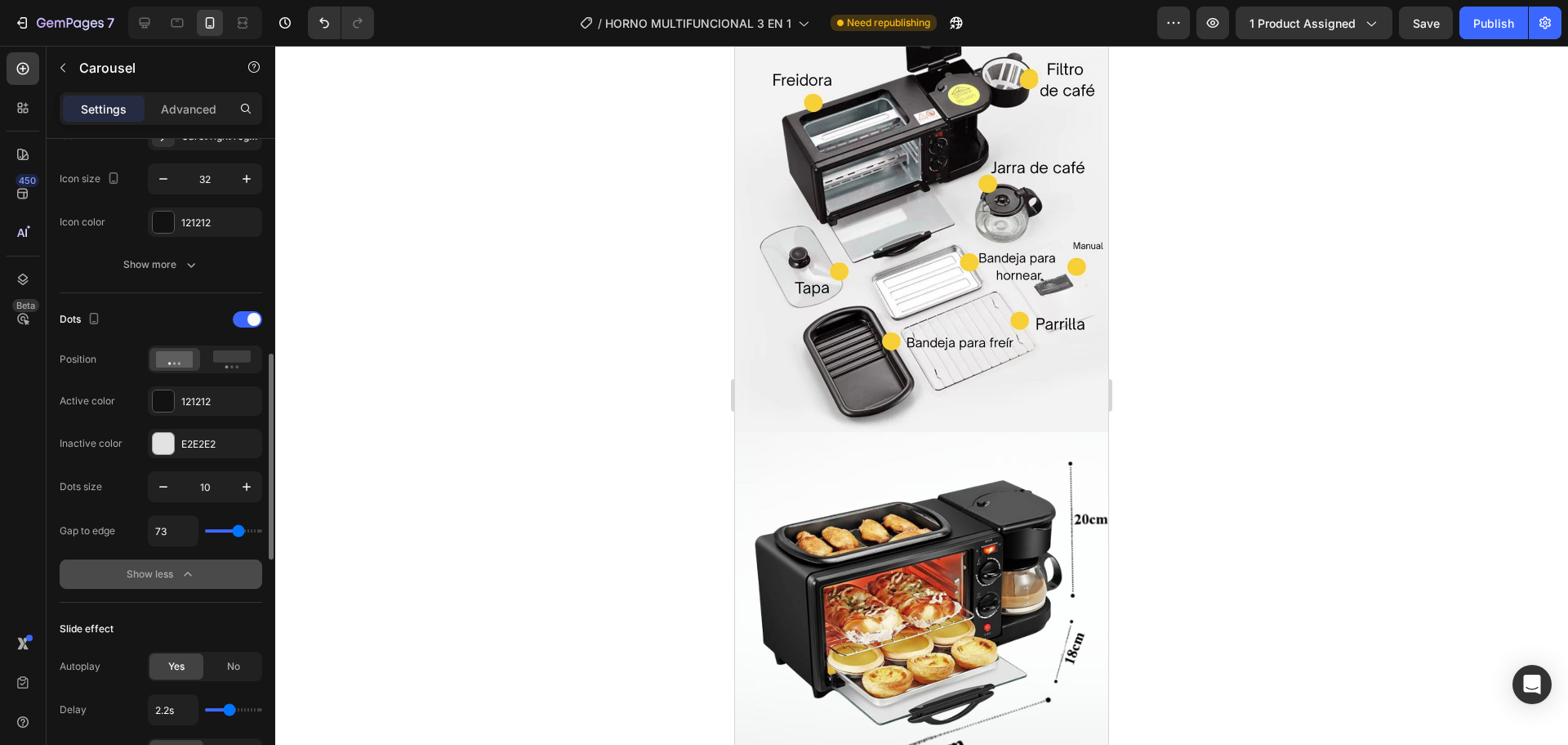
type input "53"
type input "40"
type input "33"
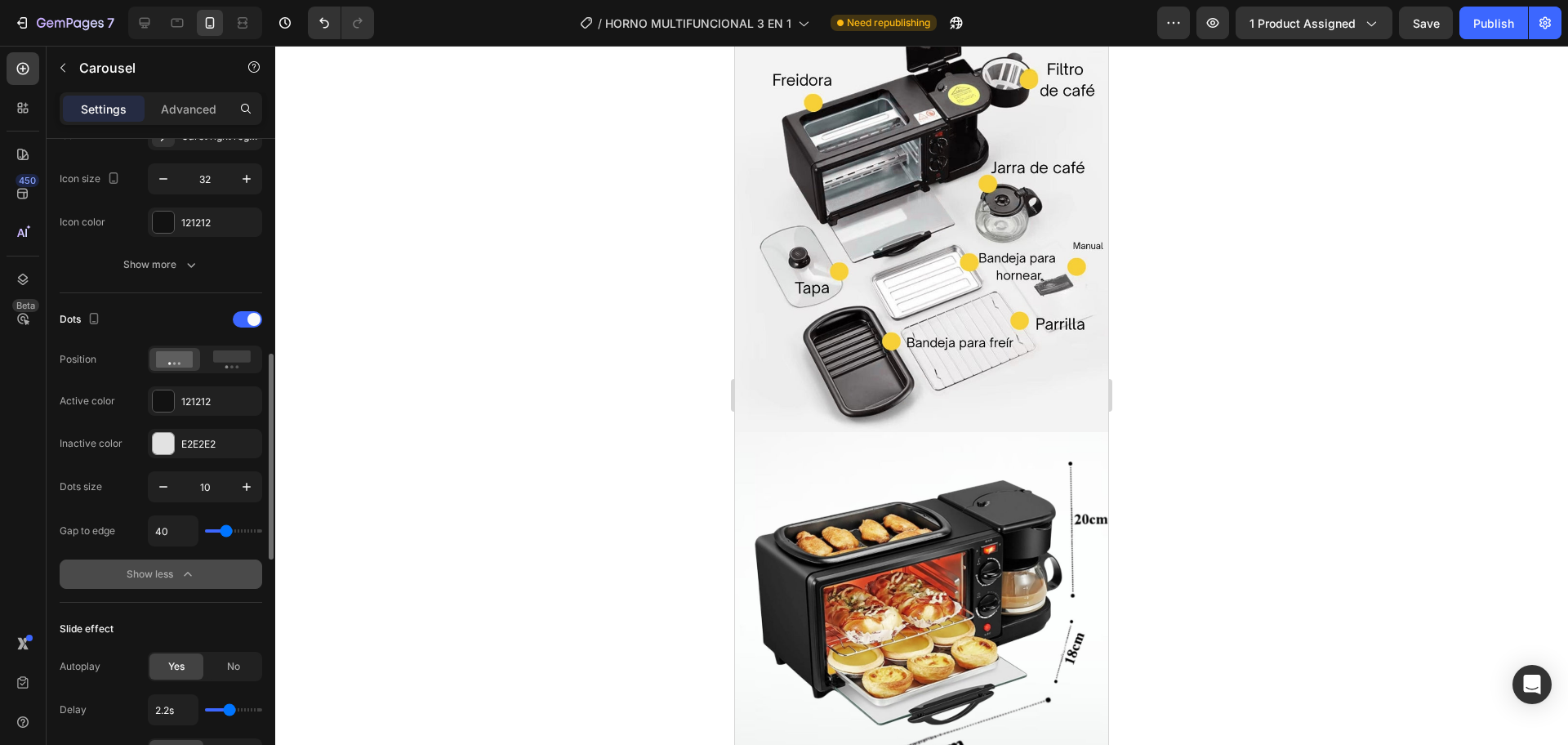
type input "33"
type input "31"
type input "18"
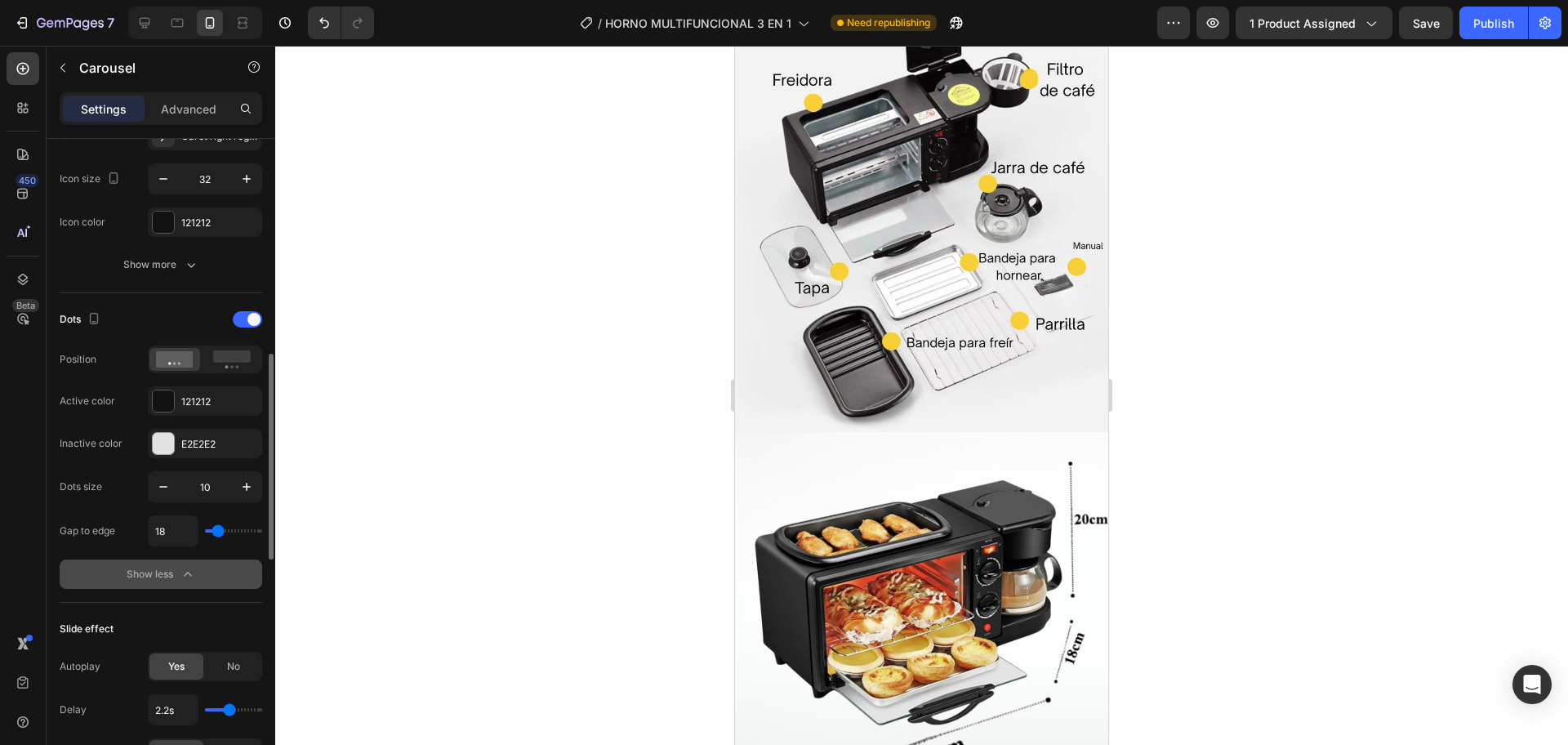
type input "11"
type input "9"
type input "7"
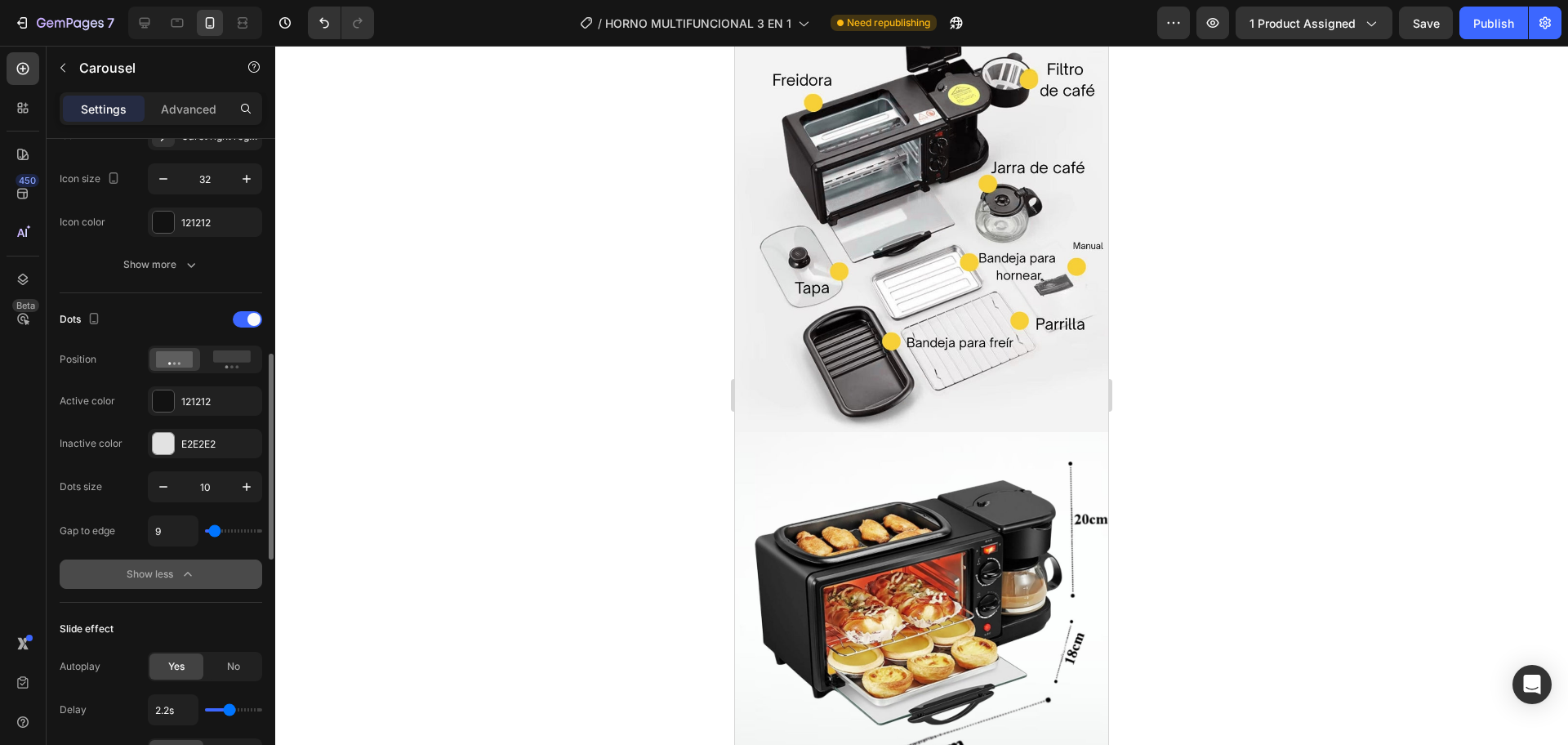
type input "7"
type input "9"
type input "16"
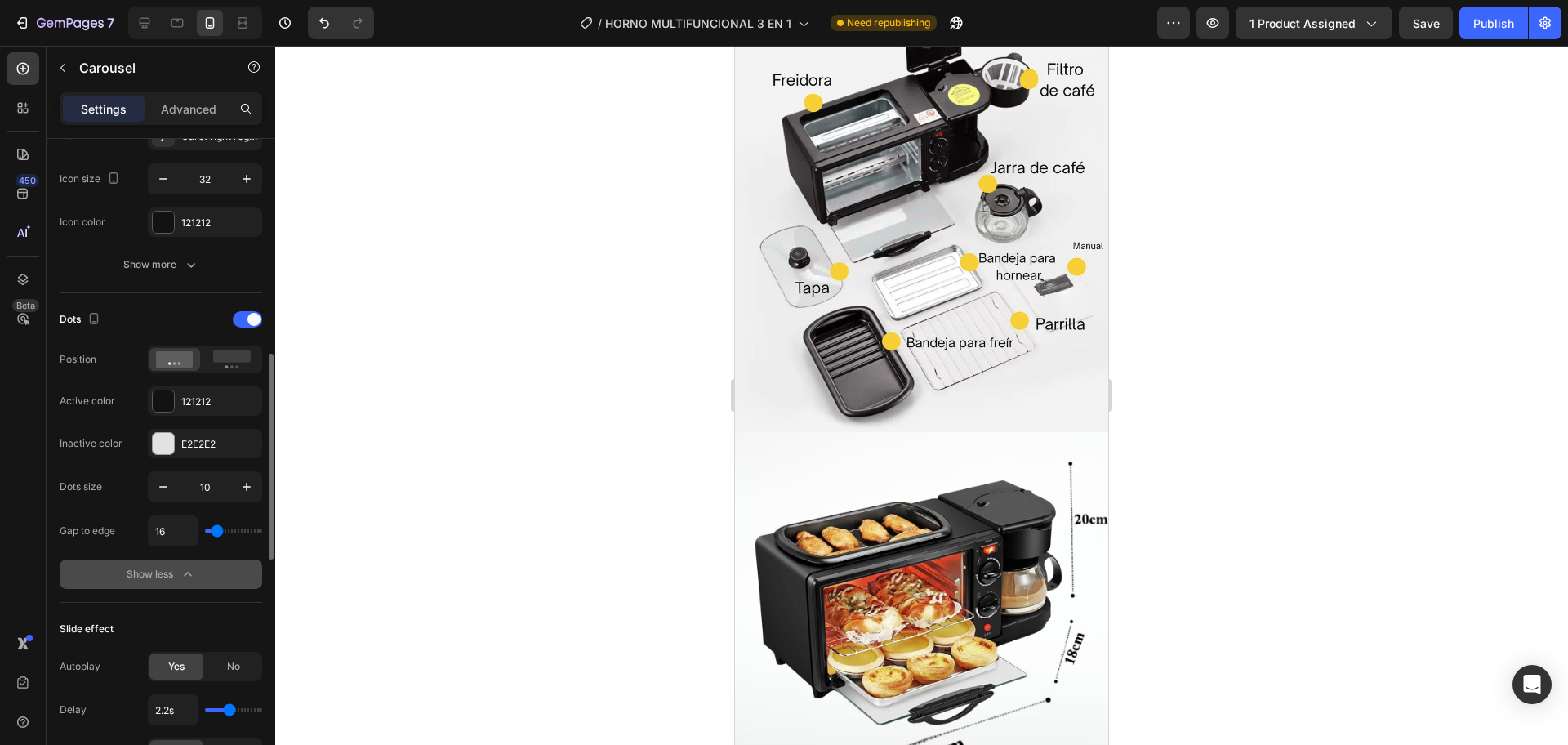
type input "24"
type input "27"
type input "24"
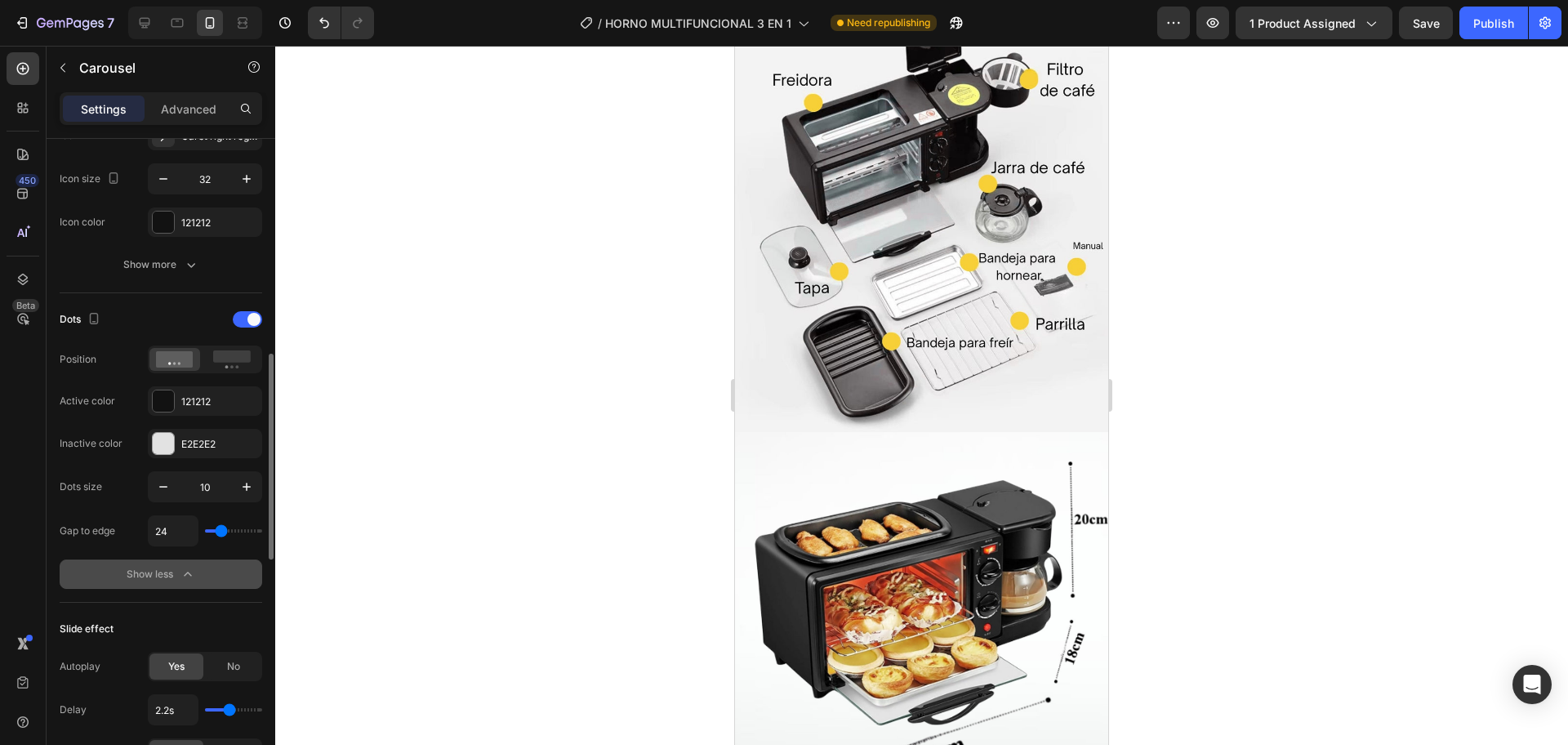
type input "24"
type input "20"
type input "18"
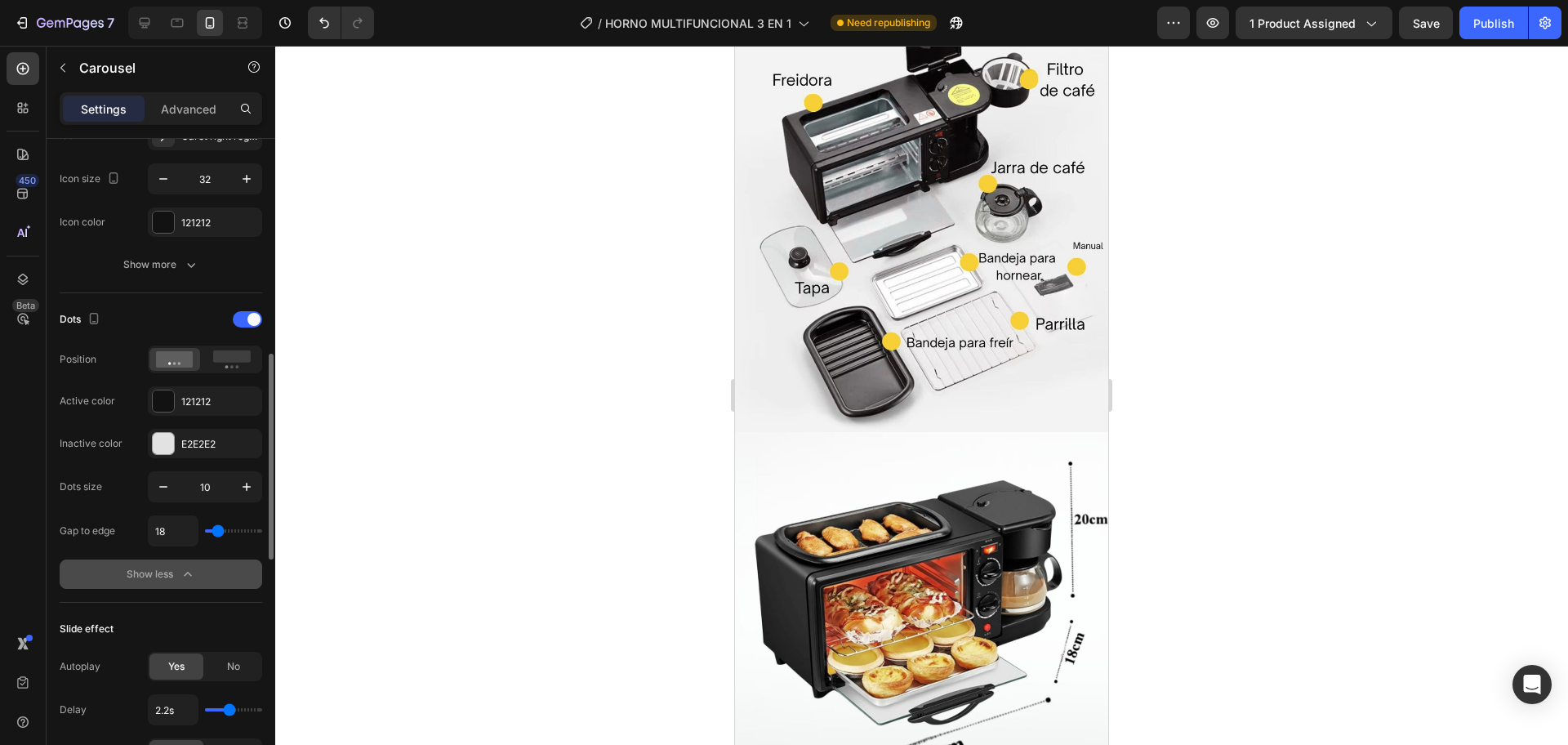
type input "11"
type input "9"
type input "7"
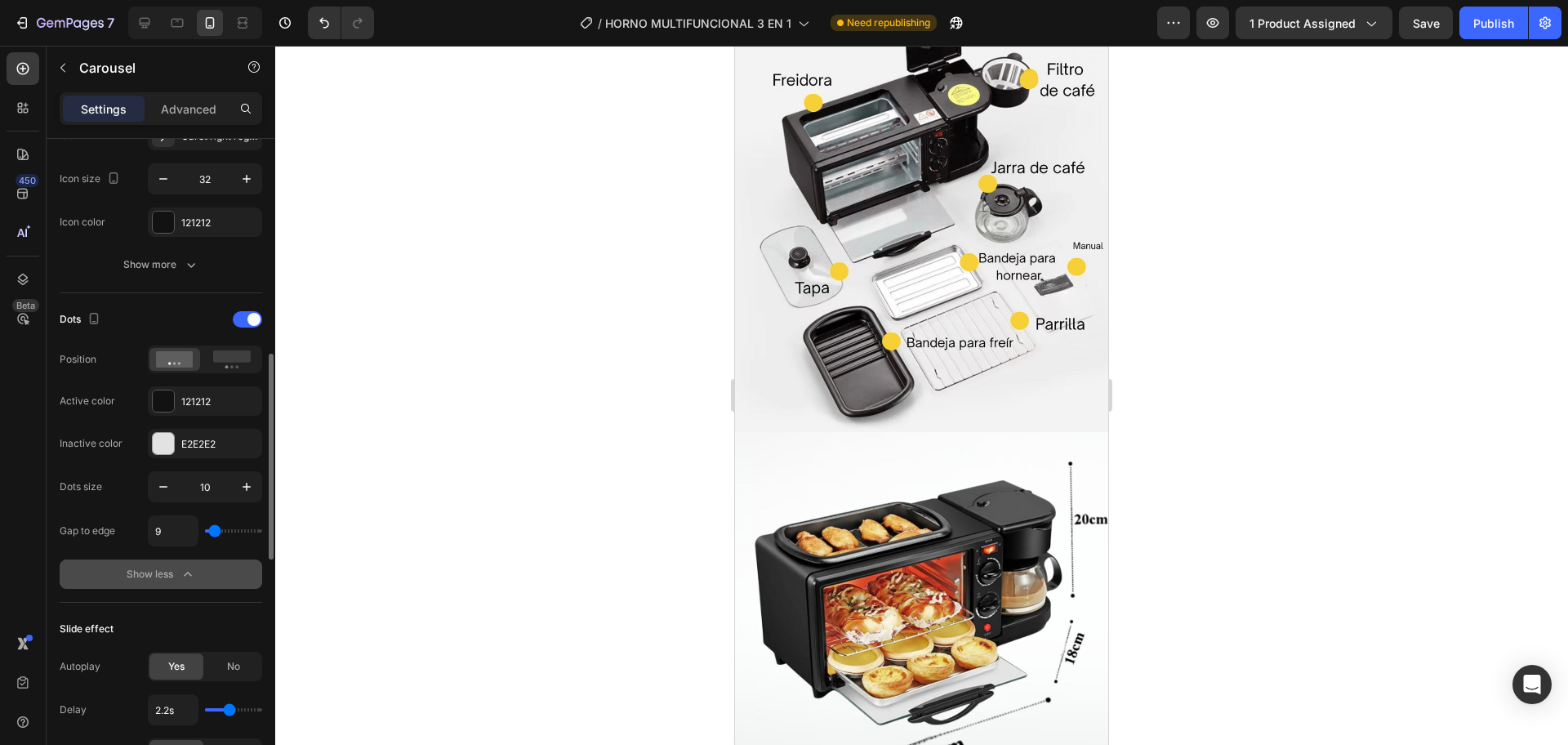
type input "7"
type input "0"
type input "9"
drag, startPoint x: 234, startPoint y: 529, endPoint x: 214, endPoint y: 506, distance: 30.5
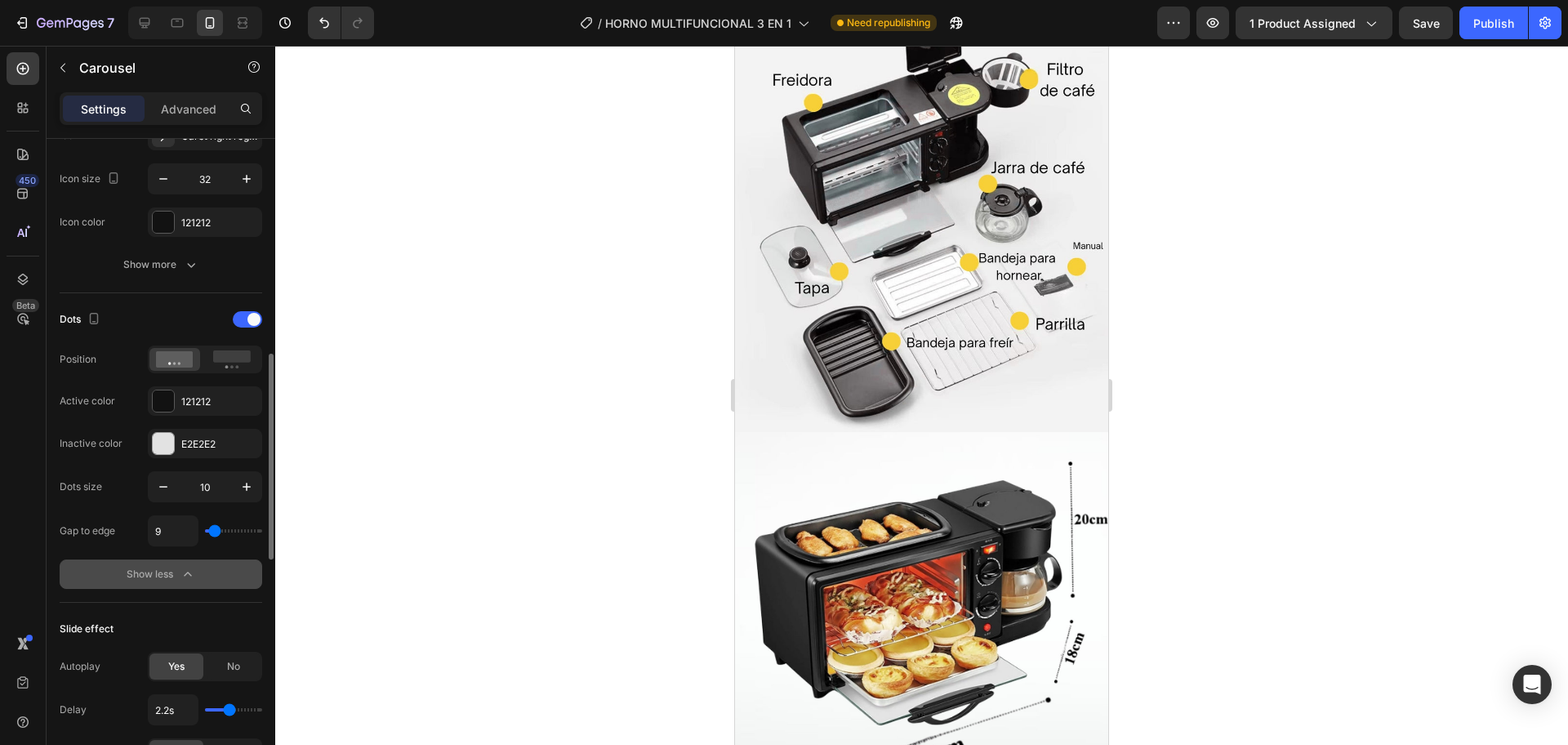
type input "9"
click at [214, 529] on input "range" at bounding box center [233, 530] width 57 height 3
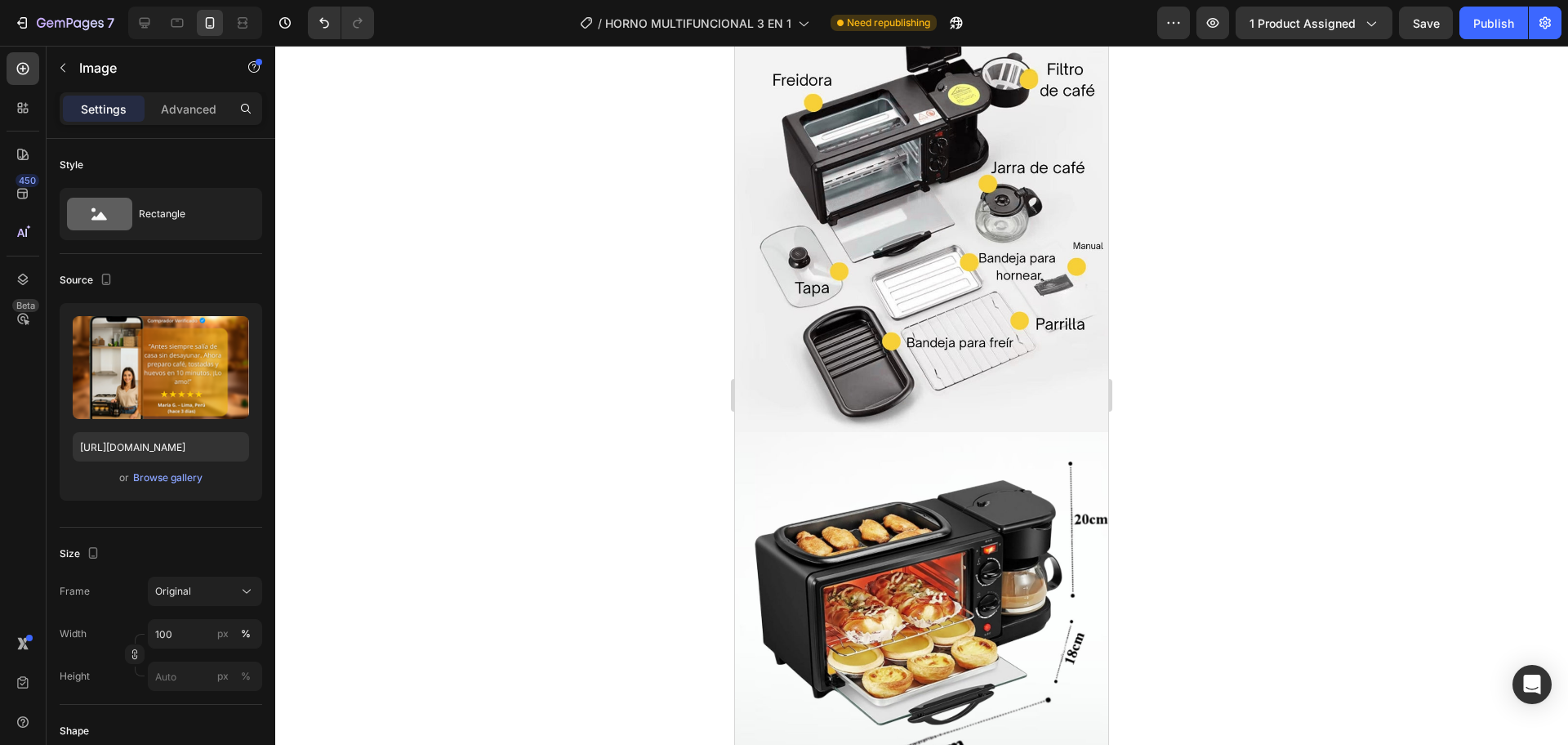
click at [204, 133] on div "Settings Advanced" at bounding box center [161, 116] width 229 height 47
click at [194, 113] on p "Advanced" at bounding box center [188, 109] width 56 height 18
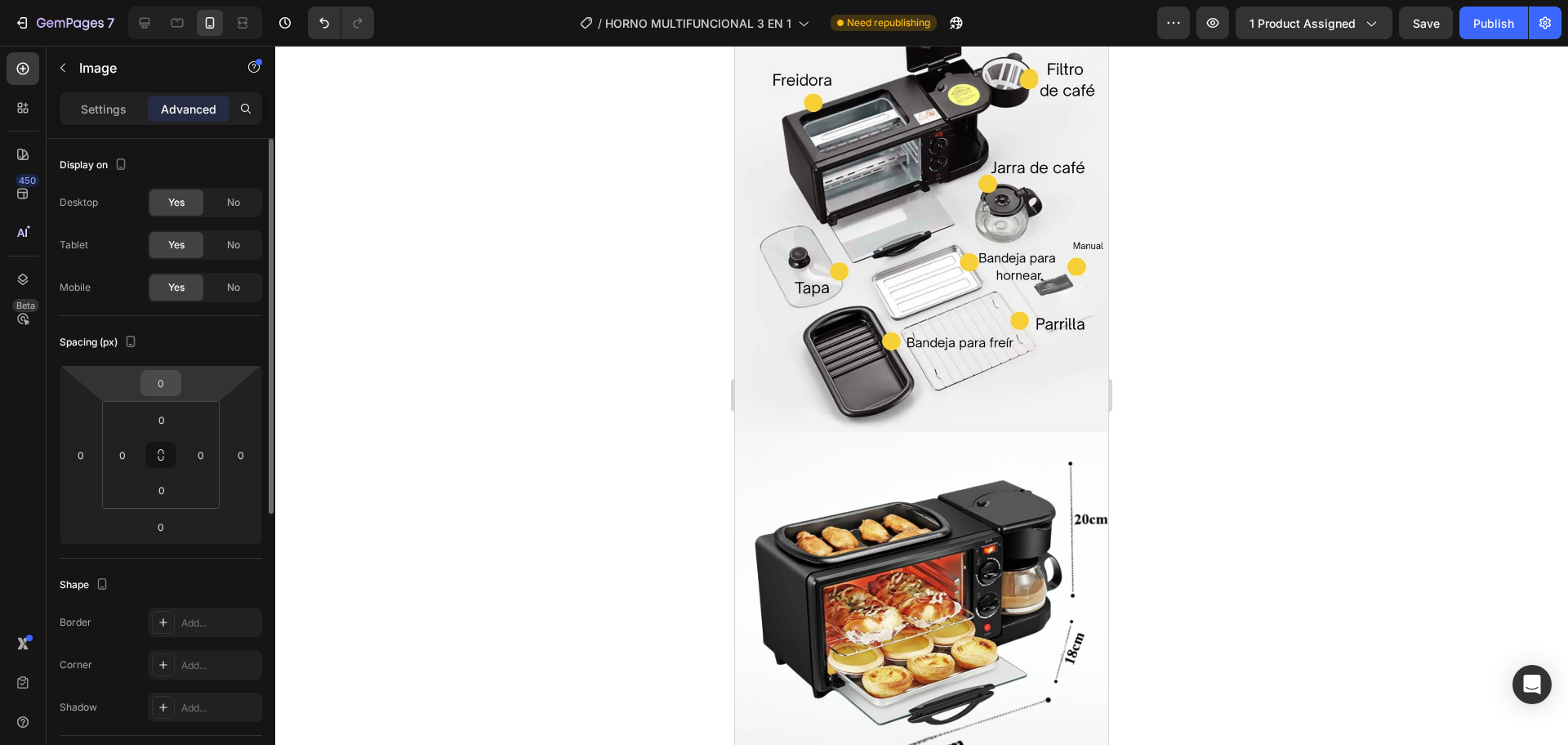
click at [178, 385] on div "0" at bounding box center [161, 383] width 41 height 26
click at [162, 378] on input "0" at bounding box center [161, 382] width 33 height 24
type input "-1"
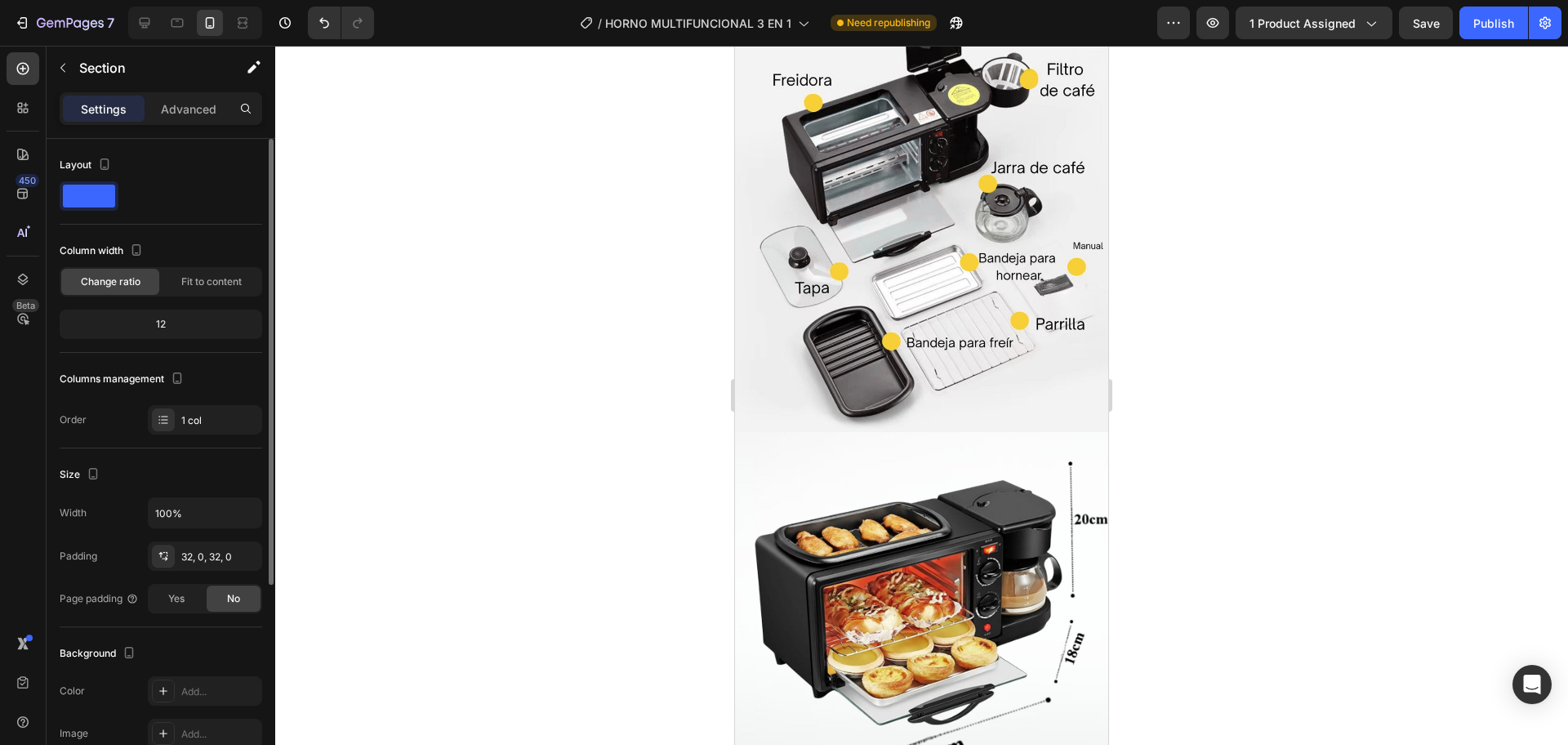
click at [165, 326] on div "12" at bounding box center [161, 324] width 196 height 22
click at [164, 326] on div "12" at bounding box center [161, 324] width 196 height 22
click at [159, 315] on div "12" at bounding box center [161, 324] width 196 height 22
click at [164, 325] on div "12" at bounding box center [161, 324] width 196 height 22
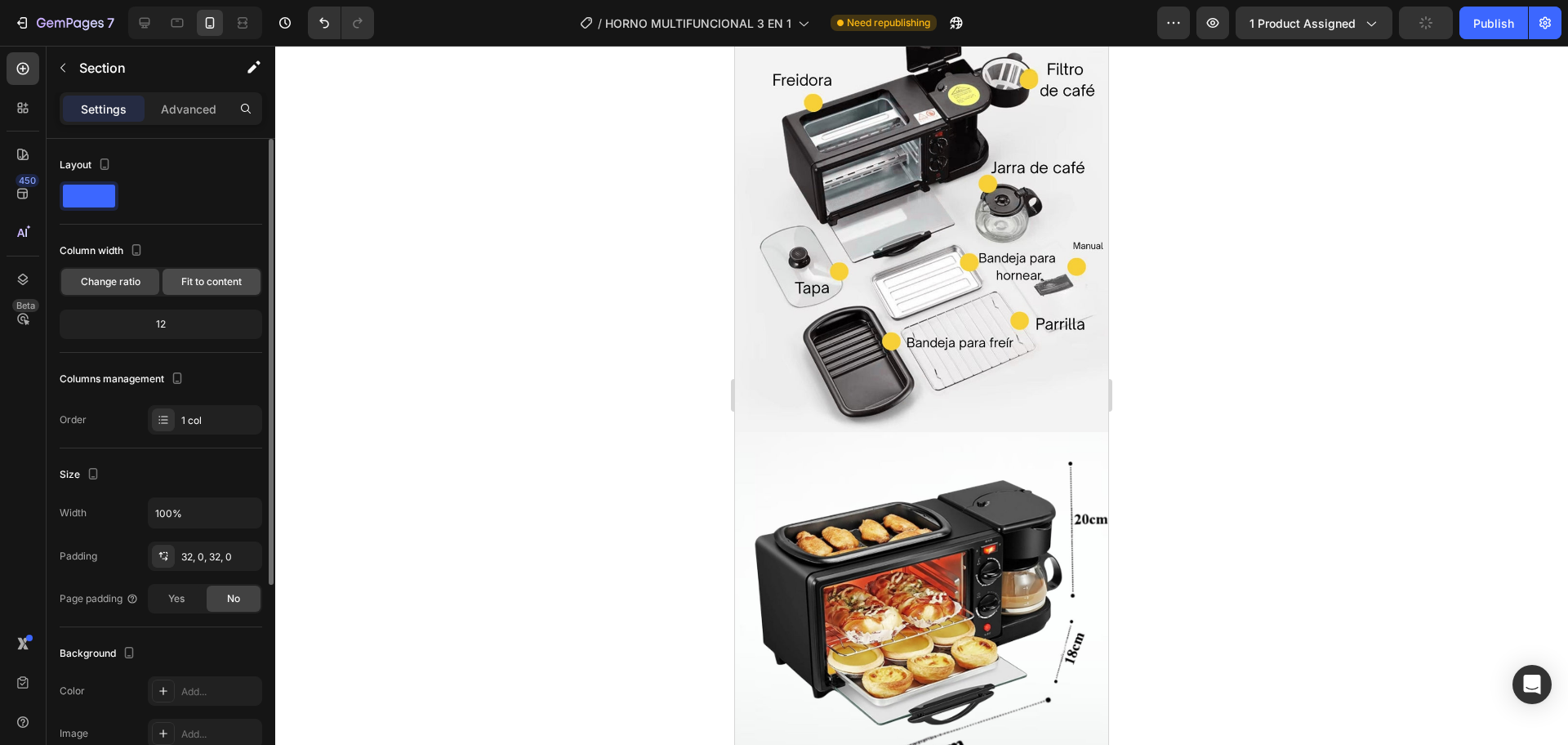
click at [209, 292] on div "Fit to content" at bounding box center [211, 282] width 98 height 26
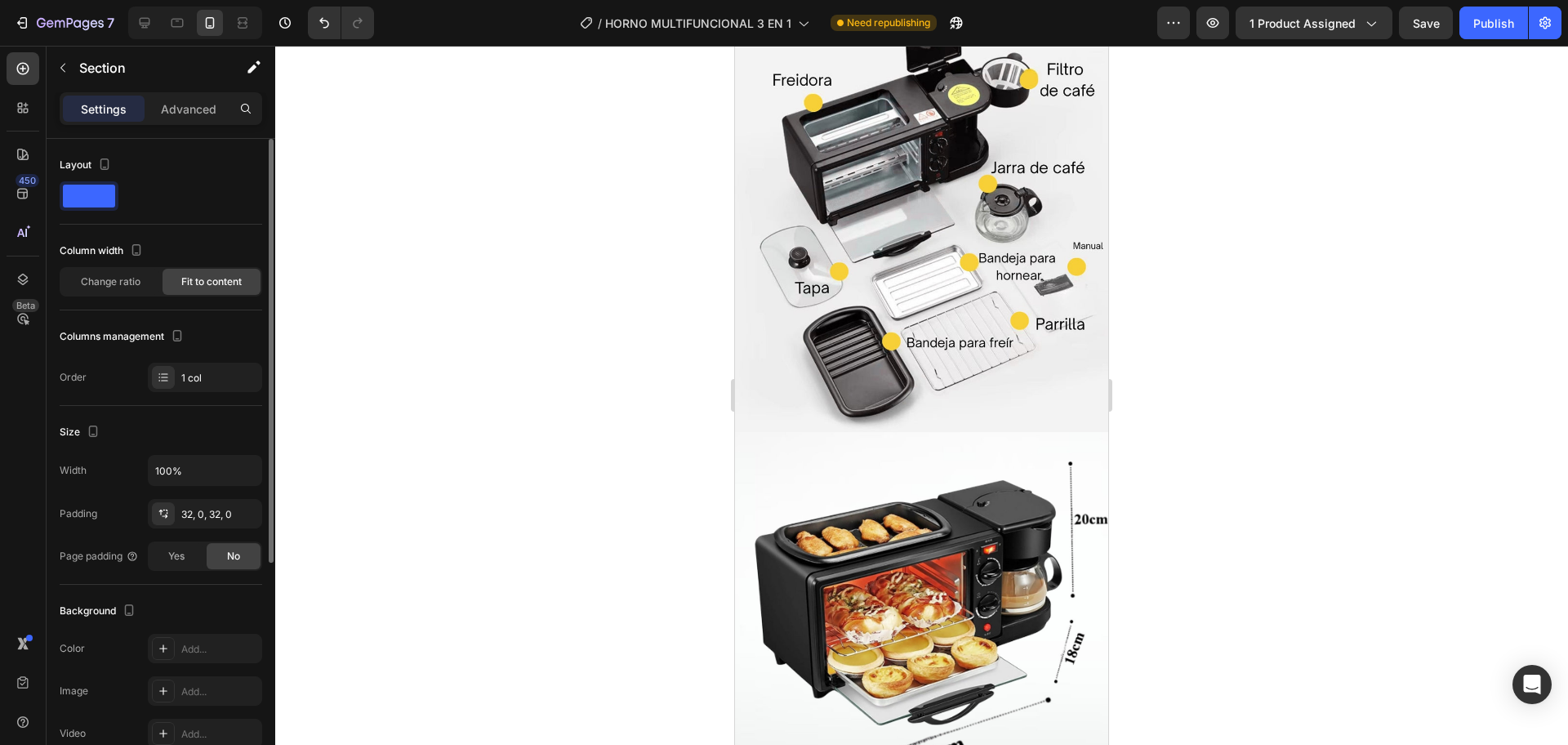
click at [160, 290] on div "Change ratio Fit to content" at bounding box center [161, 282] width 203 height 29
click at [129, 286] on span "Change ratio" at bounding box center [110, 281] width 59 height 15
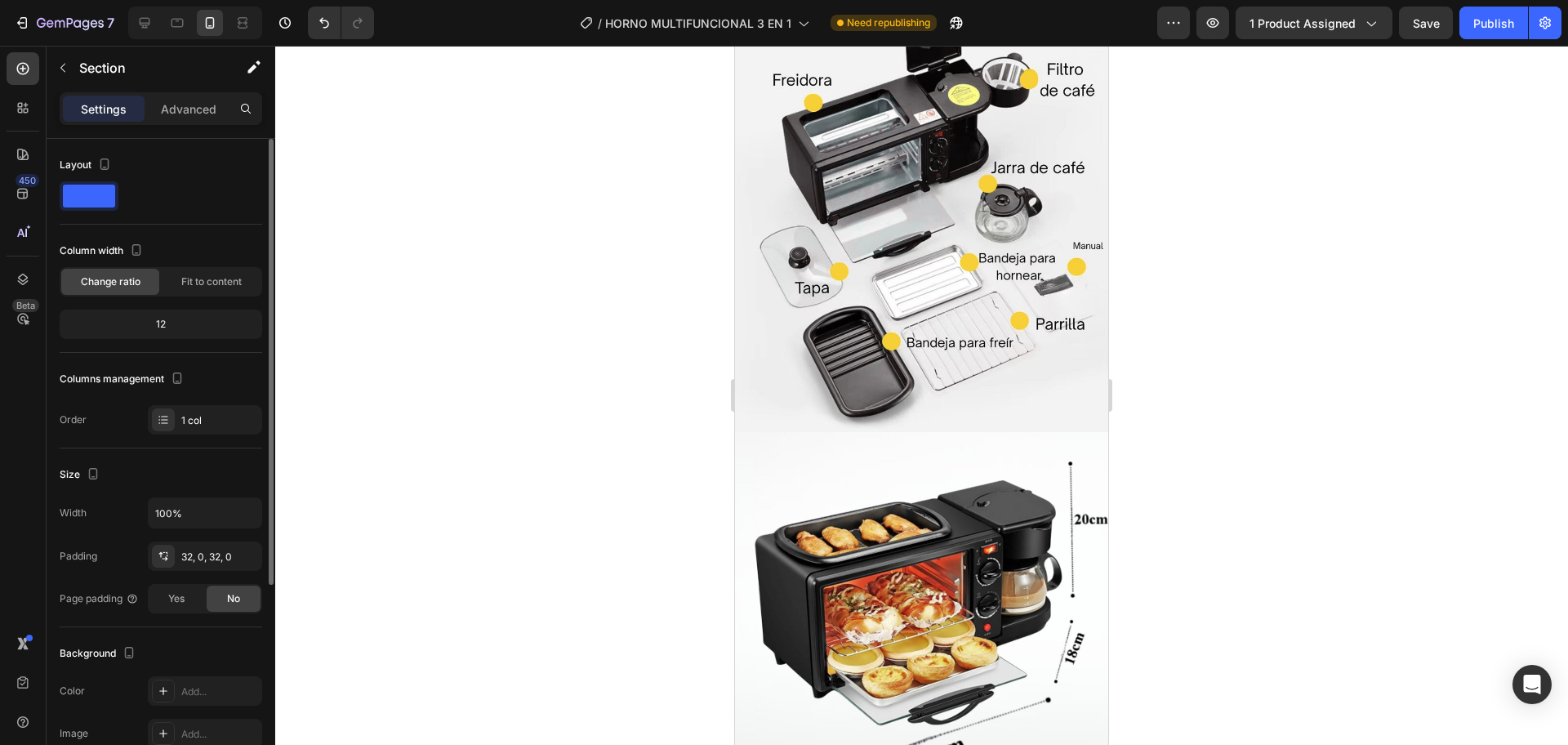
click at [177, 333] on div "12" at bounding box center [161, 324] width 196 height 22
click at [199, 106] on p "Advanced" at bounding box center [188, 109] width 56 height 18
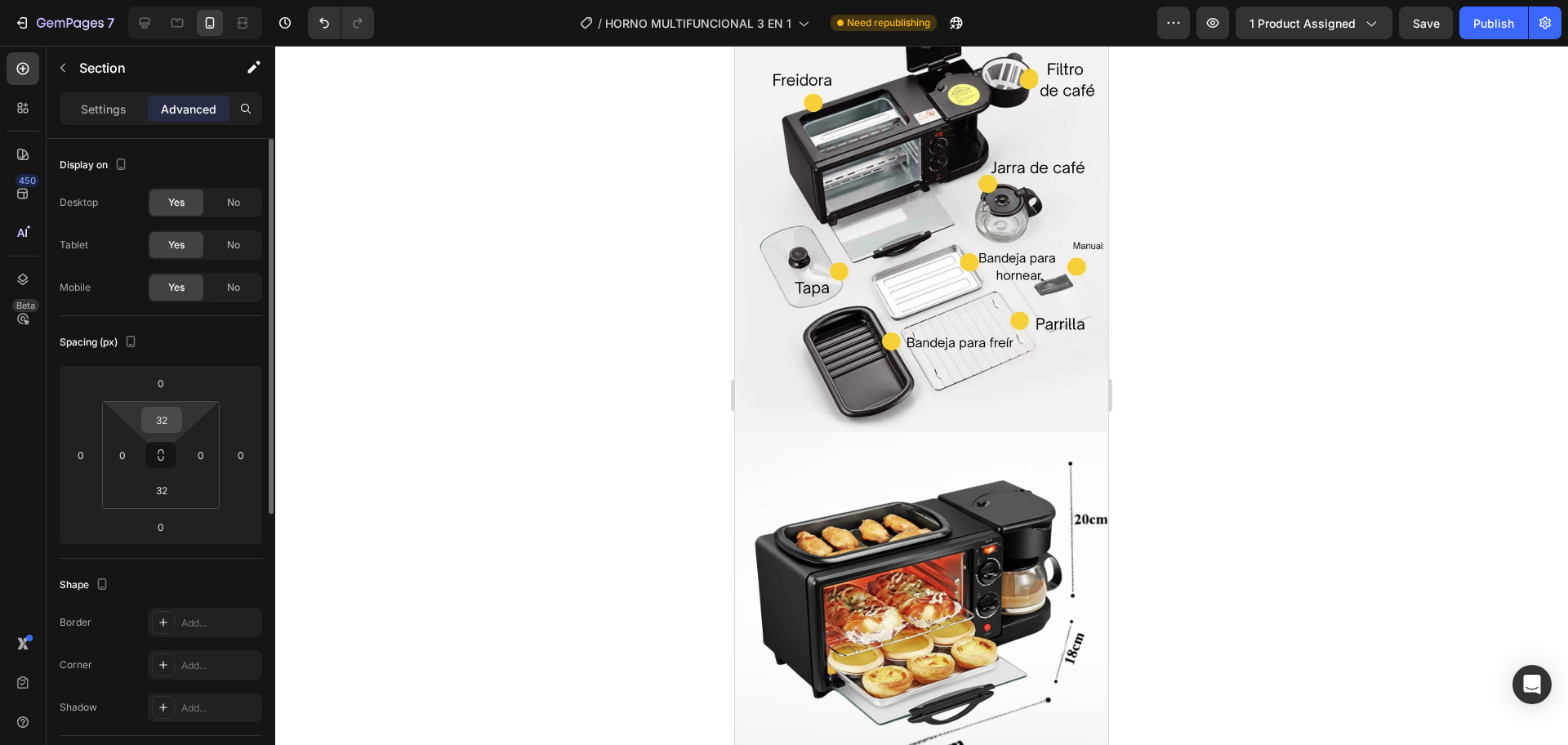
click at [173, 423] on input "32" at bounding box center [162, 419] width 33 height 24
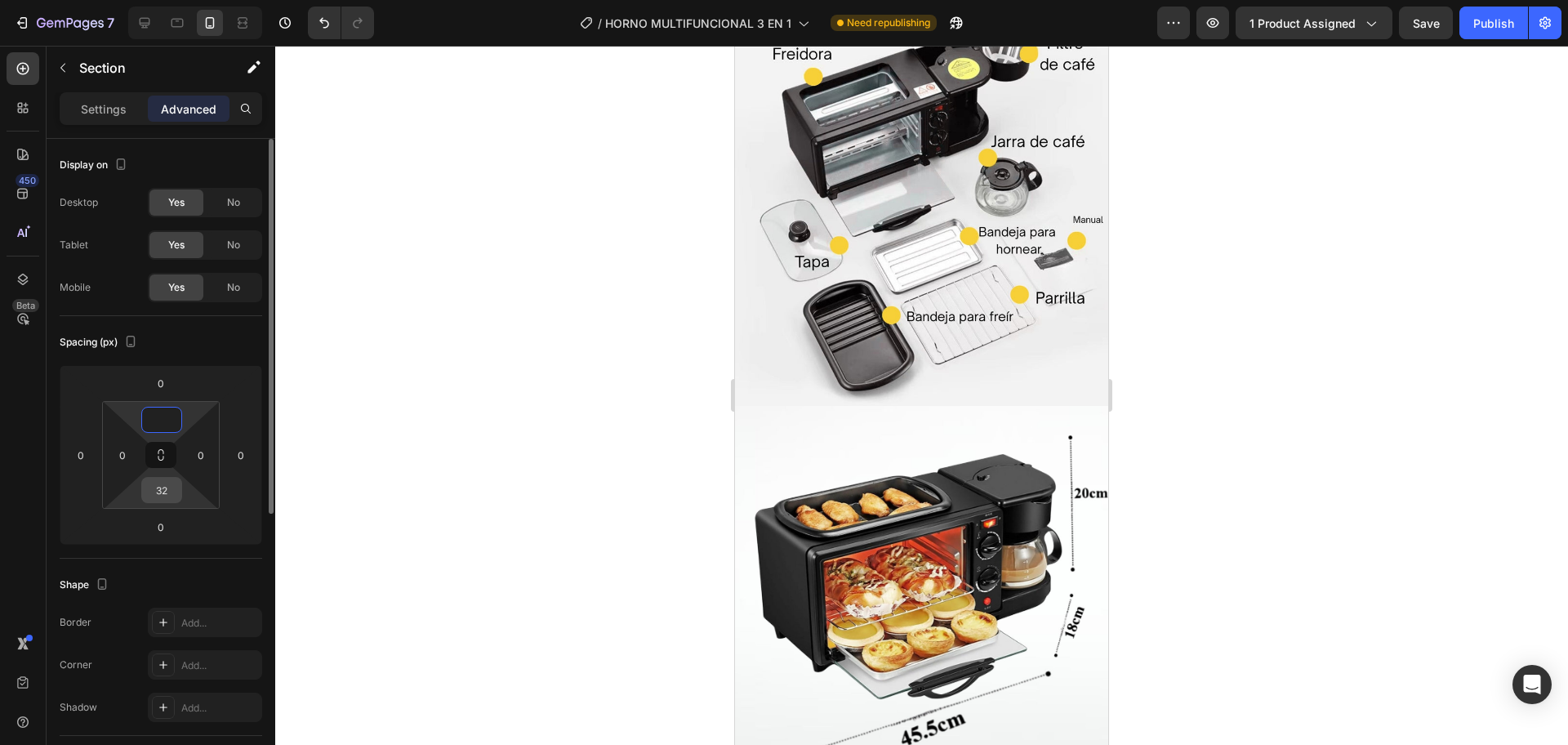
type input "0"
click at [168, 491] on input "32" at bounding box center [162, 490] width 33 height 24
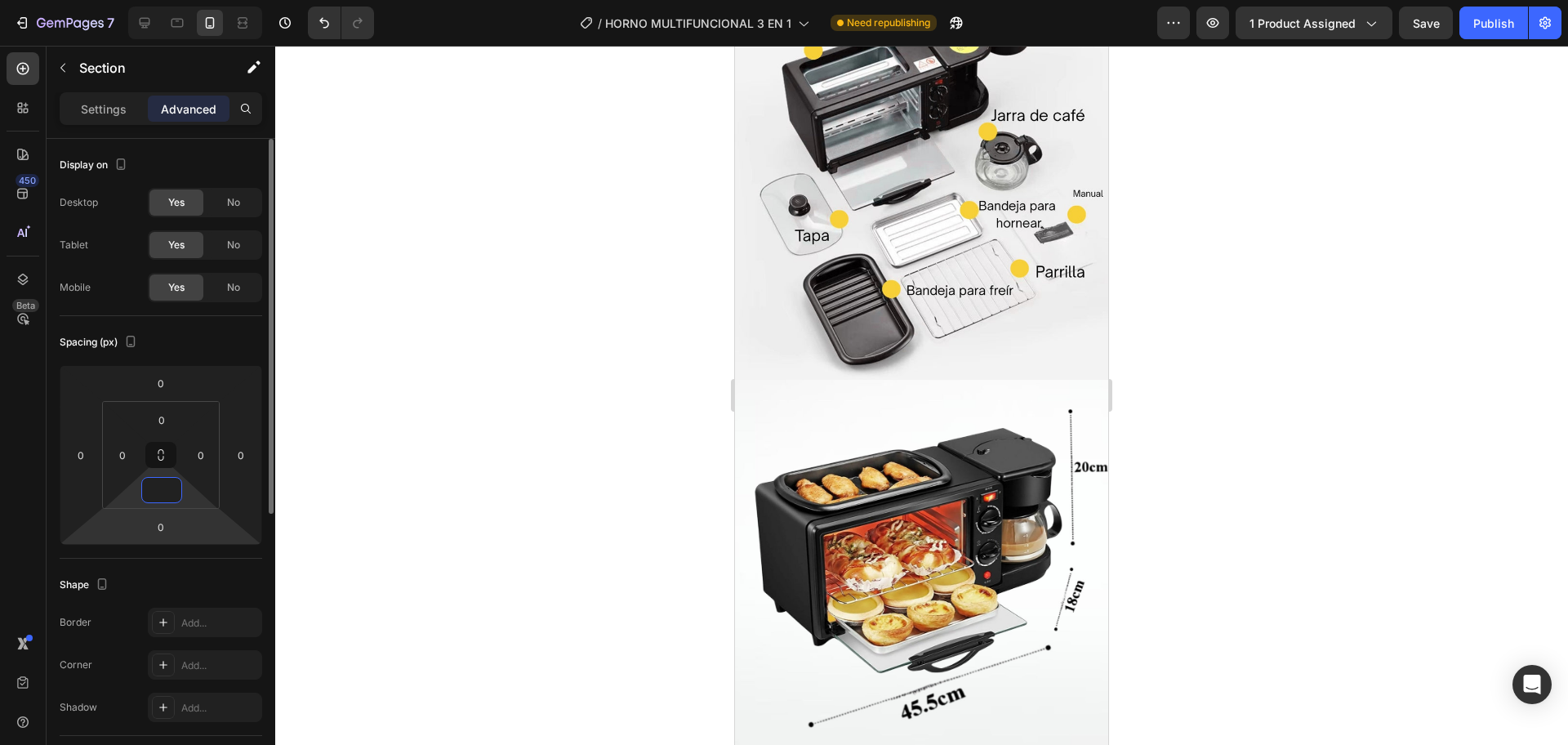
type input "0"
click at [233, 546] on div "Spacing (px) 0 0 0 0 0 0 0 0" at bounding box center [161, 437] width 203 height 243
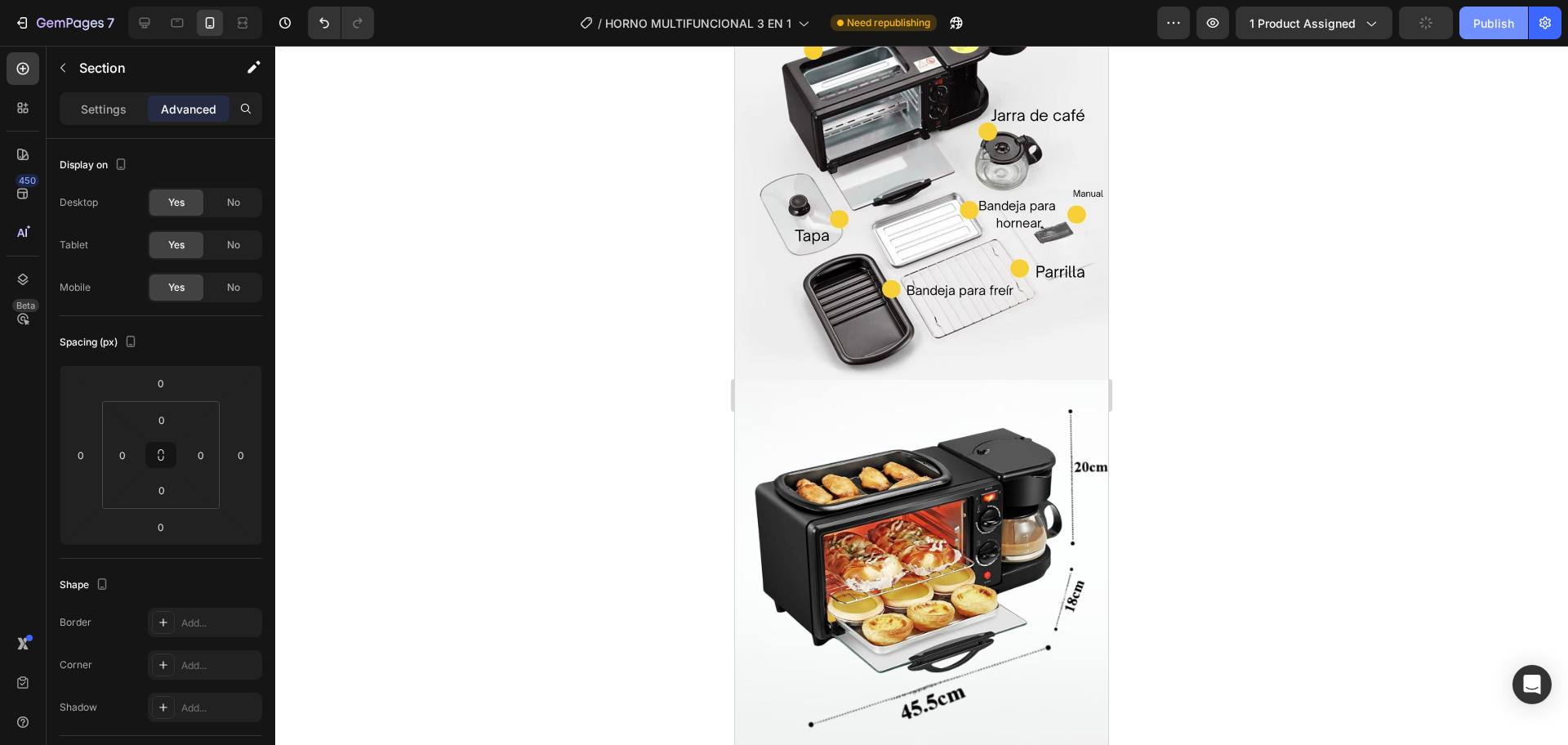
click at [1486, 28] on div "Publish" at bounding box center [1493, 23] width 41 height 18
click at [574, 486] on div at bounding box center [921, 395] width 1292 height 699
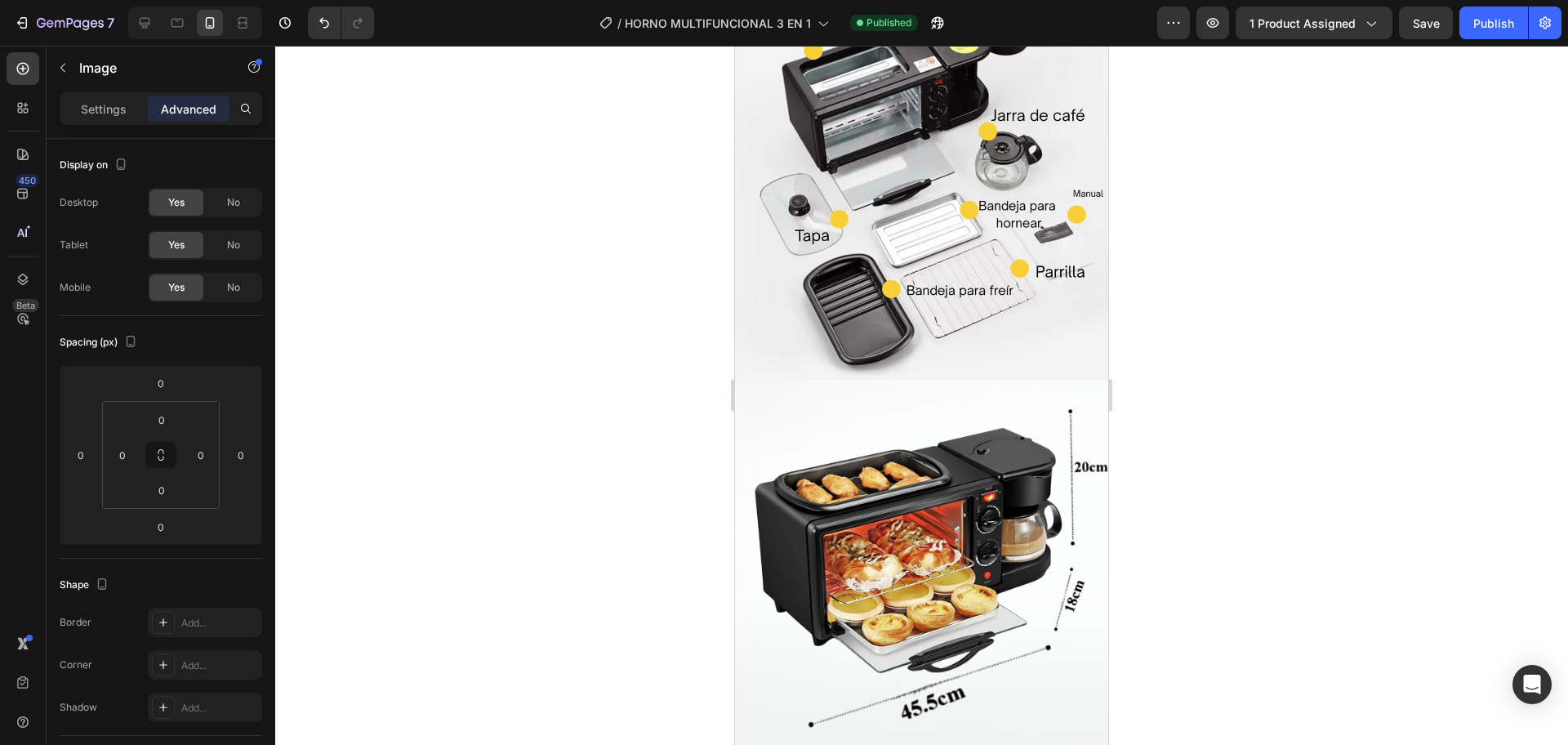
drag, startPoint x: 913, startPoint y: 264, endPoint x: 929, endPoint y: 258, distance: 17.1
click at [1163, 391] on div at bounding box center [921, 395] width 1292 height 699
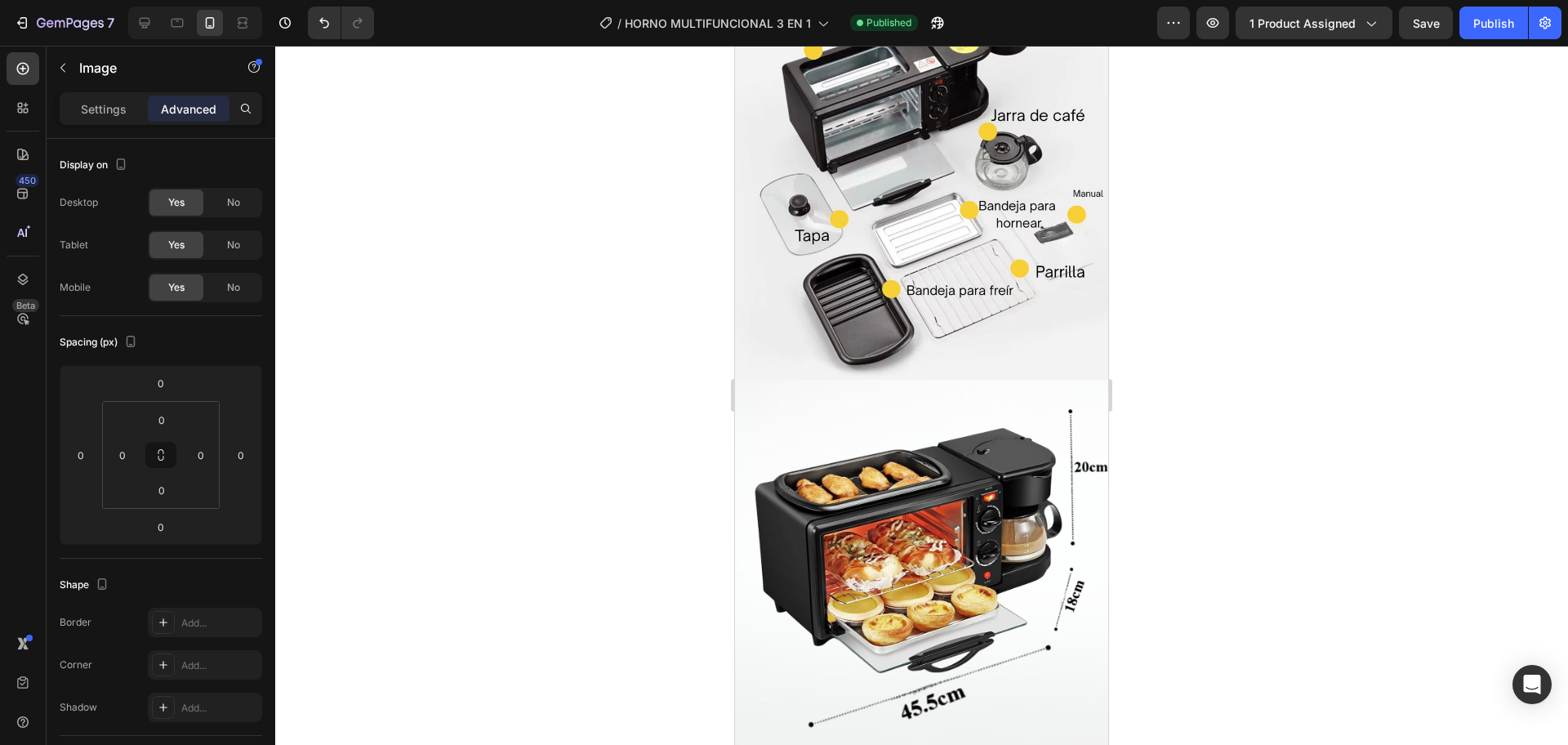
click at [671, 412] on div at bounding box center [921, 395] width 1292 height 699
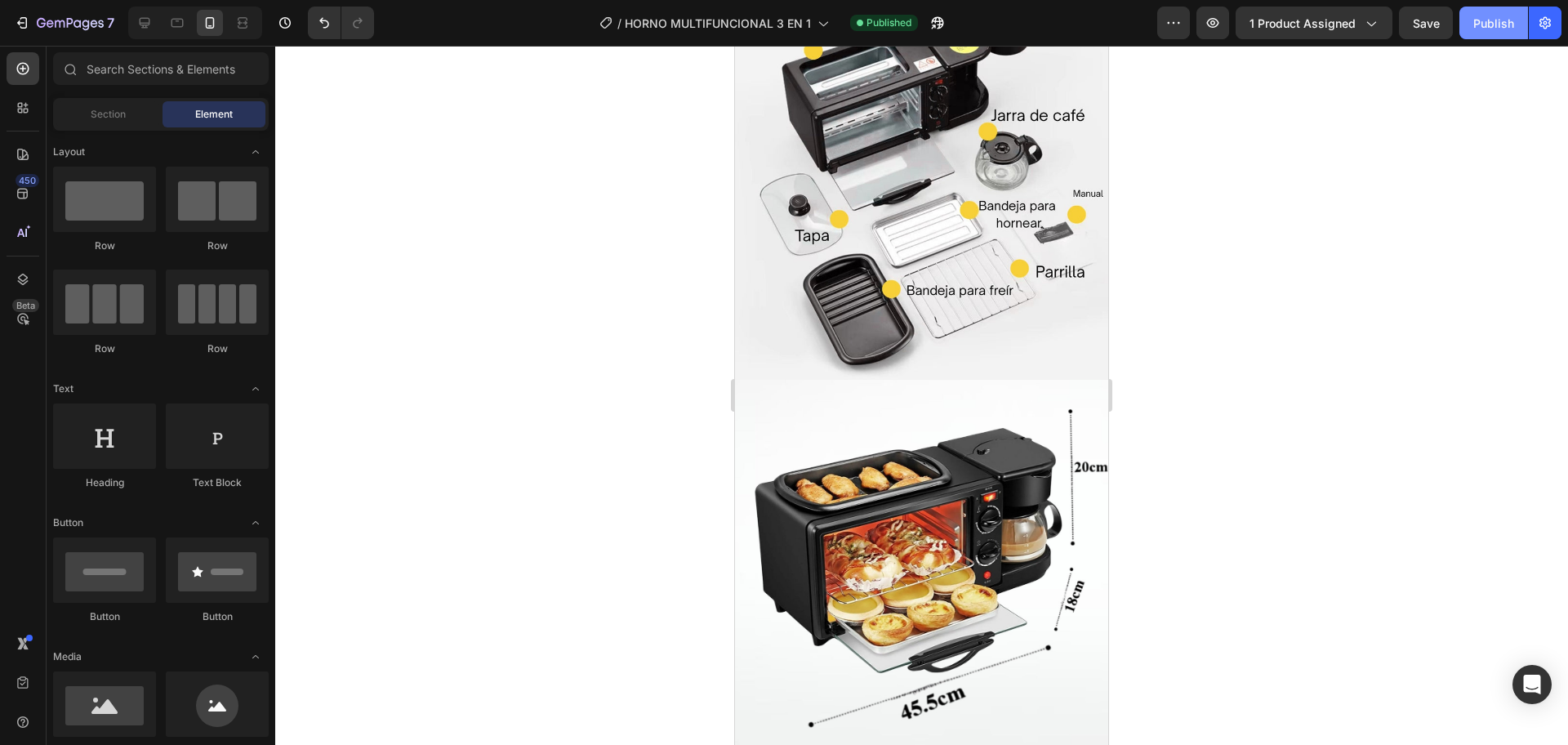
click at [1482, 17] on div "Publish" at bounding box center [1493, 23] width 41 height 18
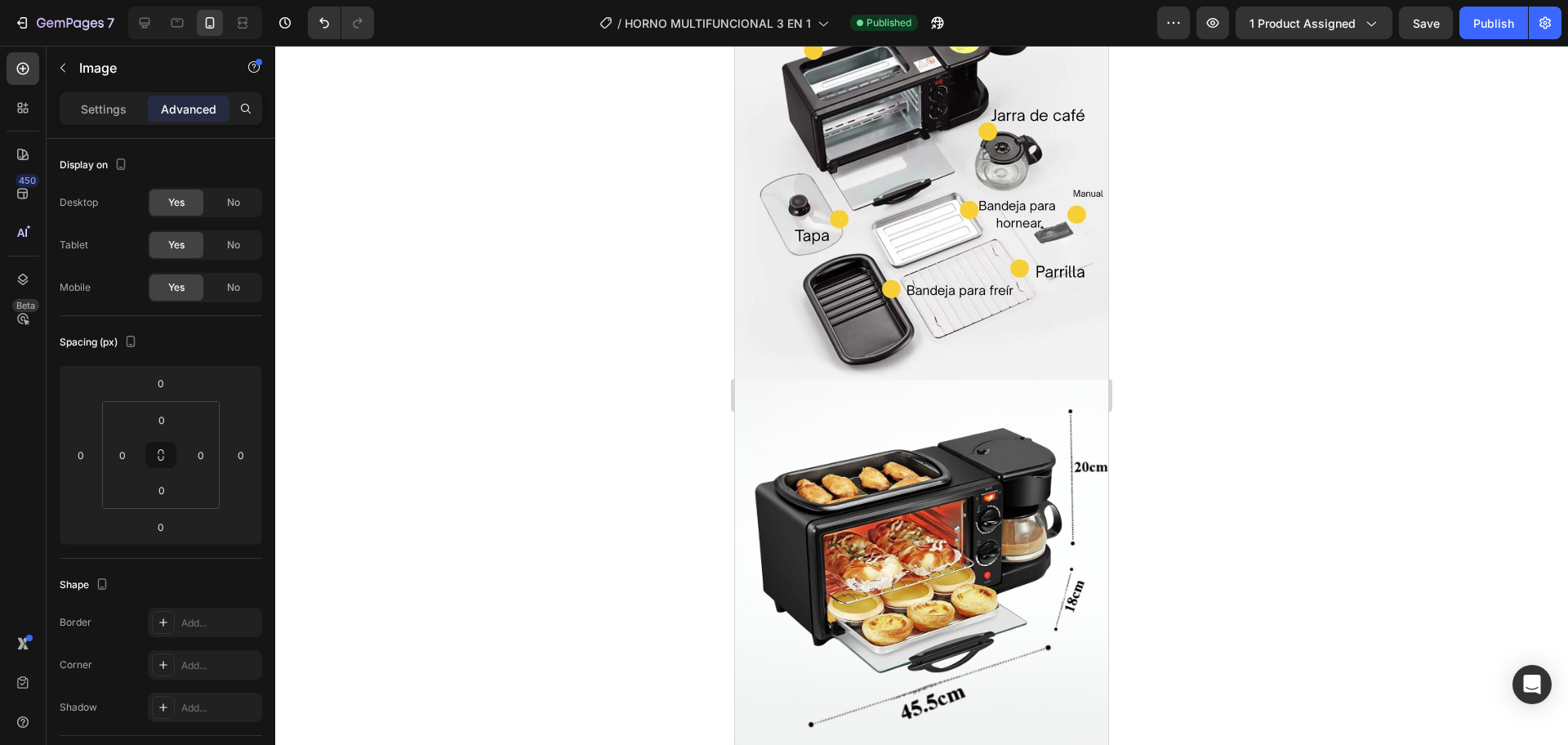
scroll to position [3049, 0]
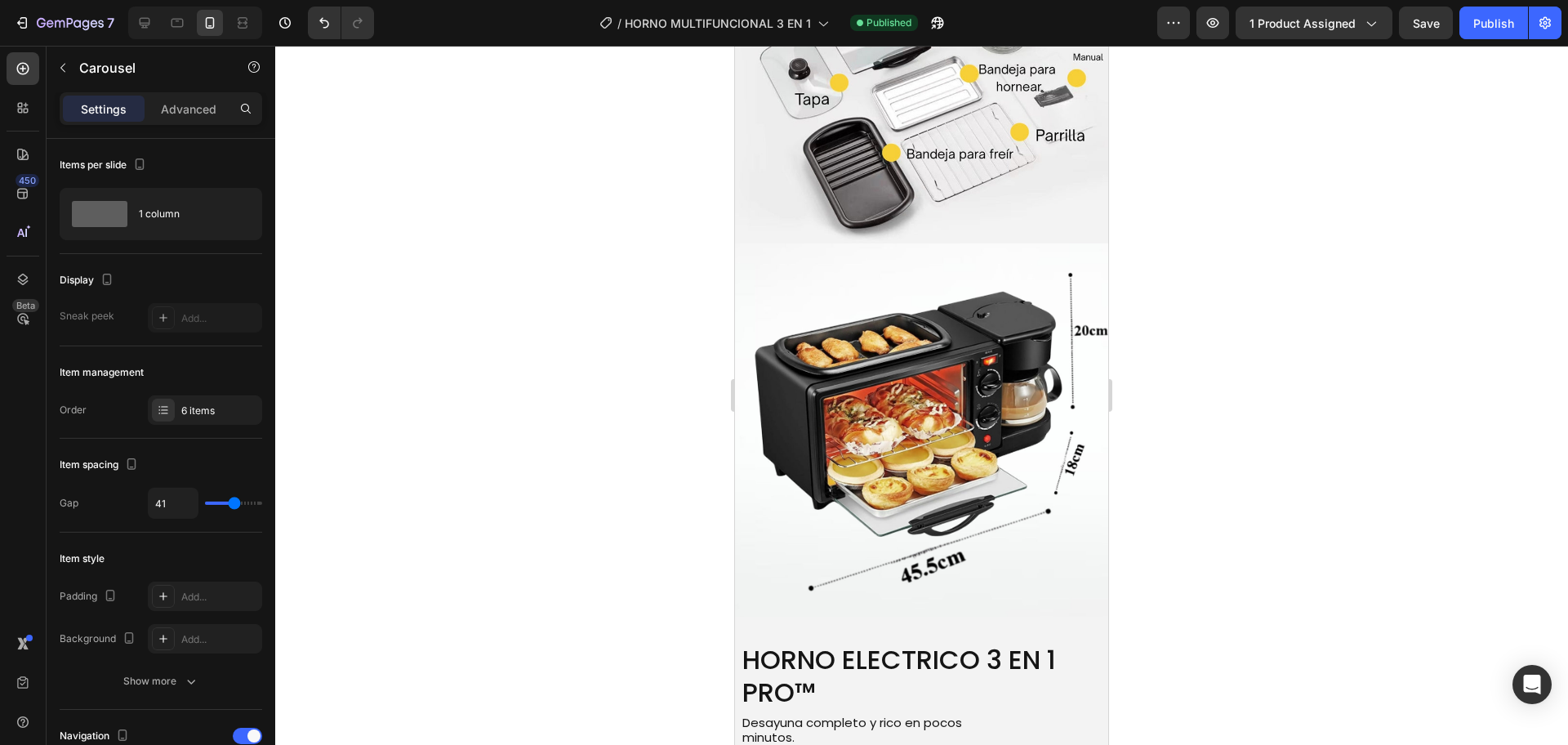
click at [943, 23] on icon "button" at bounding box center [937, 22] width 17 height 17
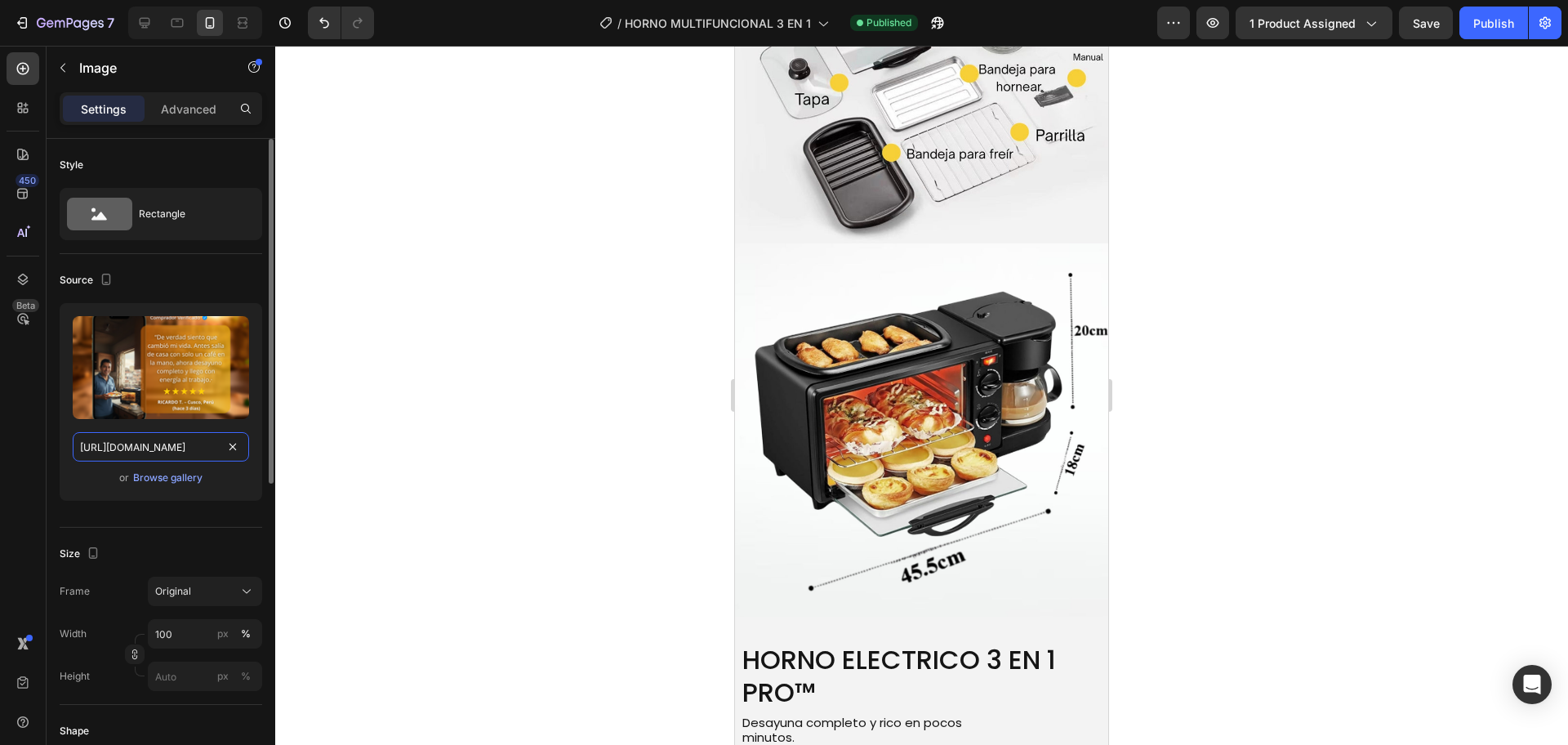
click at [196, 443] on input "[URL][DOMAIN_NAME]" at bounding box center [161, 447] width 176 height 29
paste input "1.png?v=1758923477"
type input "[URL][DOMAIN_NAME]"
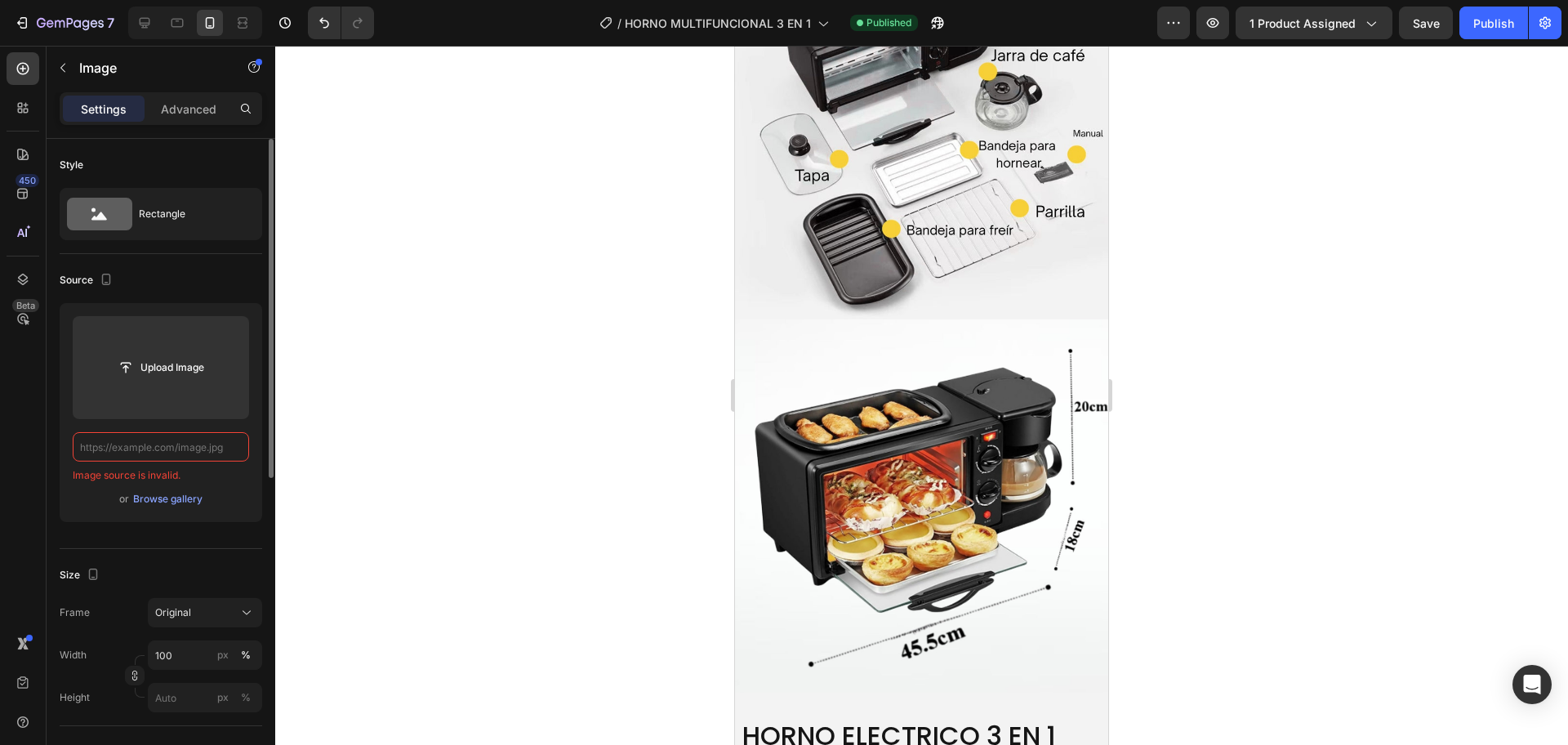
scroll to position [0, 0]
paste input "[URL][DOMAIN_NAME]"
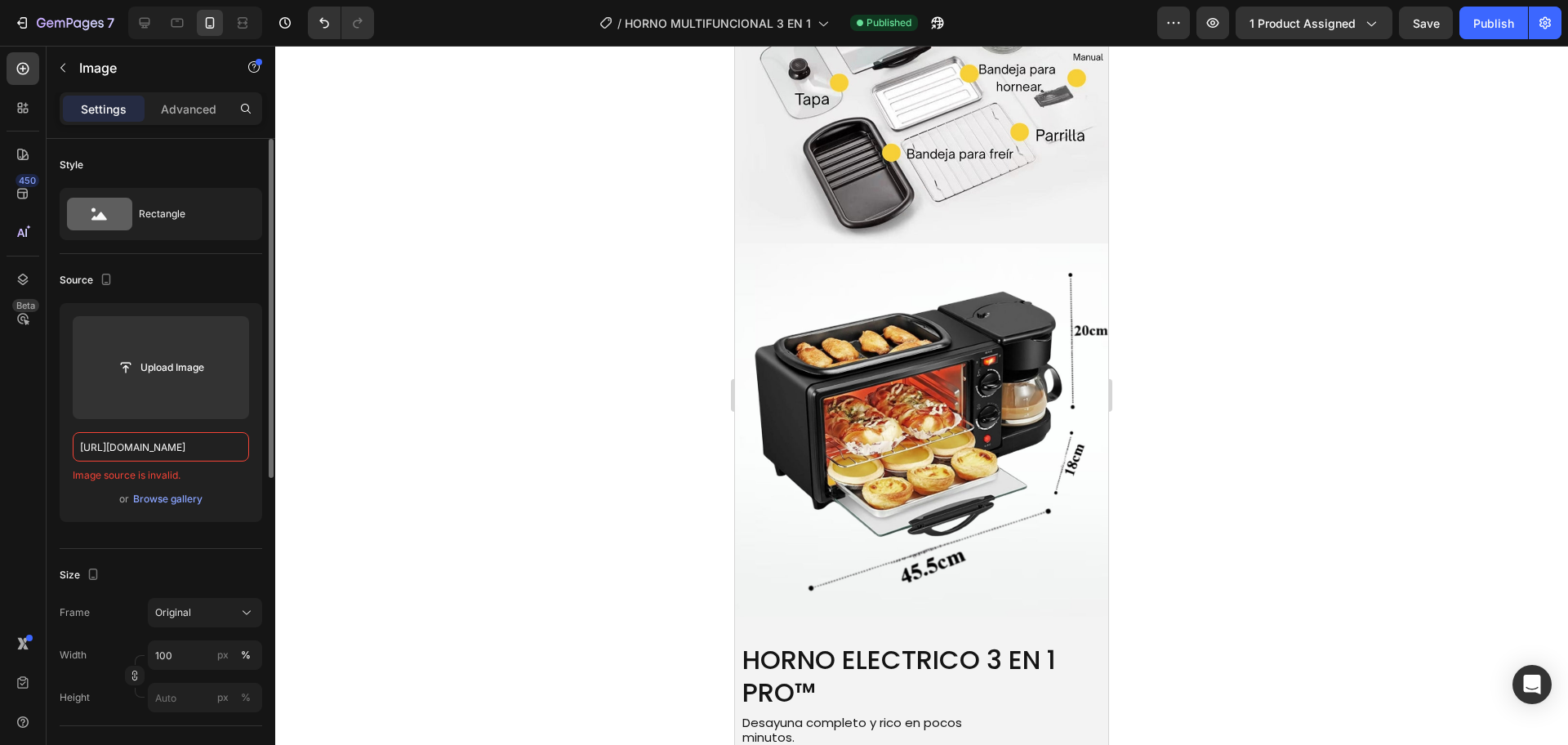
scroll to position [0, 220]
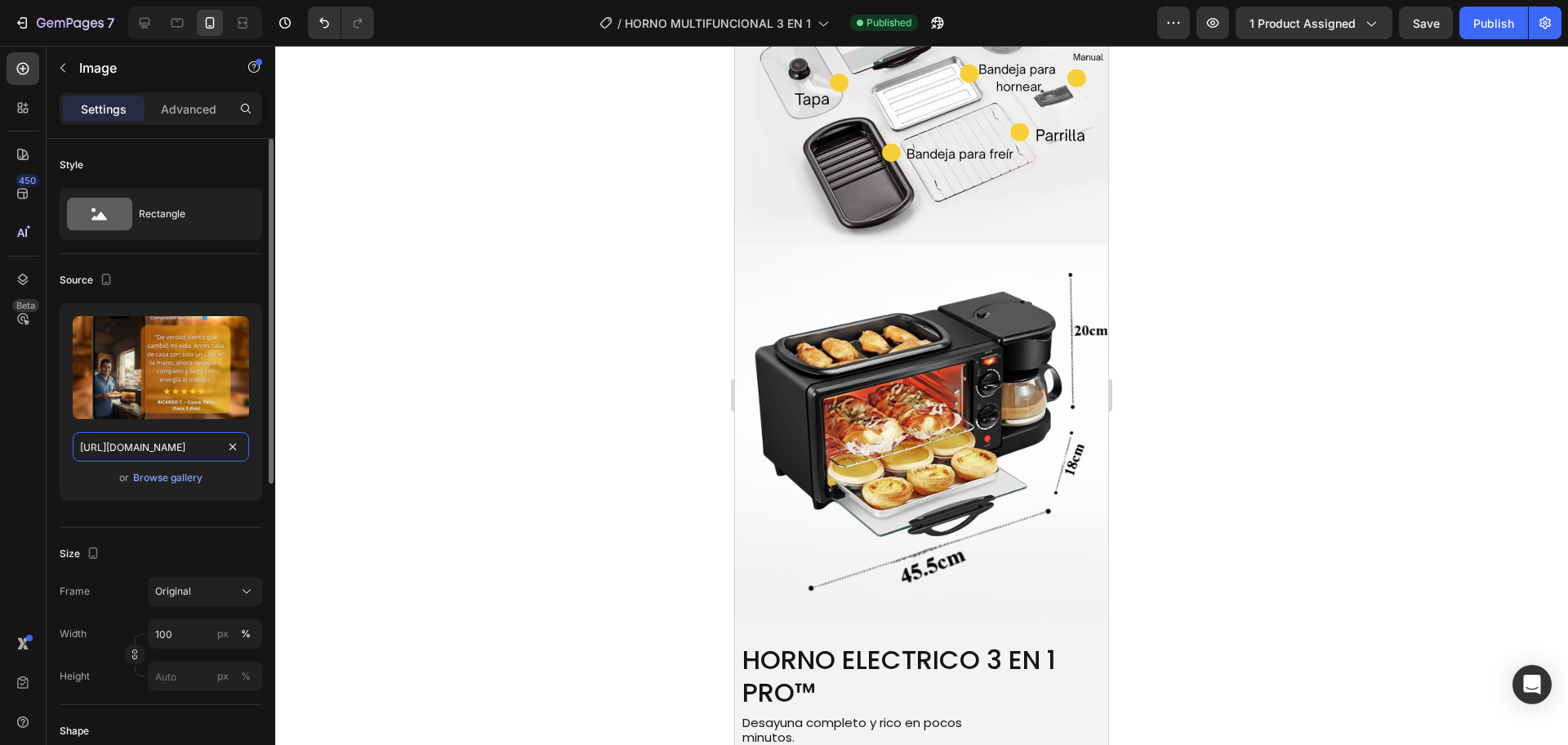
type input "[URL][DOMAIN_NAME]"
click at [480, 361] on div at bounding box center [921, 395] width 1292 height 699
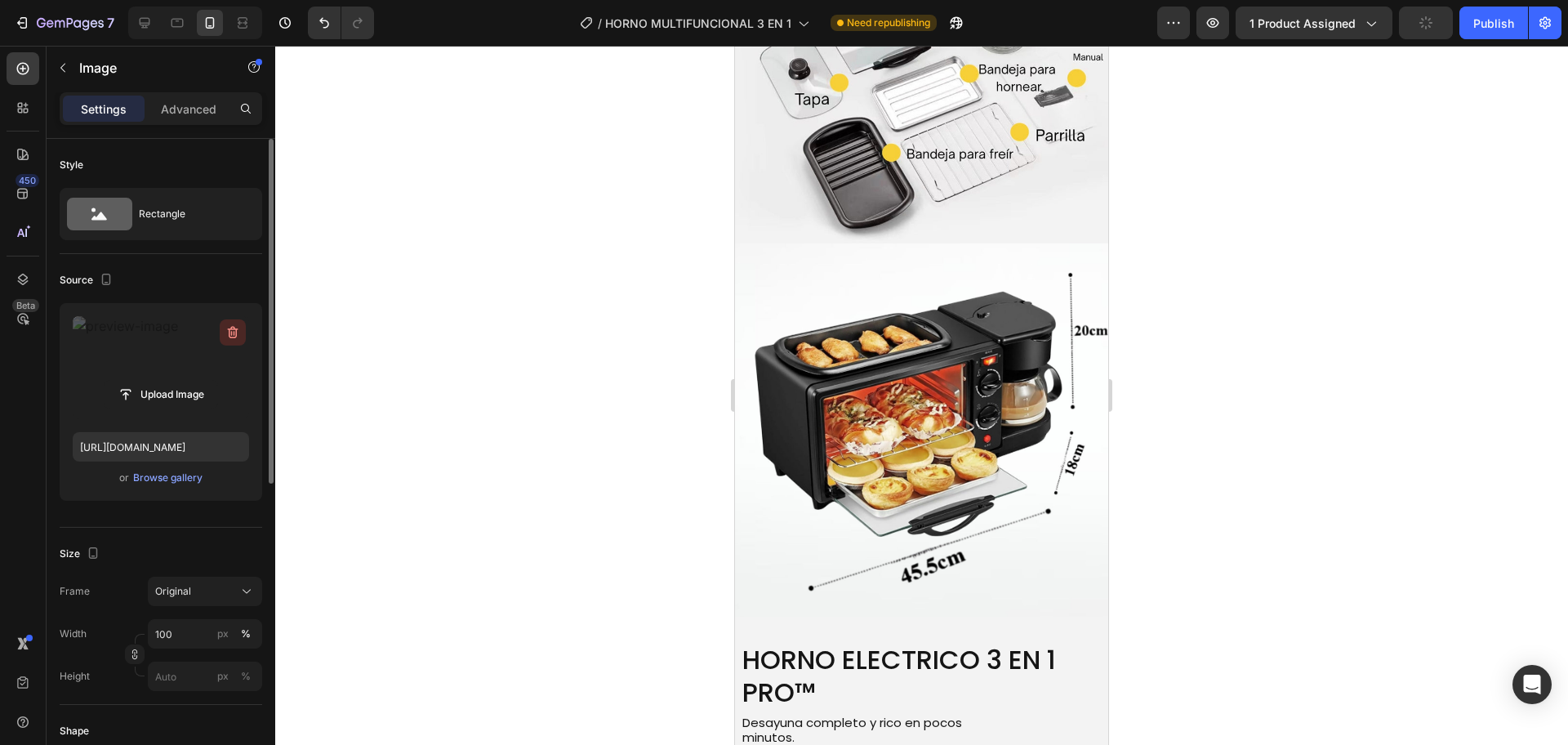
click at [234, 331] on icon "button" at bounding box center [232, 333] width 17 height 17
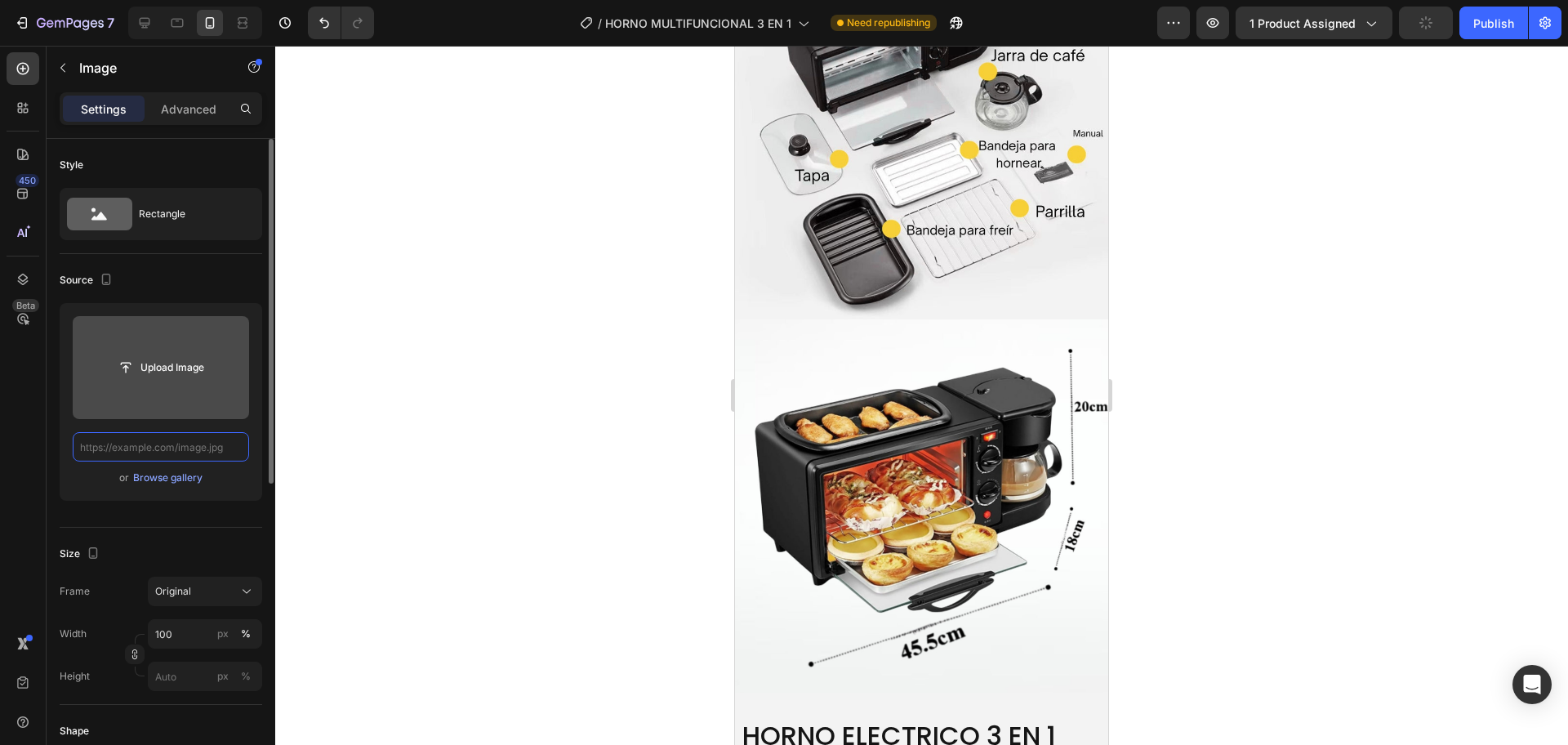
click at [196, 451] on input "text" at bounding box center [161, 447] width 176 height 29
paste input "[URL][DOMAIN_NAME]"
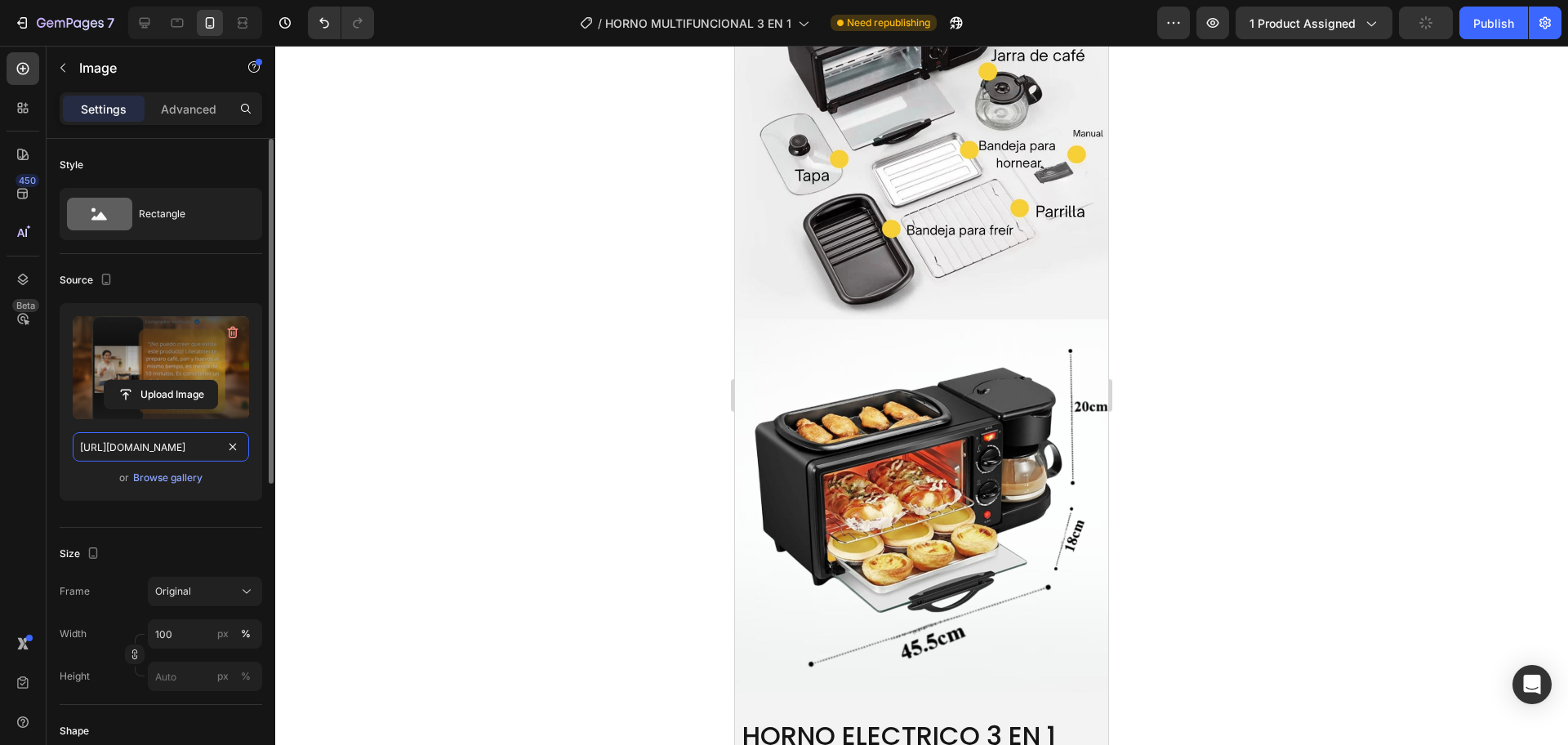
scroll to position [0, 222]
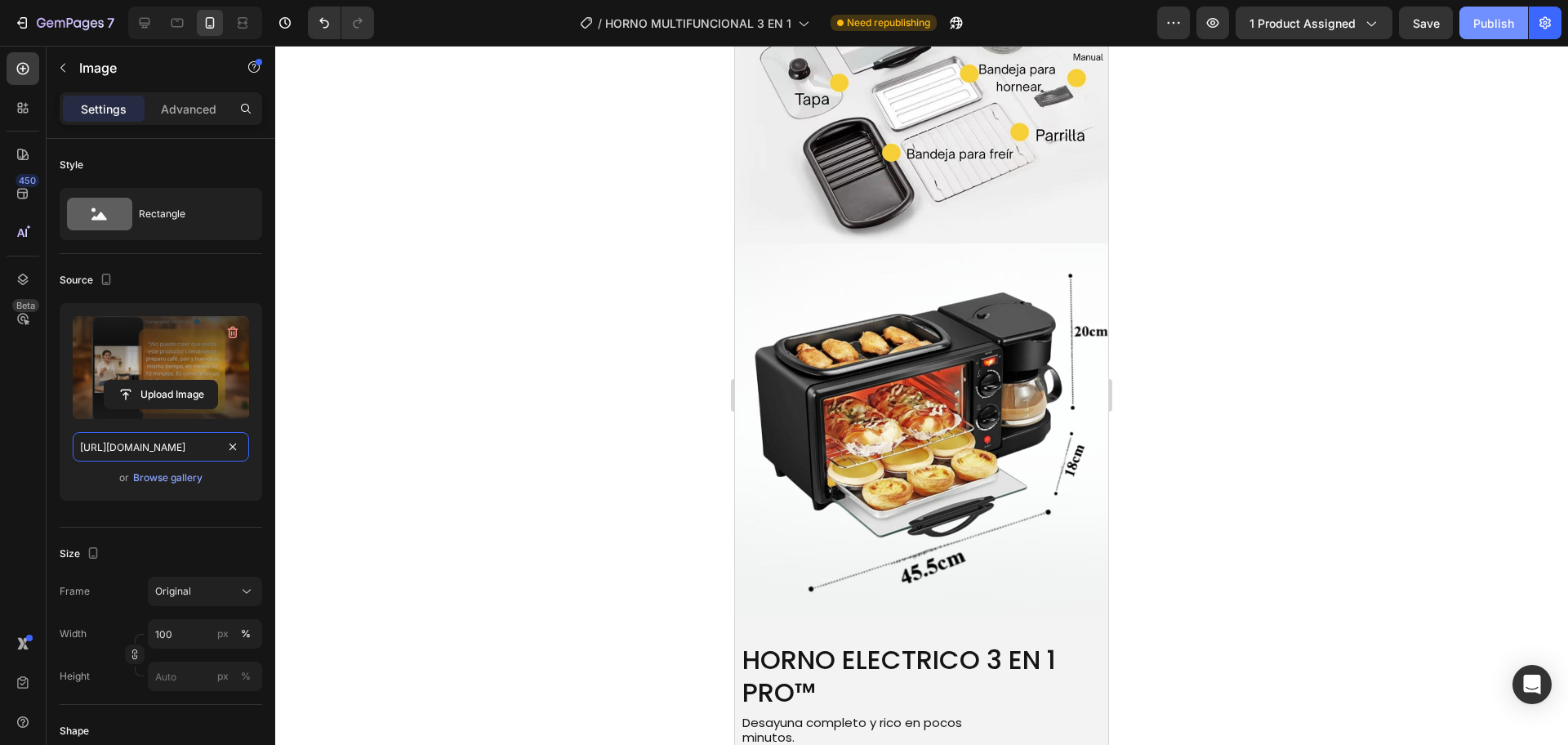
type input "[URL][DOMAIN_NAME]"
click at [1493, 19] on div "Publish" at bounding box center [1493, 23] width 41 height 18
